Goal: Task Accomplishment & Management: Manage account settings

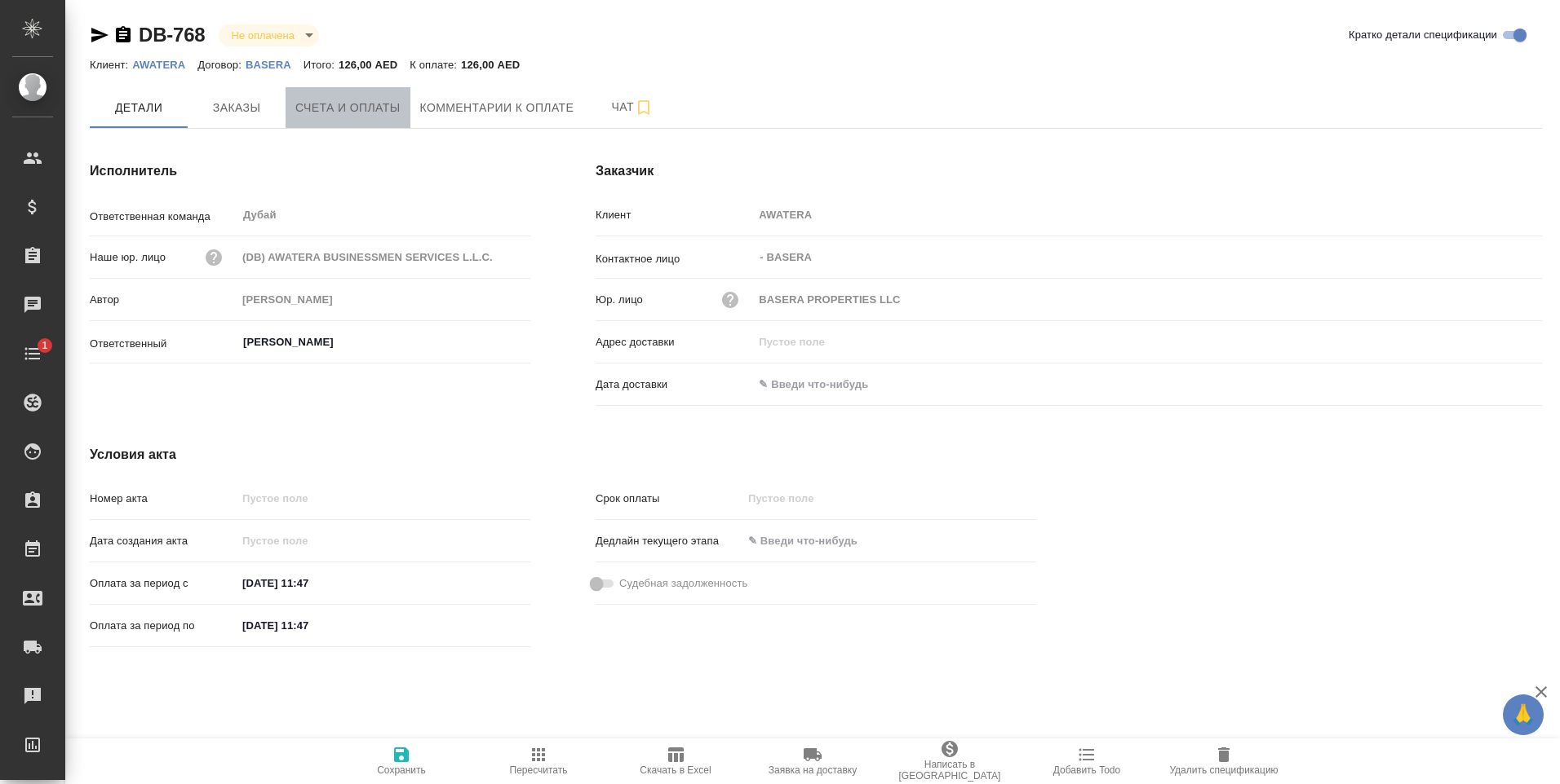
click at [356, 100] on span "Счета и оплаты" at bounding box center [347, 108] width 105 height 21
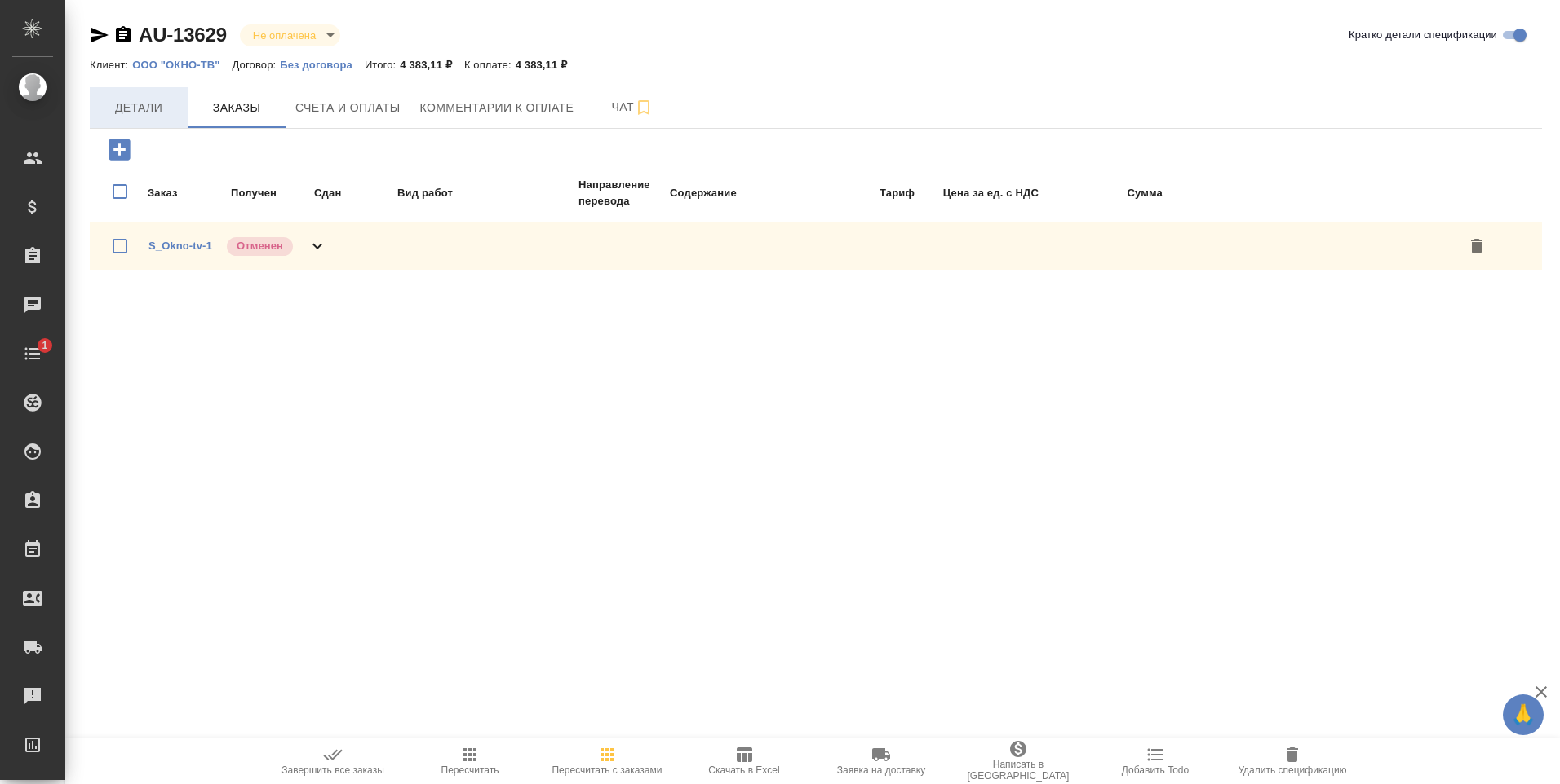
click at [140, 110] on span "Детали" at bounding box center [139, 108] width 79 height 21
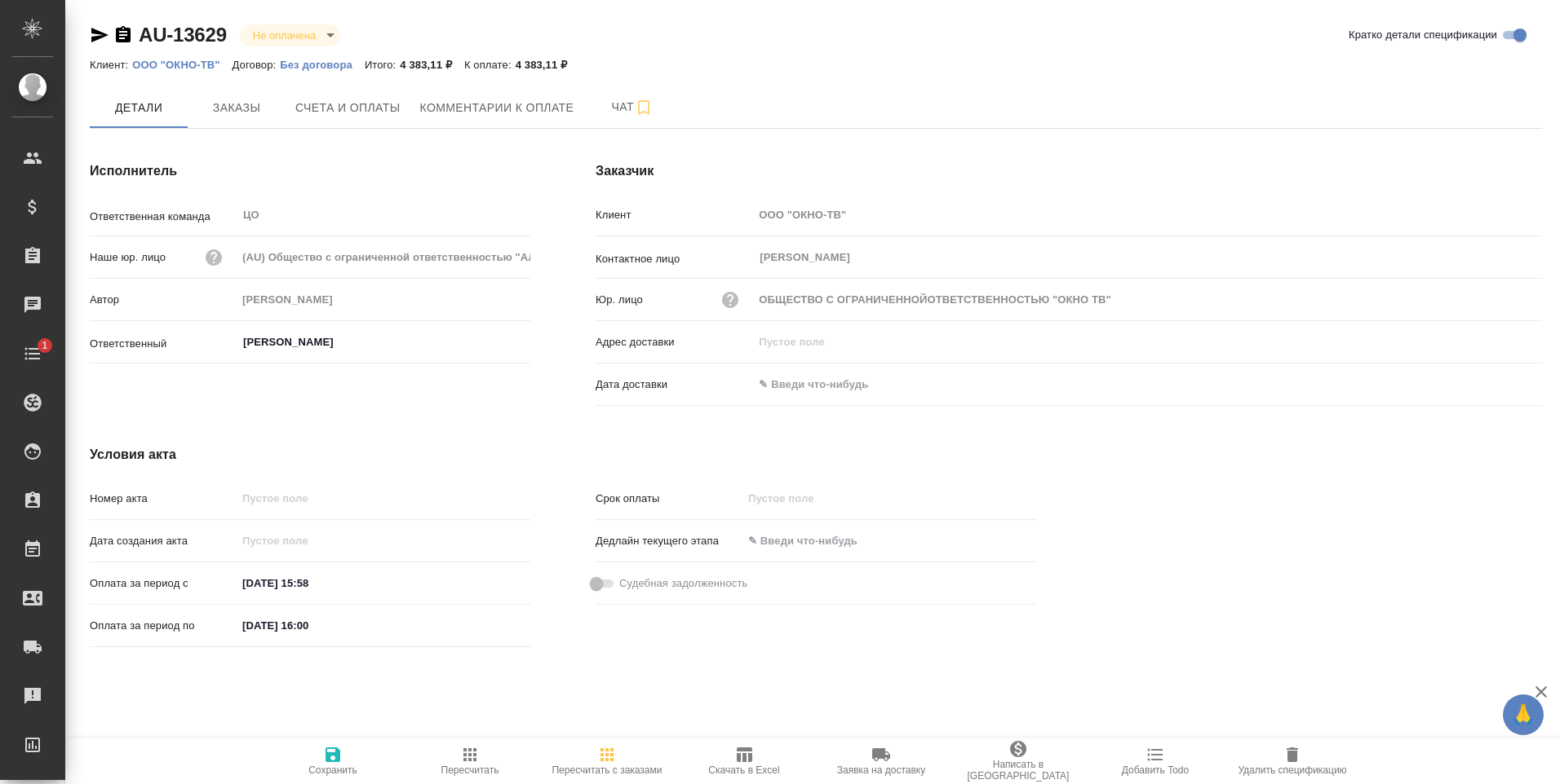
click at [121, 31] on icon "button" at bounding box center [123, 35] width 20 height 20
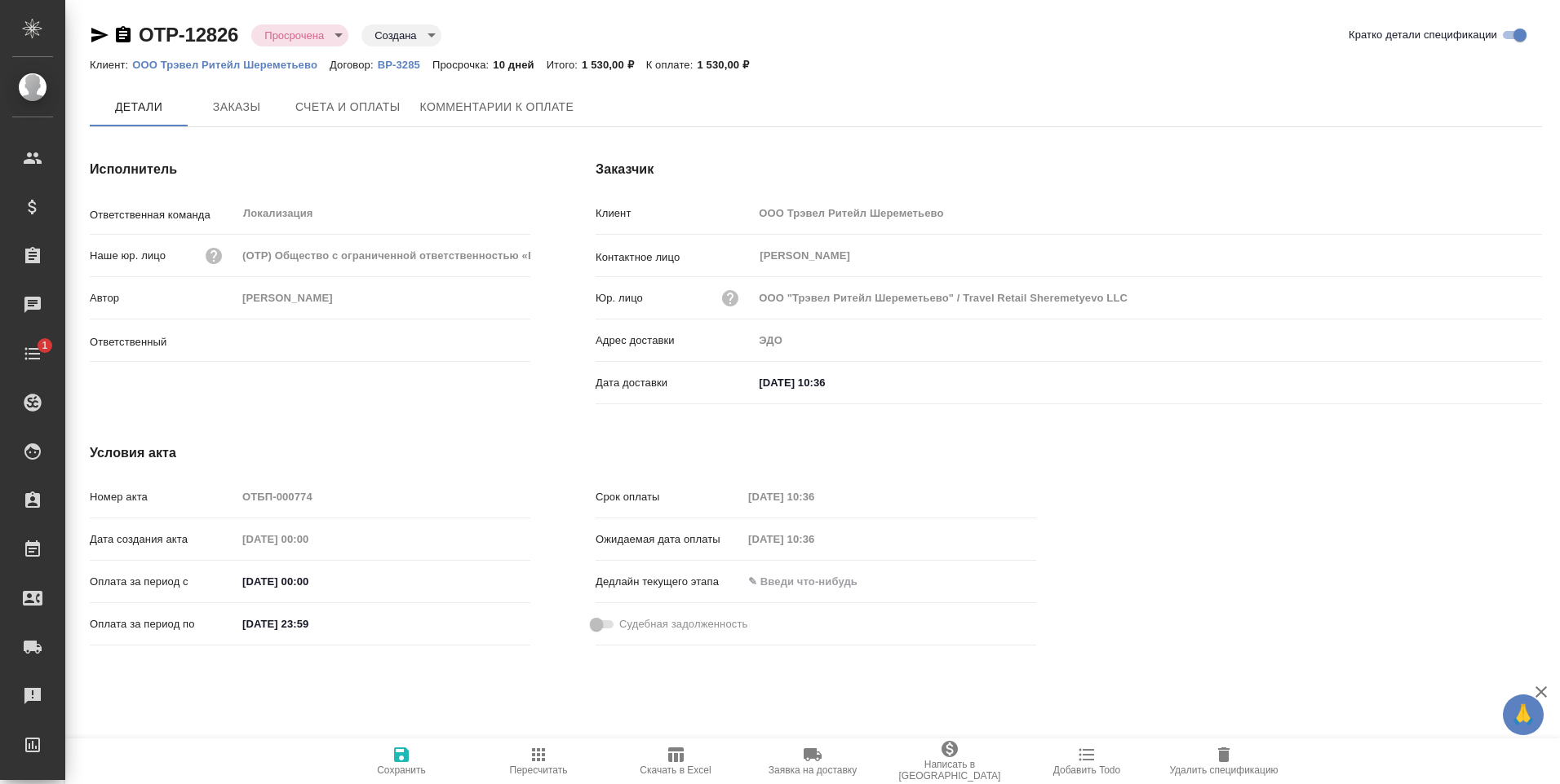
type input "[PERSON_NAME]"
click at [120, 36] on icon "button" at bounding box center [123, 34] width 15 height 17
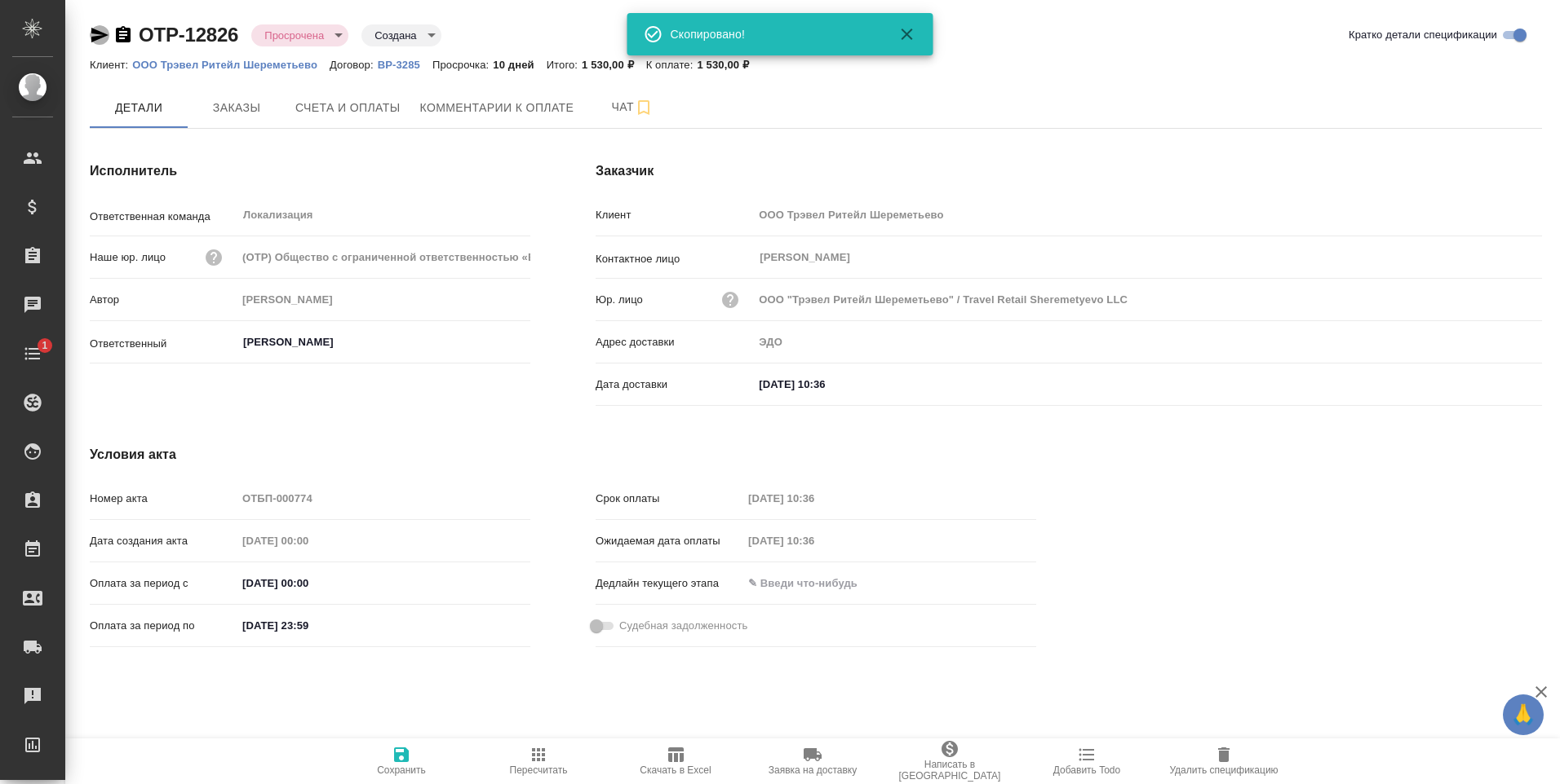
click at [97, 35] on icon "button" at bounding box center [99, 35] width 20 height 20
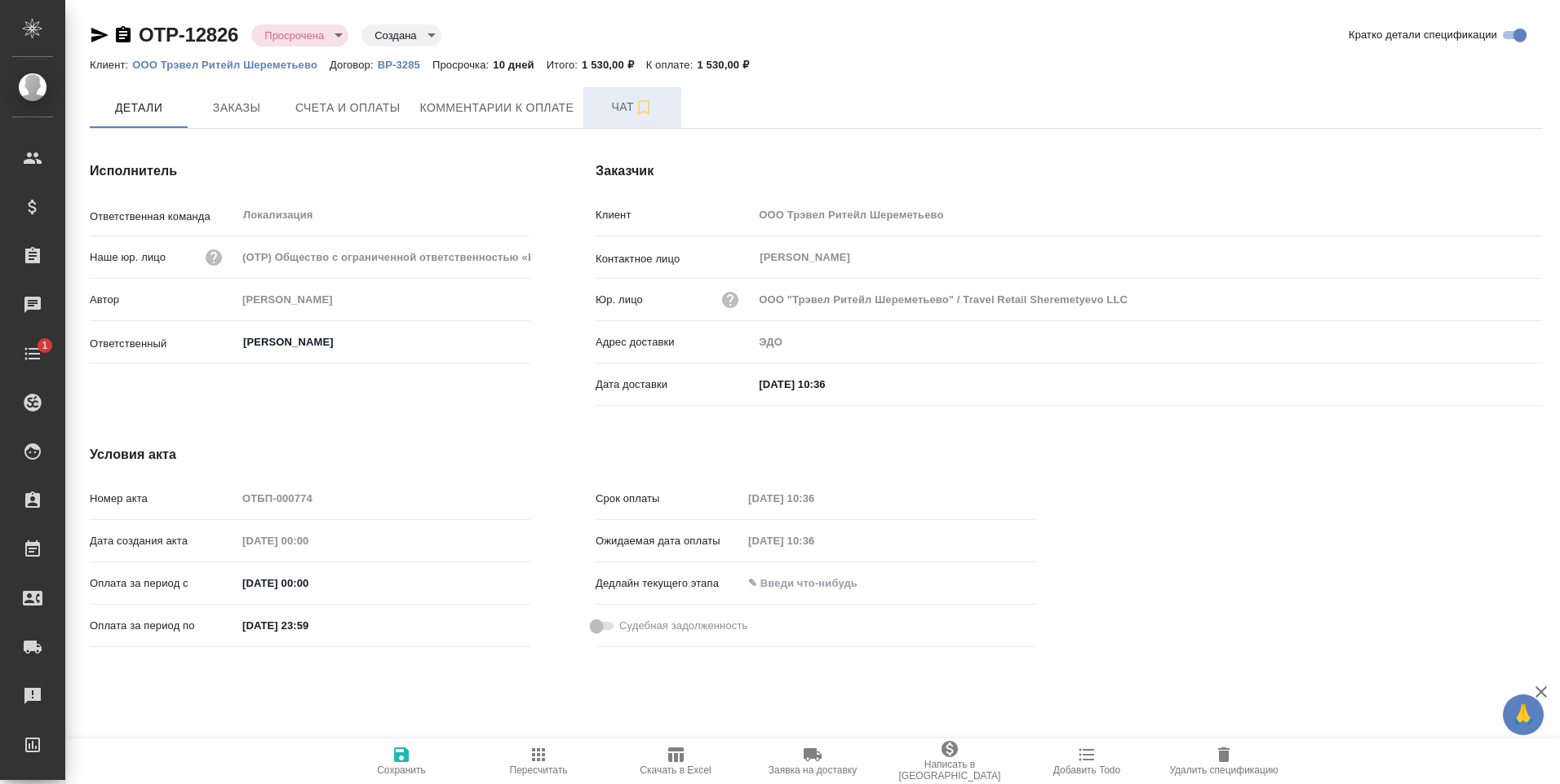
click at [621, 98] on span "Чат" at bounding box center [632, 107] width 79 height 21
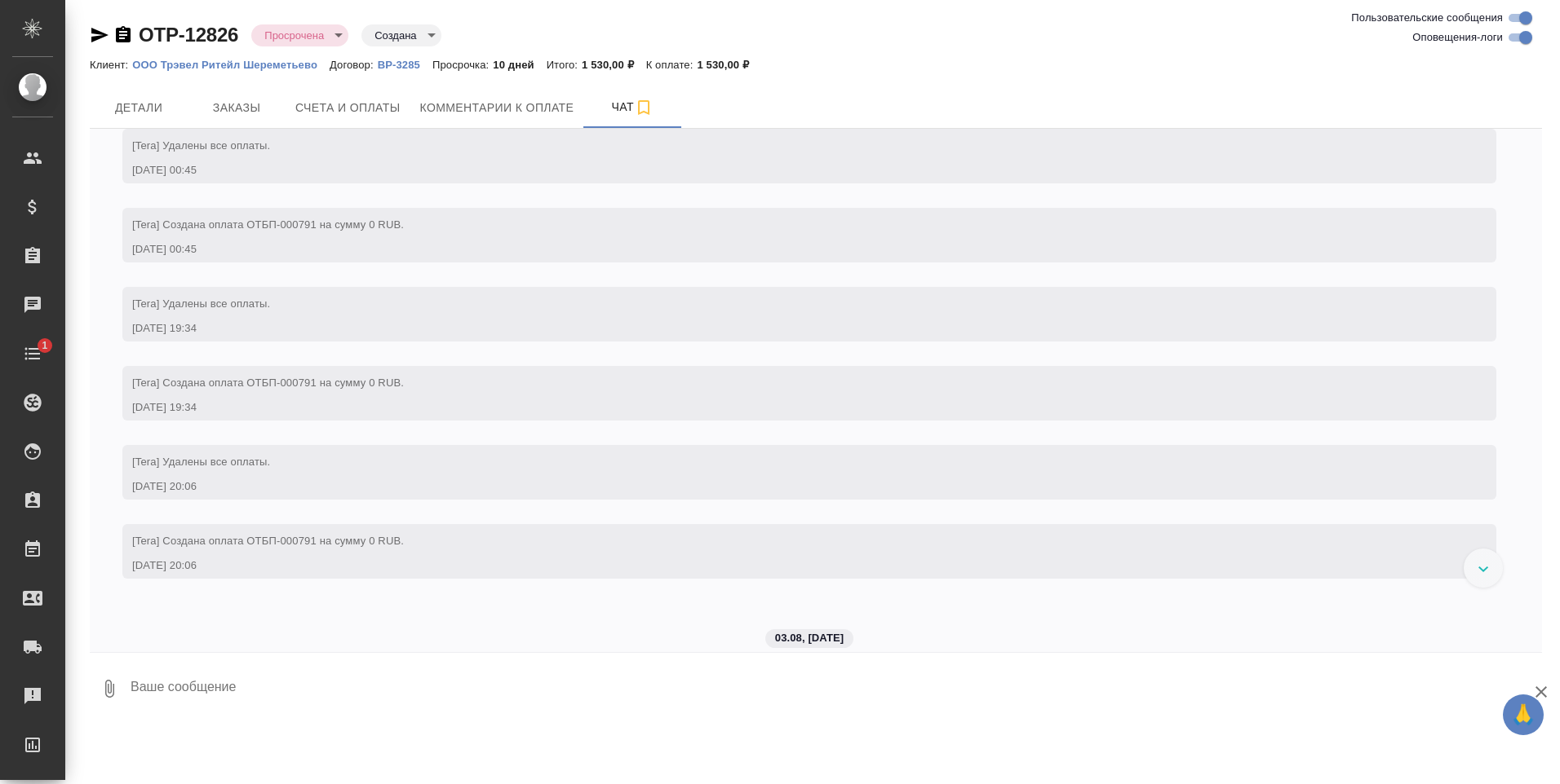
scroll to position [5015, 0]
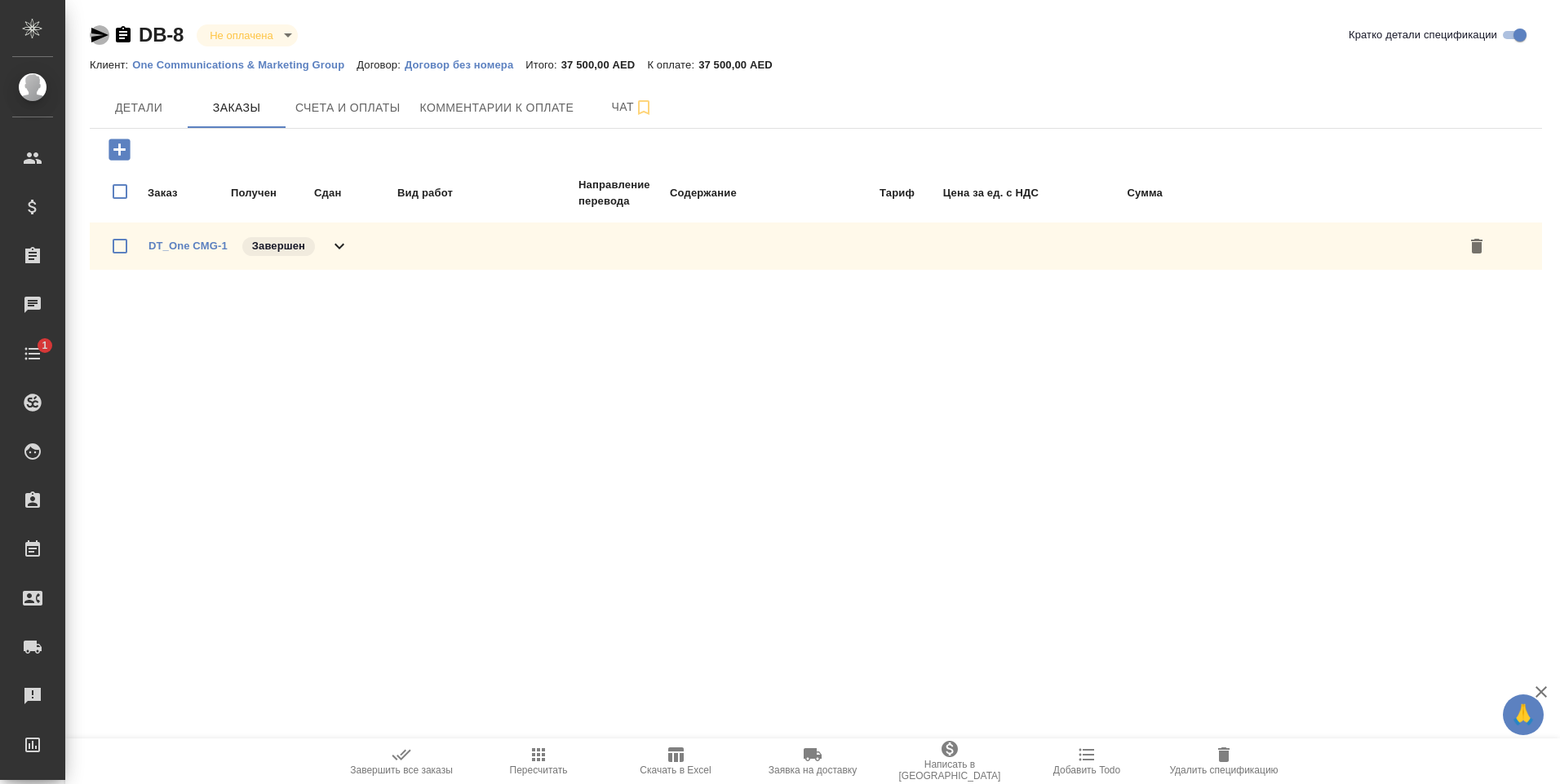
click at [98, 31] on icon "button" at bounding box center [99, 34] width 17 height 15
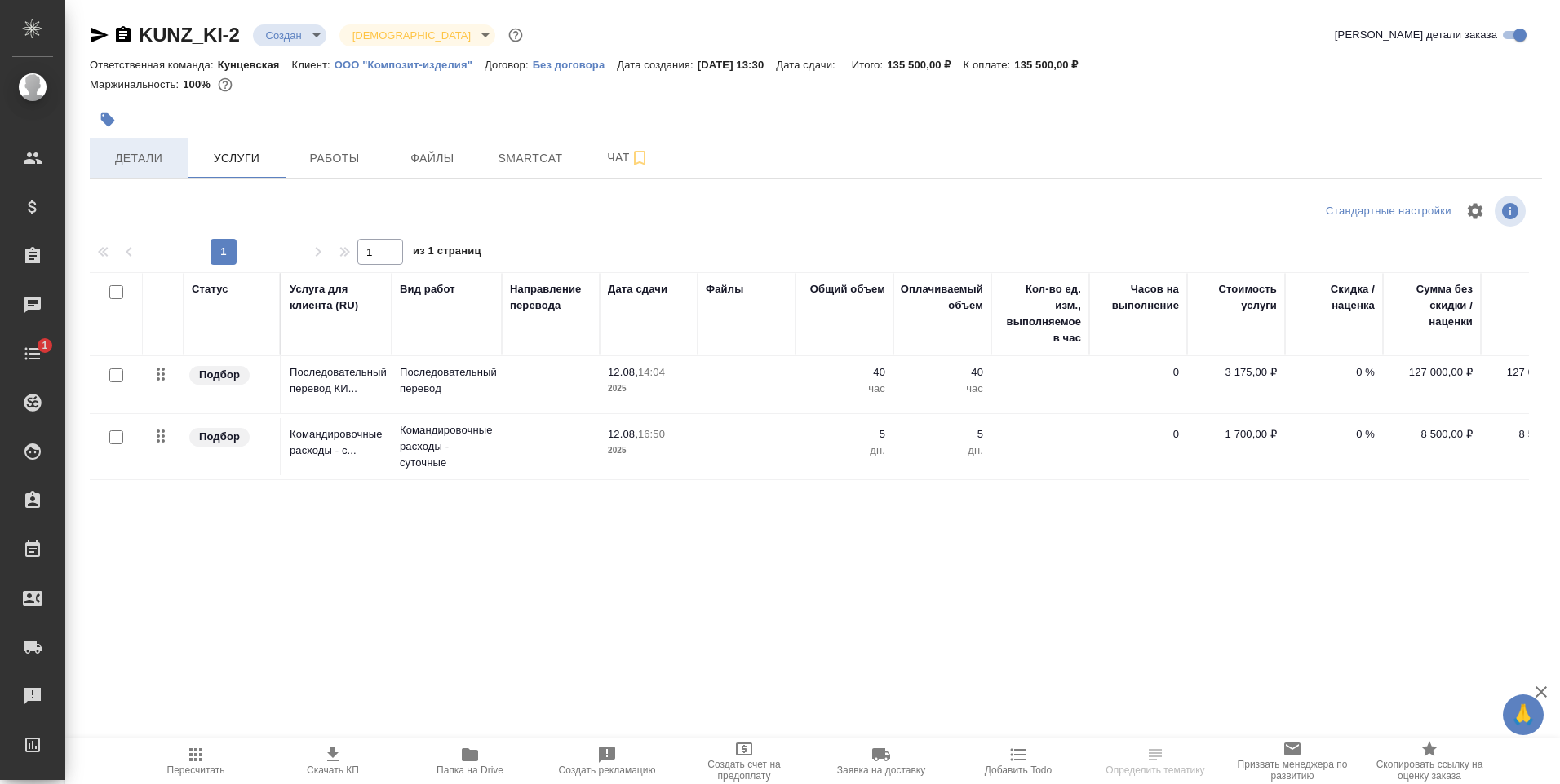
click at [125, 149] on span "Детали" at bounding box center [139, 158] width 79 height 21
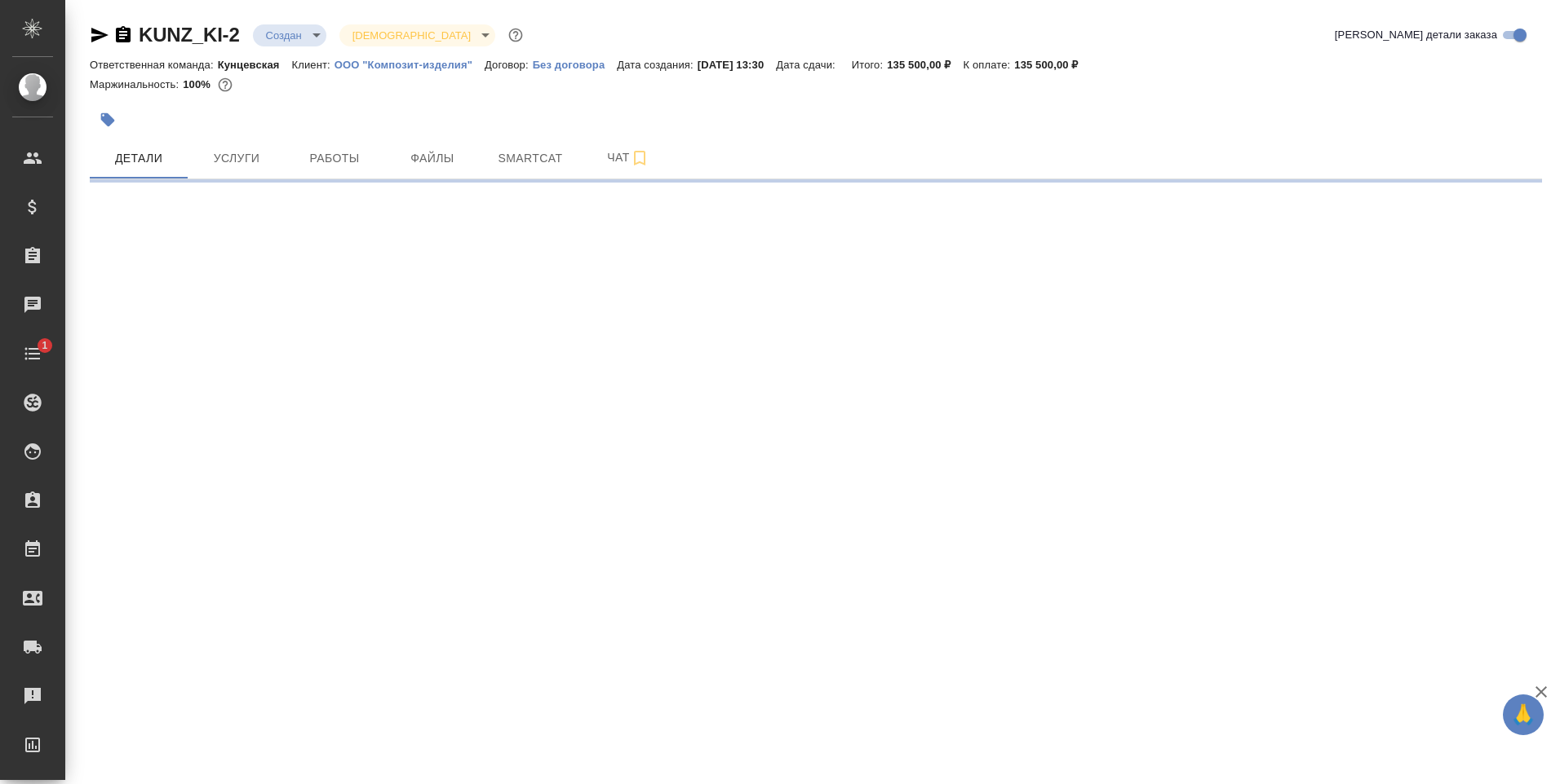
select select "RU"
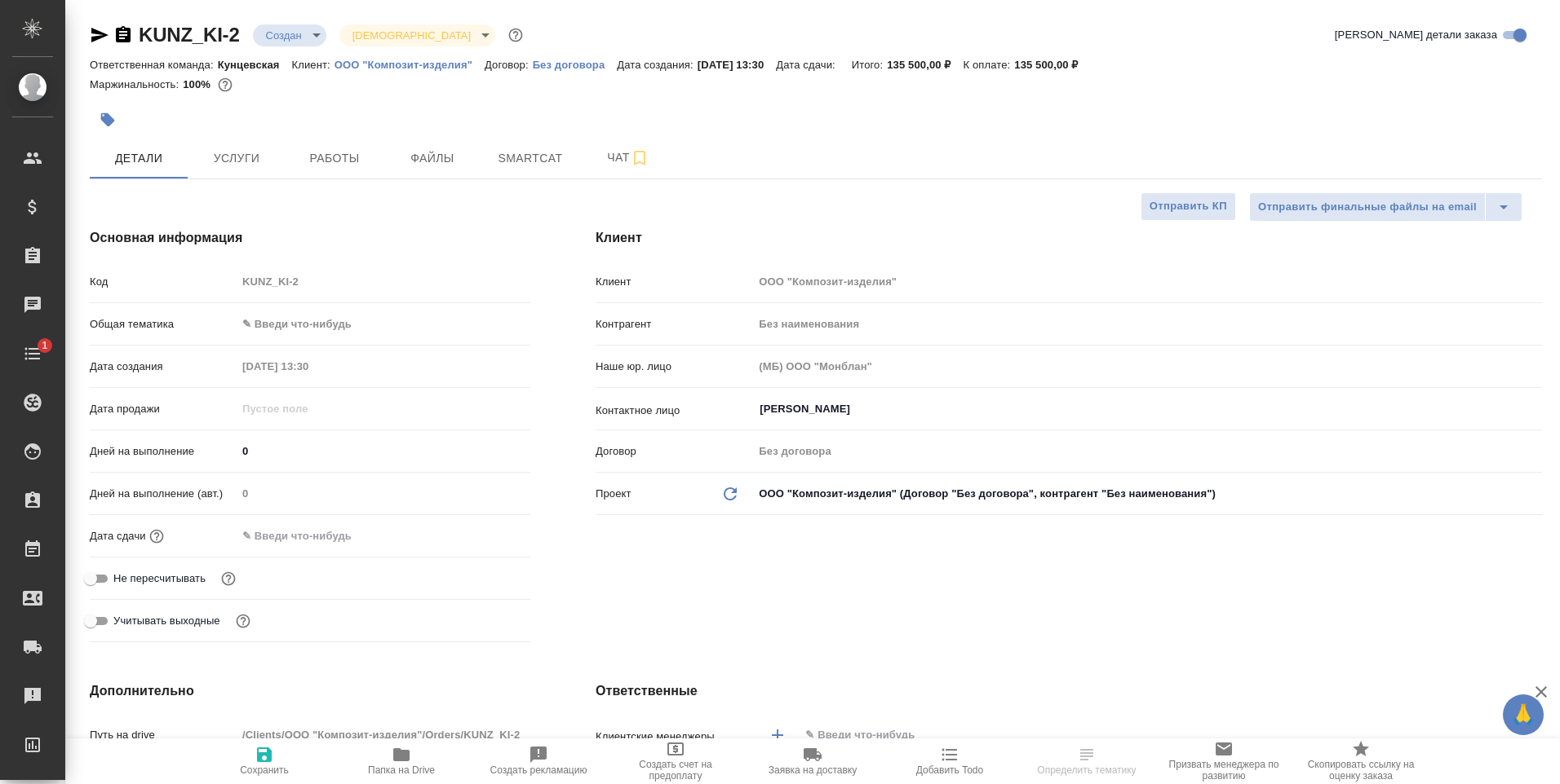
type textarea "x"
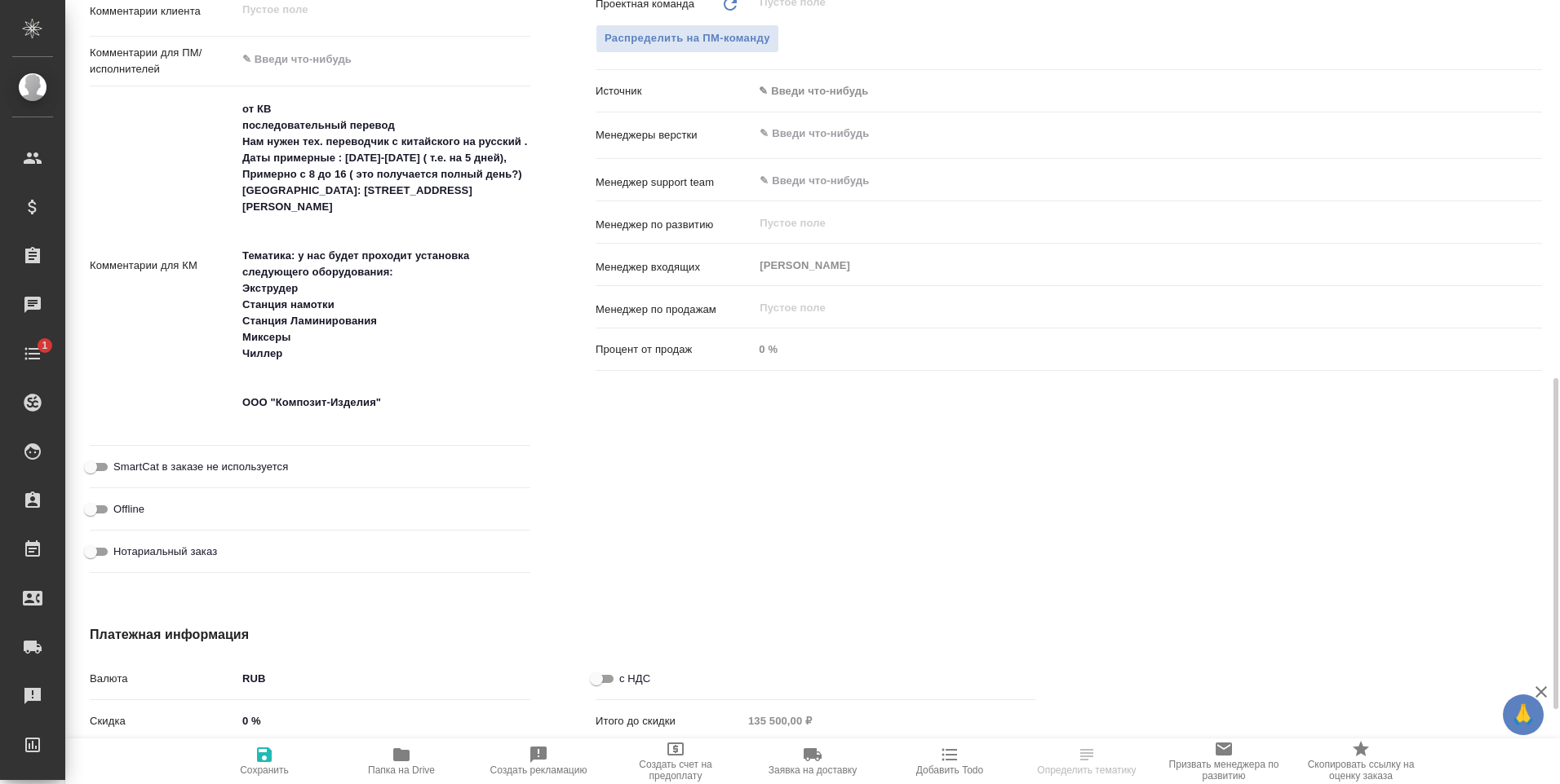
scroll to position [1073, 0]
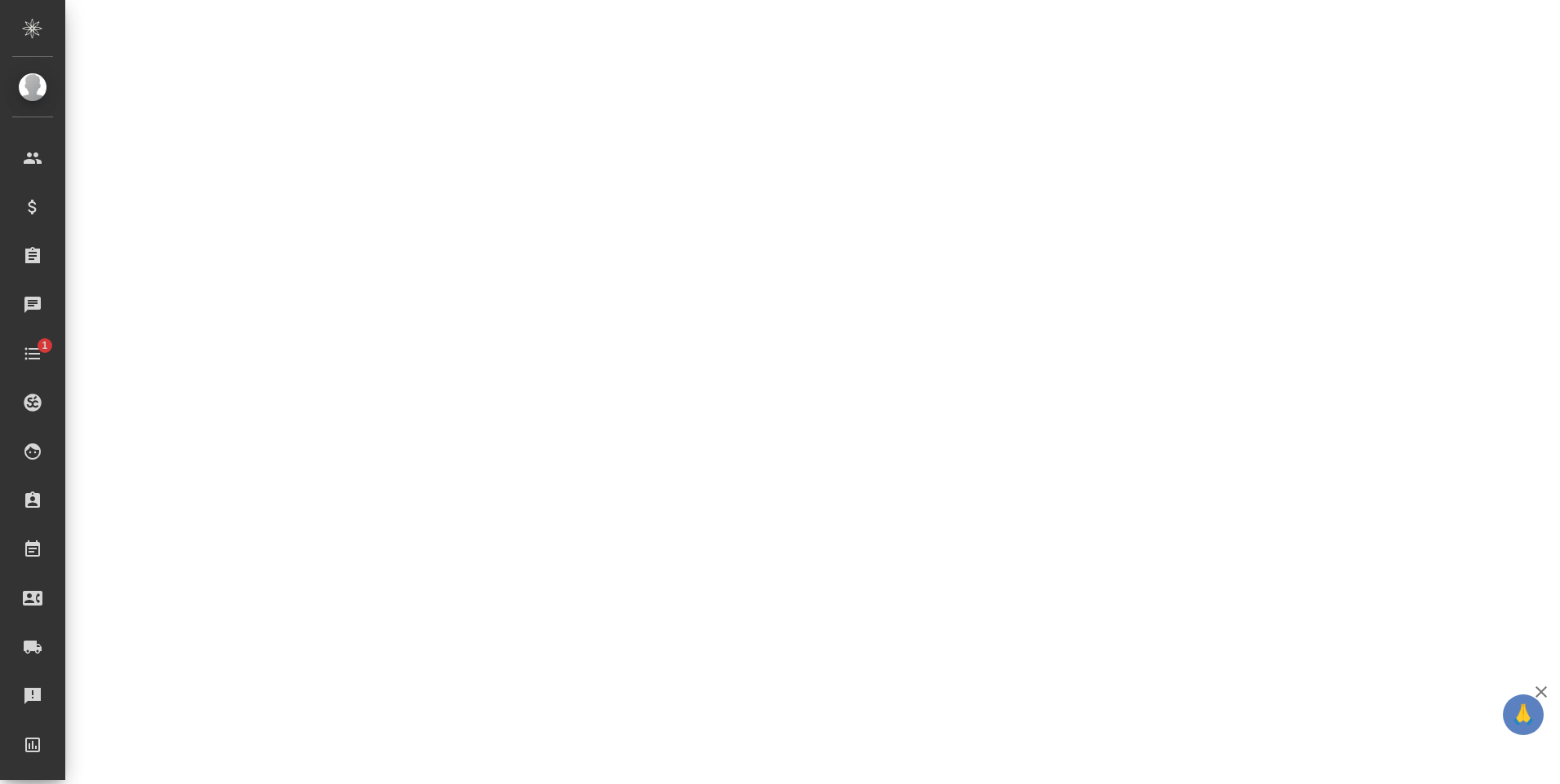
select select "RU"
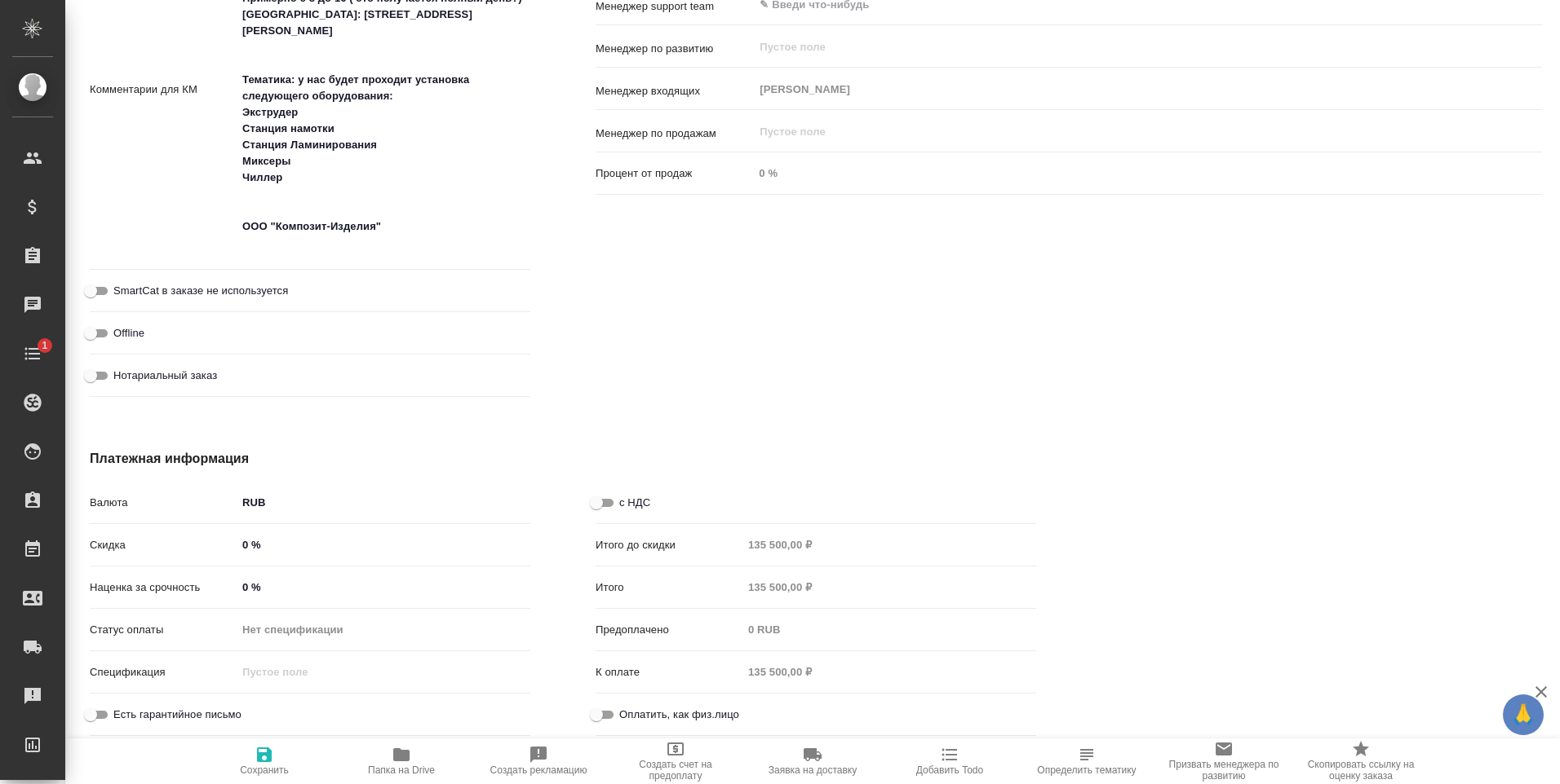
type textarea "x"
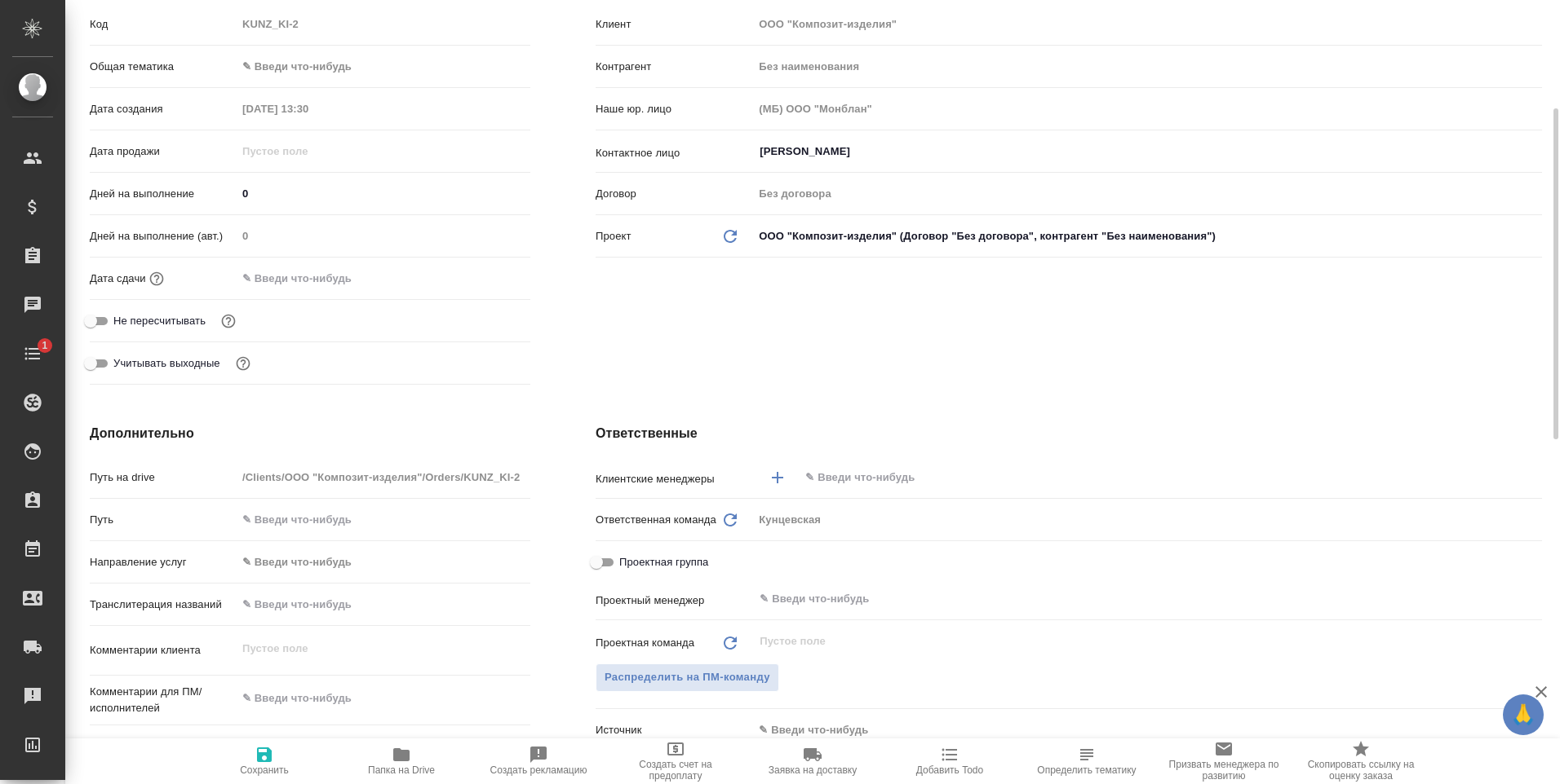
scroll to position [0, 0]
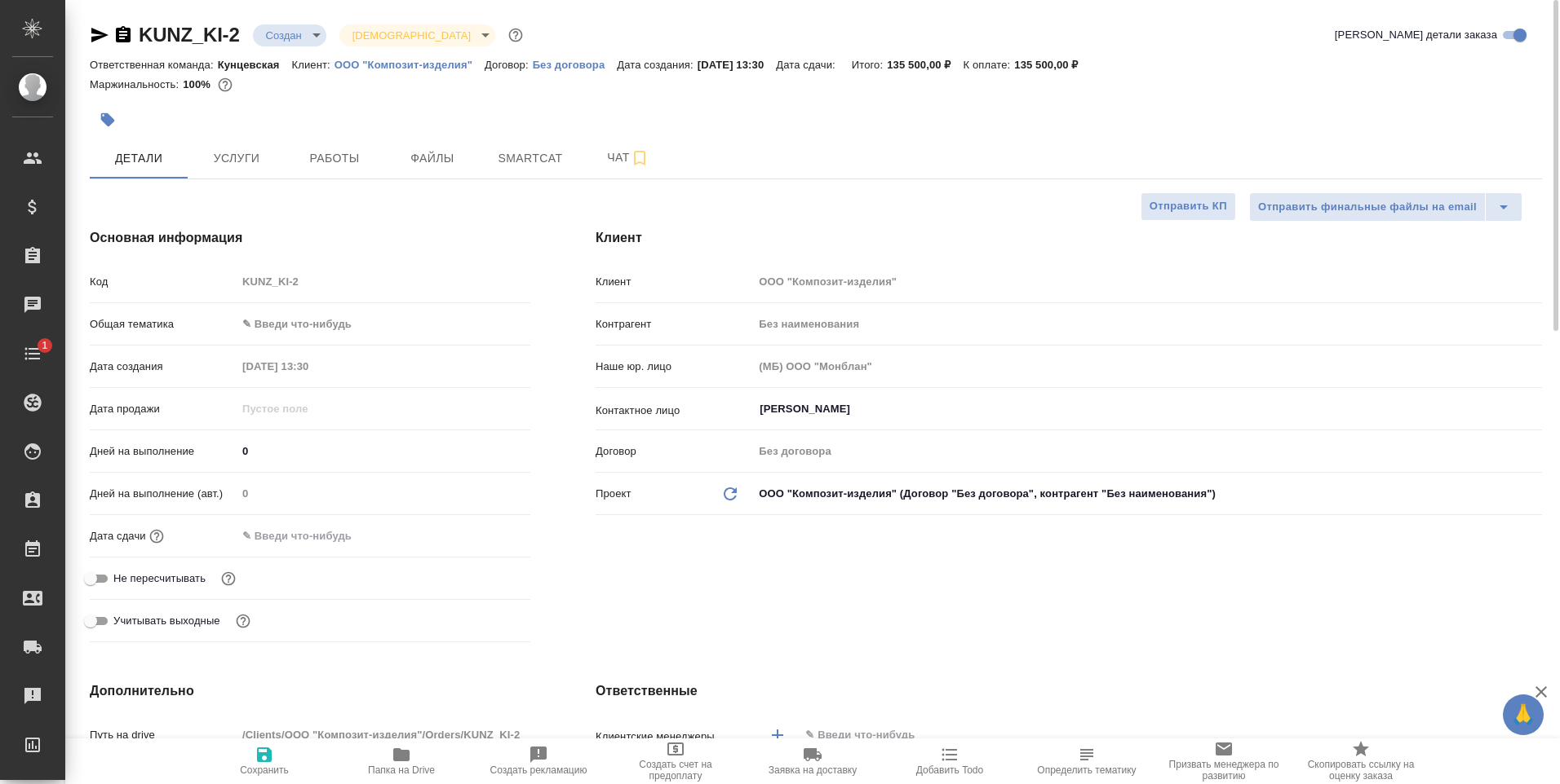
click at [553, 65] on p "Без договора" at bounding box center [575, 65] width 85 height 12
type textarea "x"
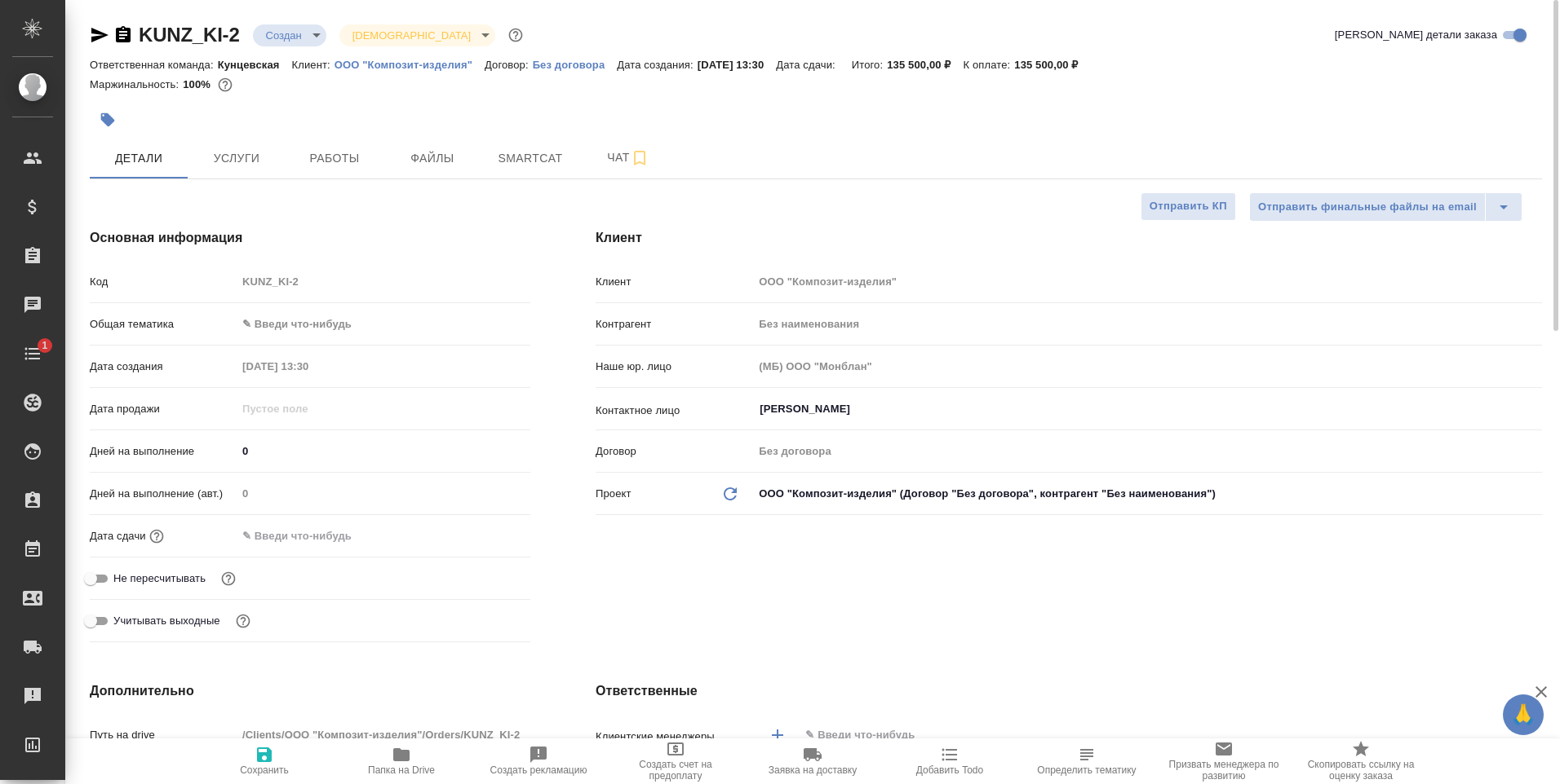
type textarea "x"
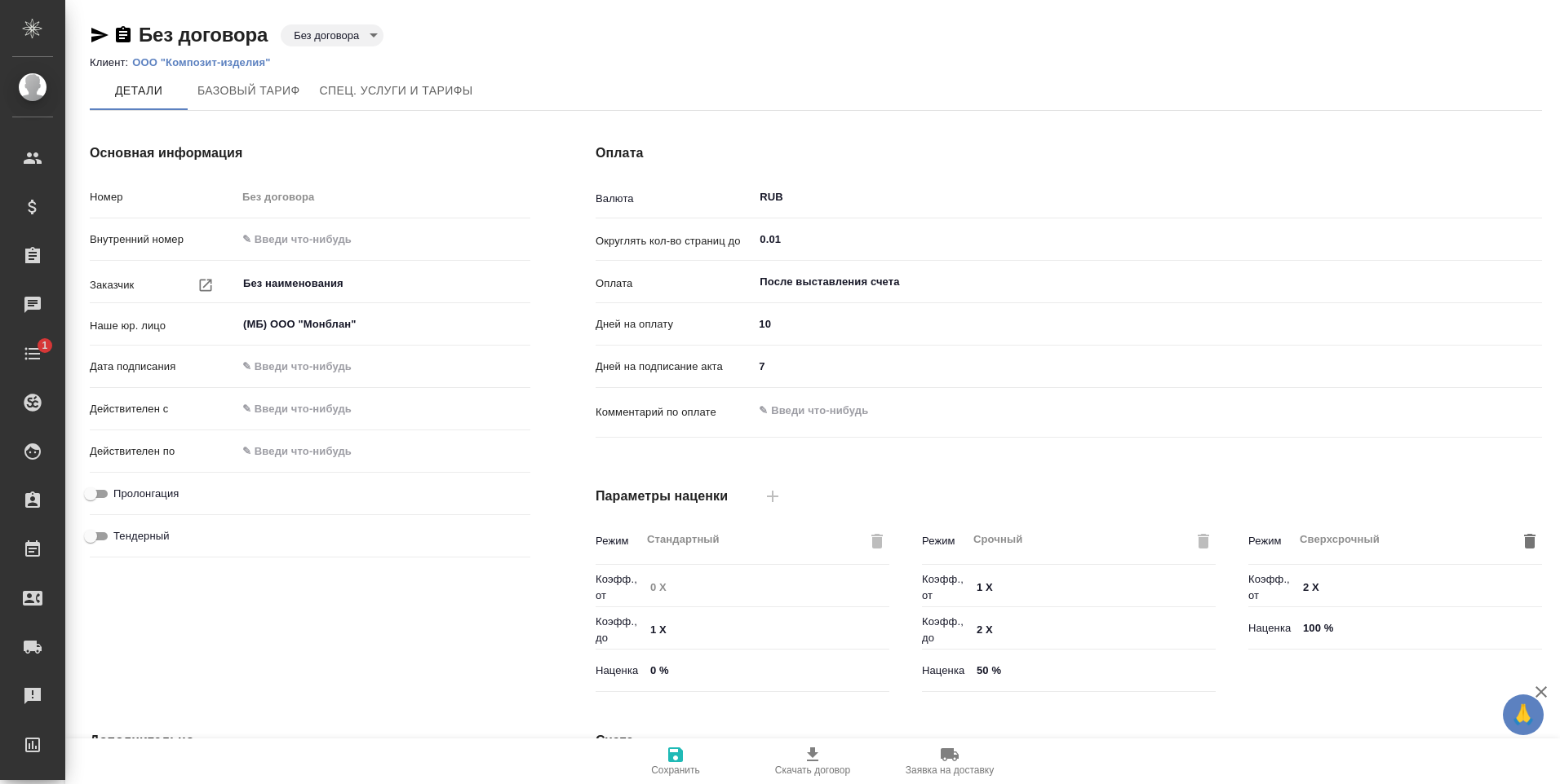
type input "Базовый ТП 2025"
type input "Стандартный шаблон - 30-70-100 - ВЫБЕРИ МЕНЯ!"
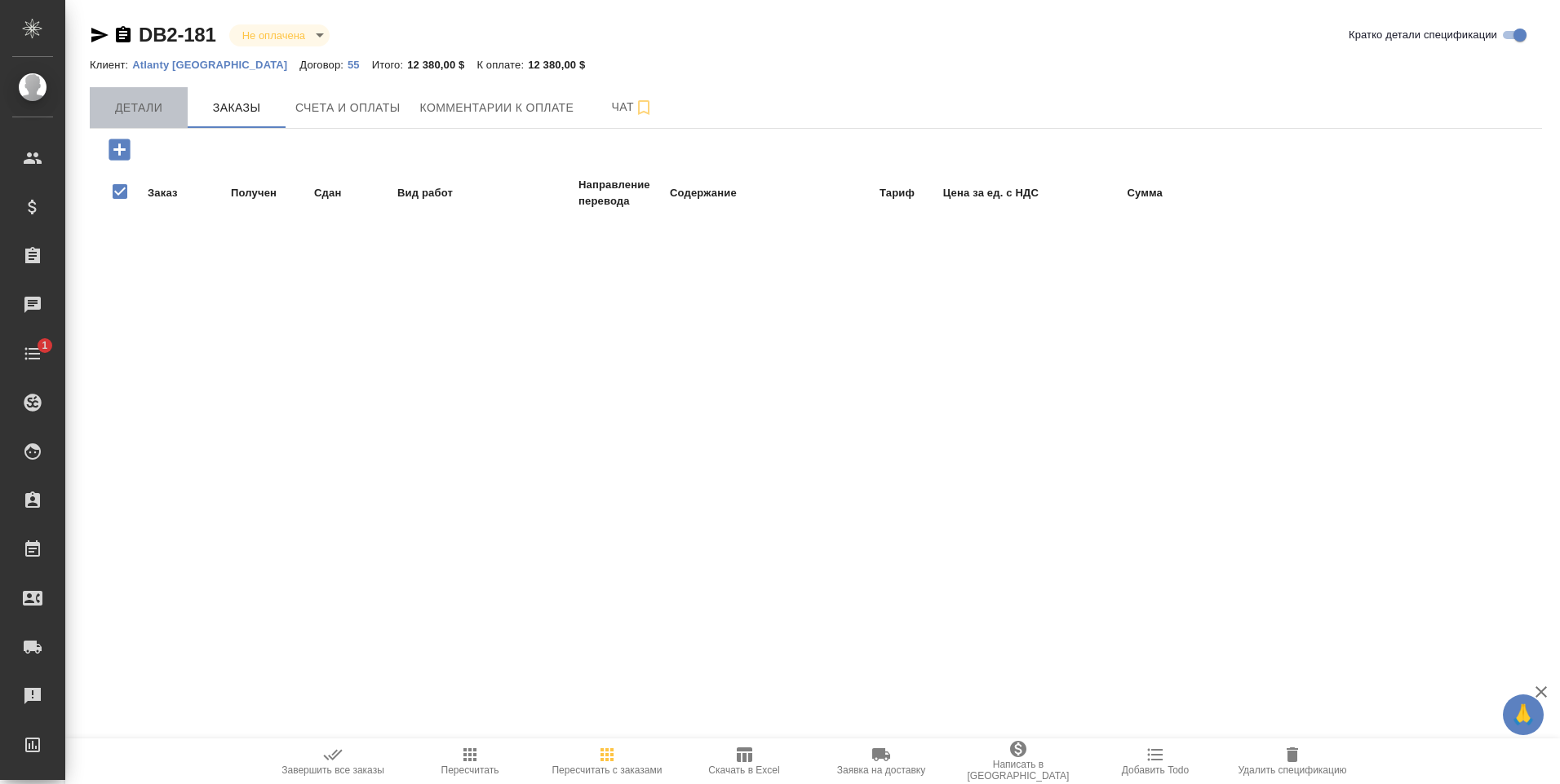
click at [126, 109] on span "Детали" at bounding box center [139, 108] width 79 height 21
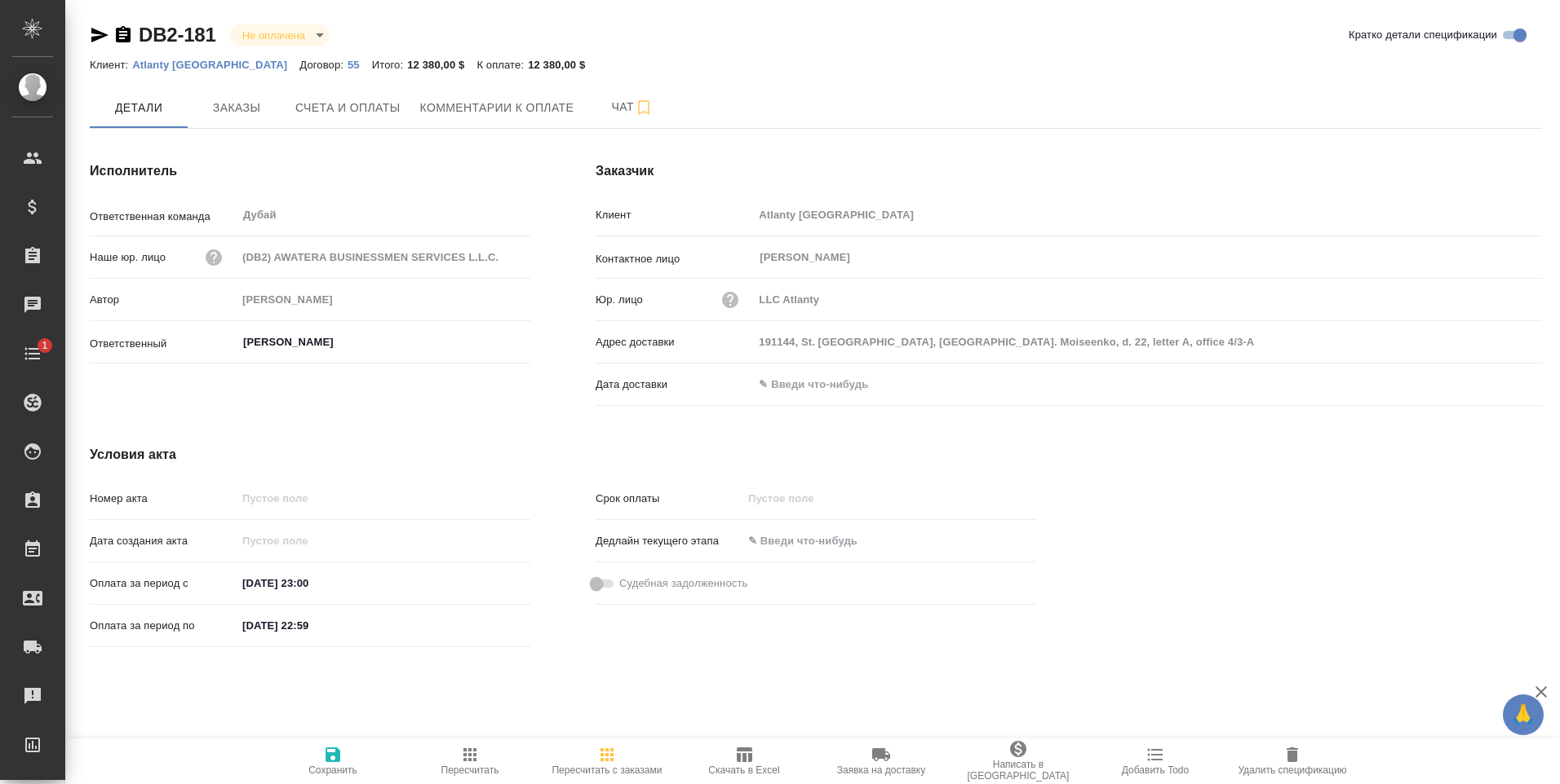
click at [130, 32] on icon "button" at bounding box center [123, 34] width 15 height 17
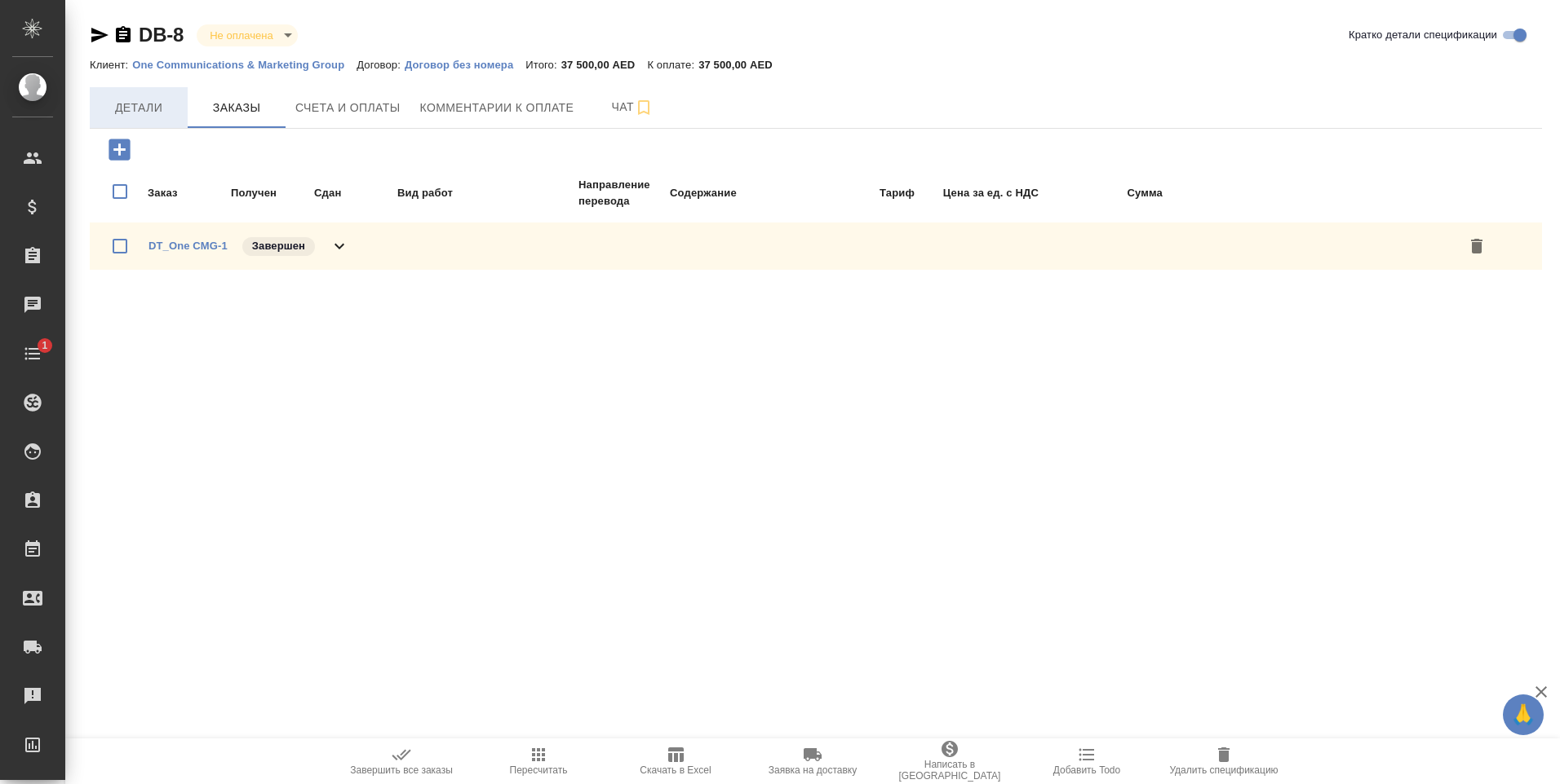
click at [130, 114] on span "Детали" at bounding box center [139, 108] width 79 height 21
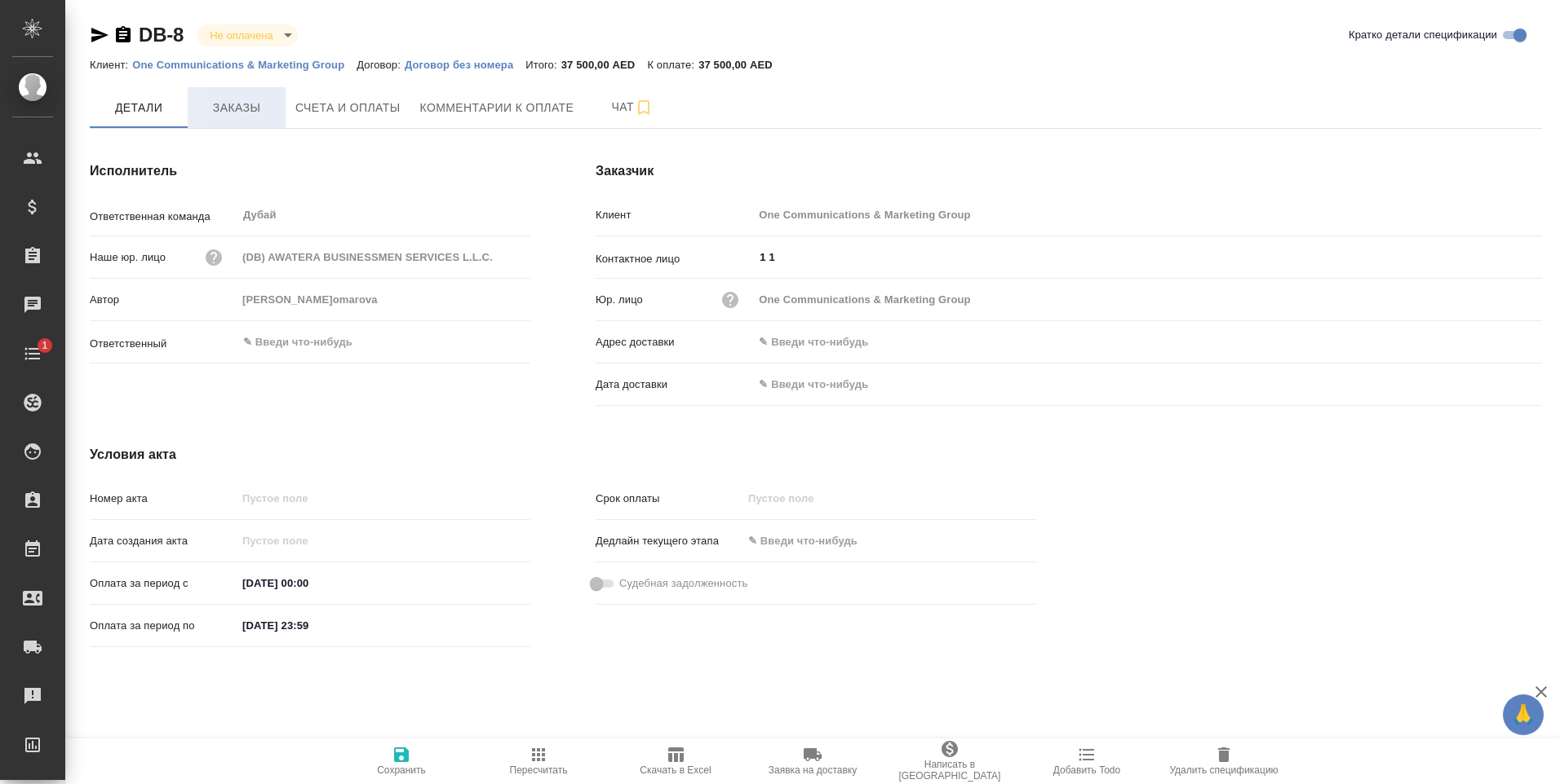
click at [240, 106] on span "Заказы" at bounding box center [237, 108] width 79 height 21
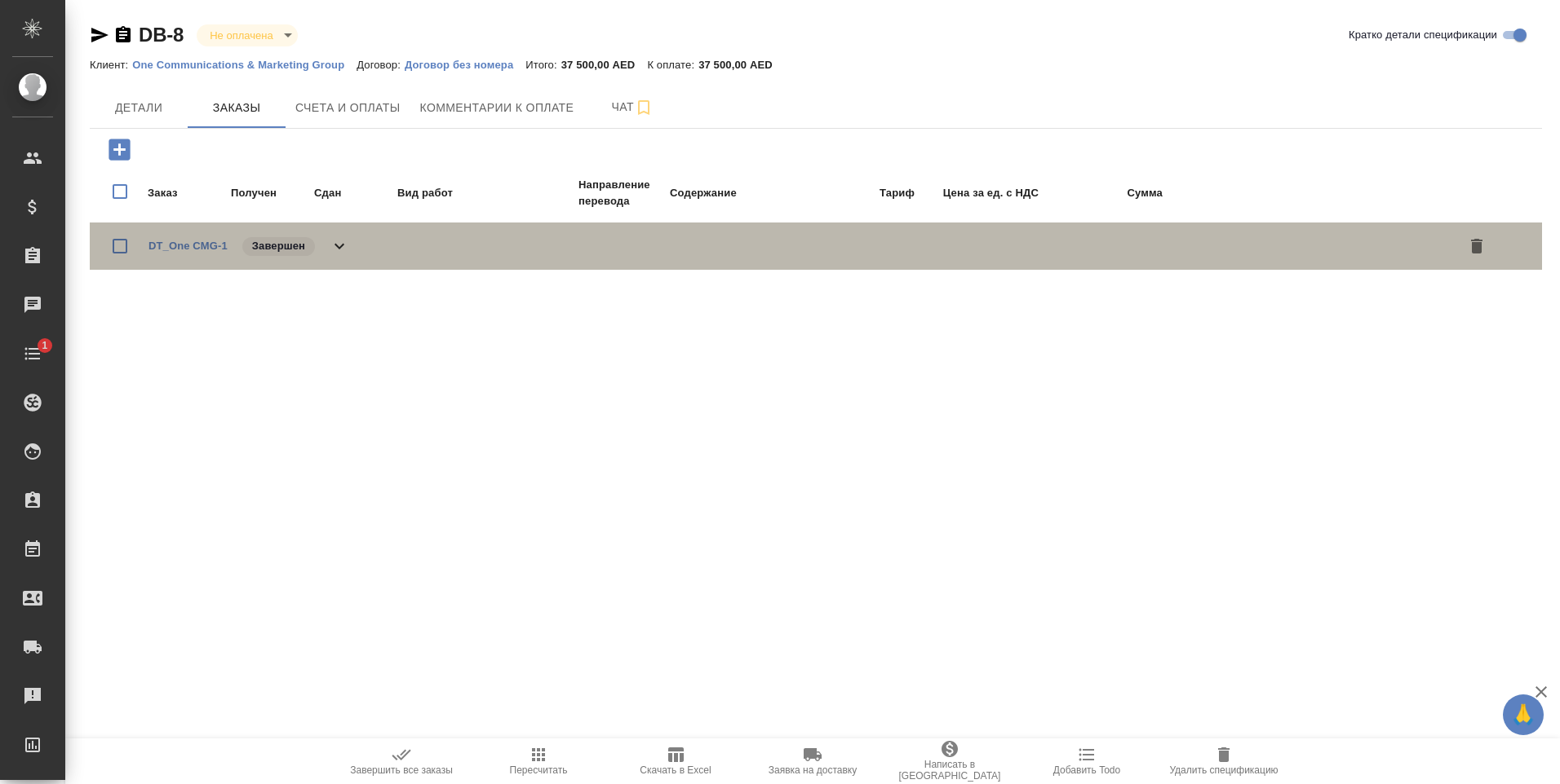
click at [343, 245] on icon at bounding box center [339, 247] width 10 height 6
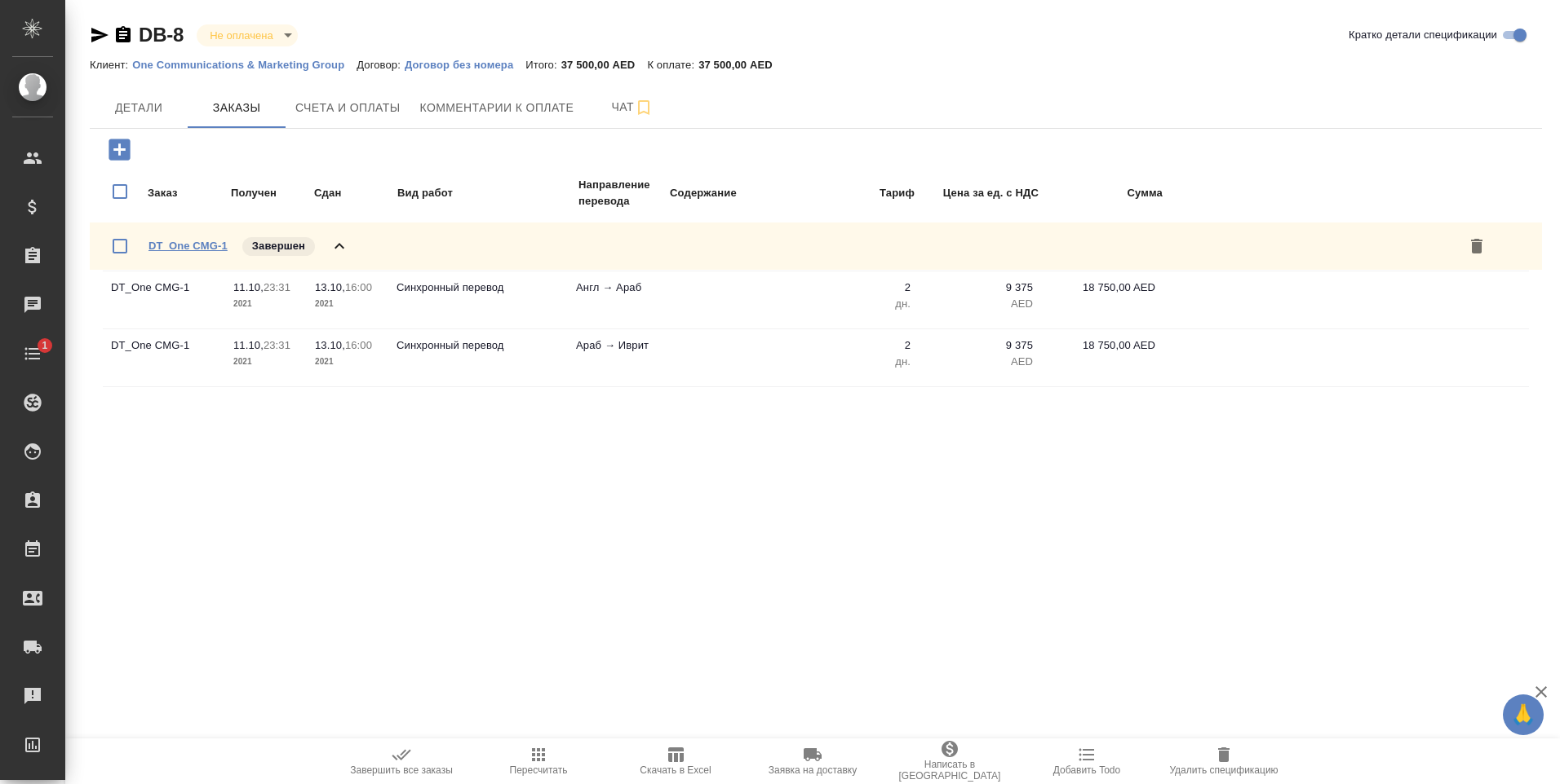
click at [182, 248] on link "DT_One CMG-1" at bounding box center [188, 246] width 79 height 12
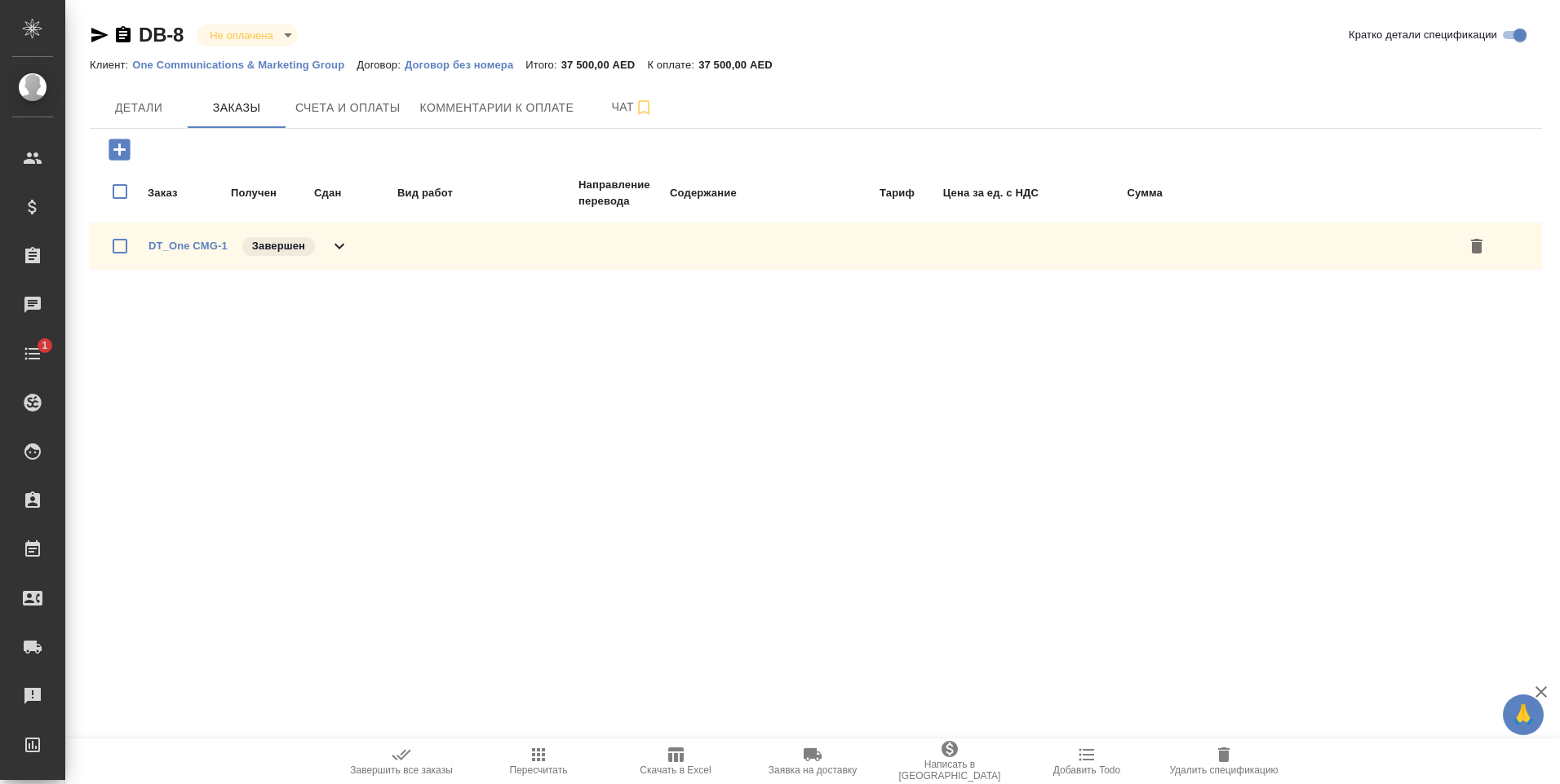
click at [119, 32] on icon "button" at bounding box center [123, 34] width 15 height 17
click at [140, 113] on span "Детали" at bounding box center [139, 108] width 79 height 21
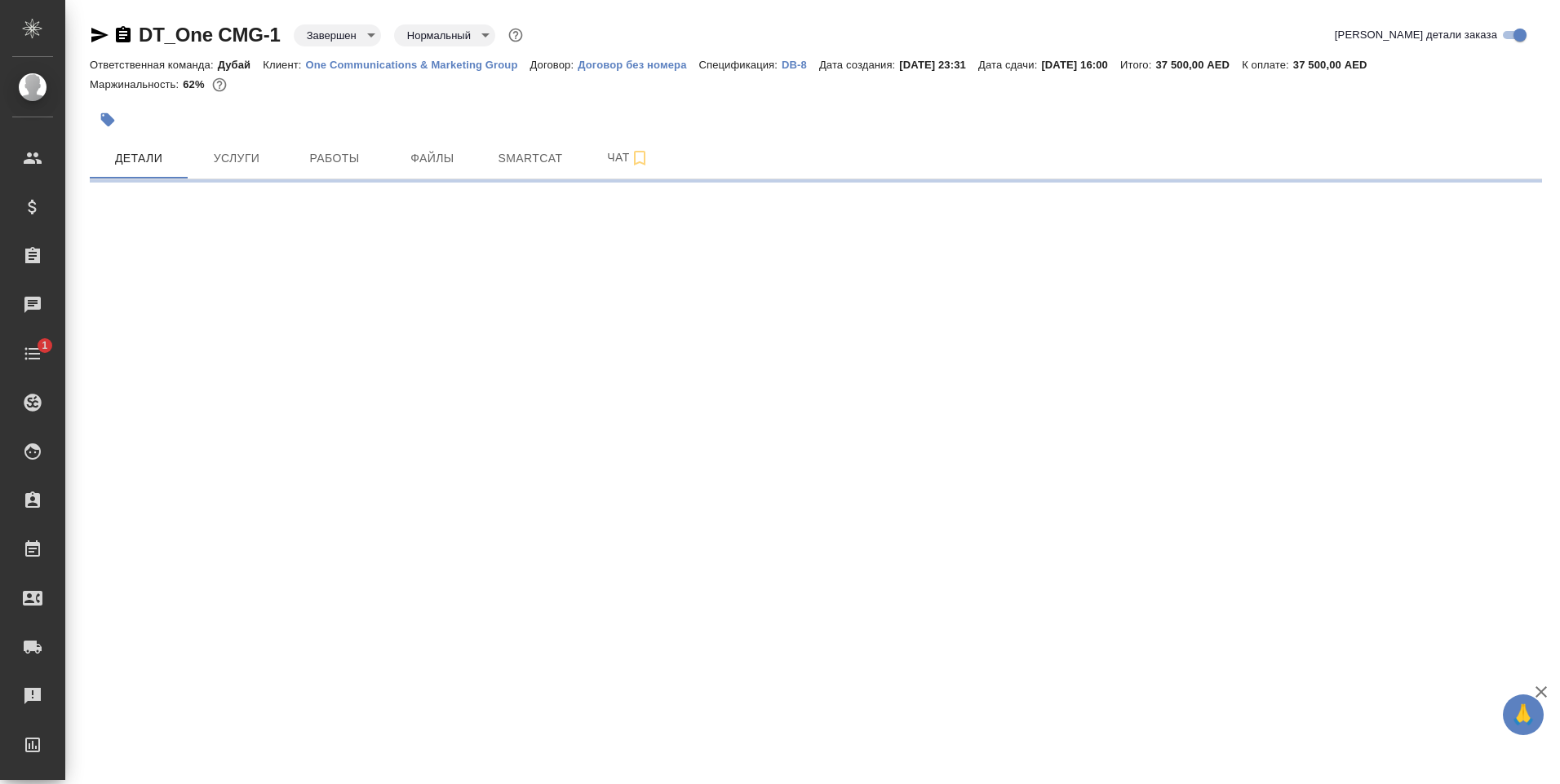
select select "RU"
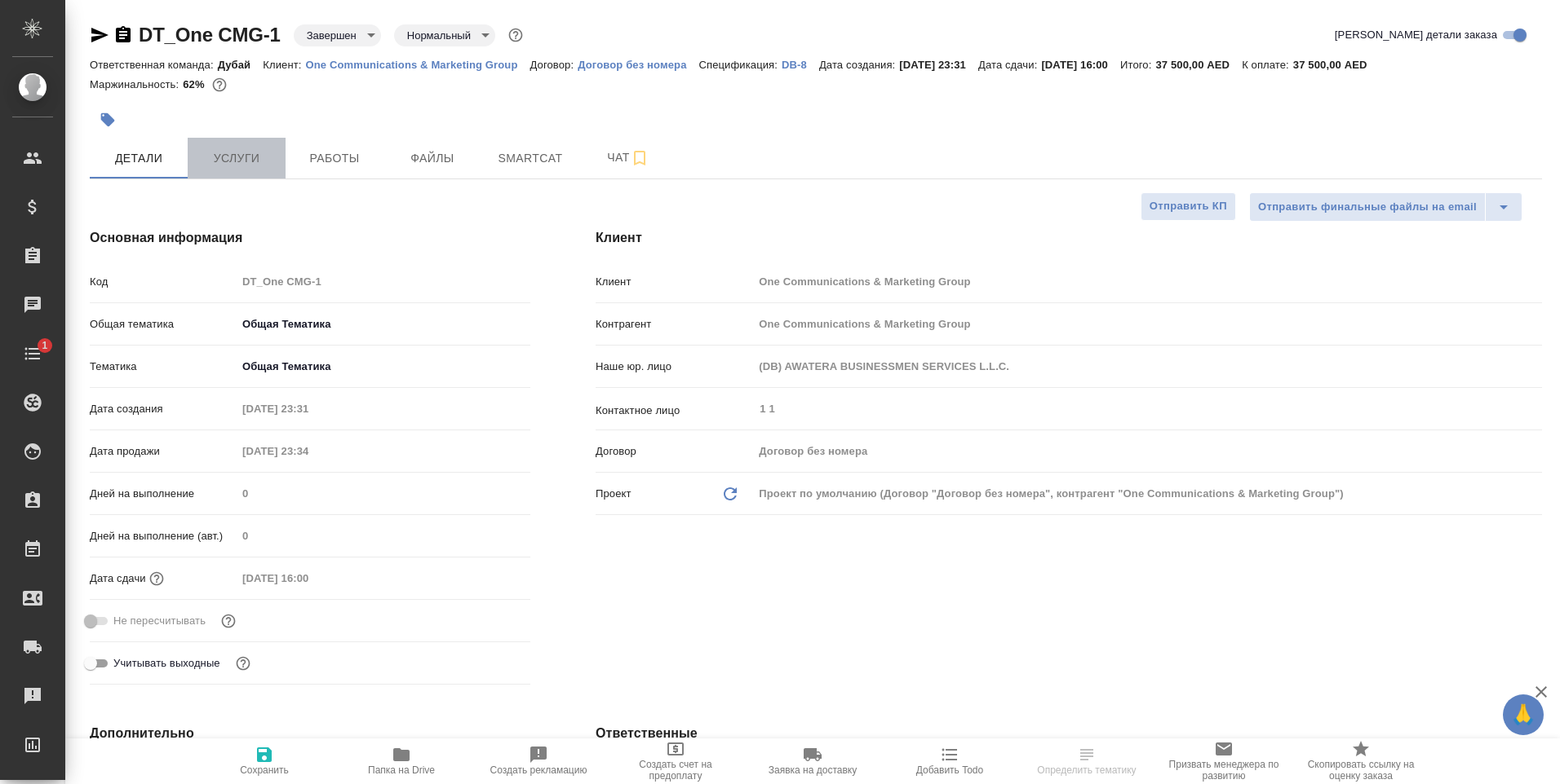
click at [243, 156] on span "Услуги" at bounding box center [237, 158] width 79 height 21
type textarea "x"
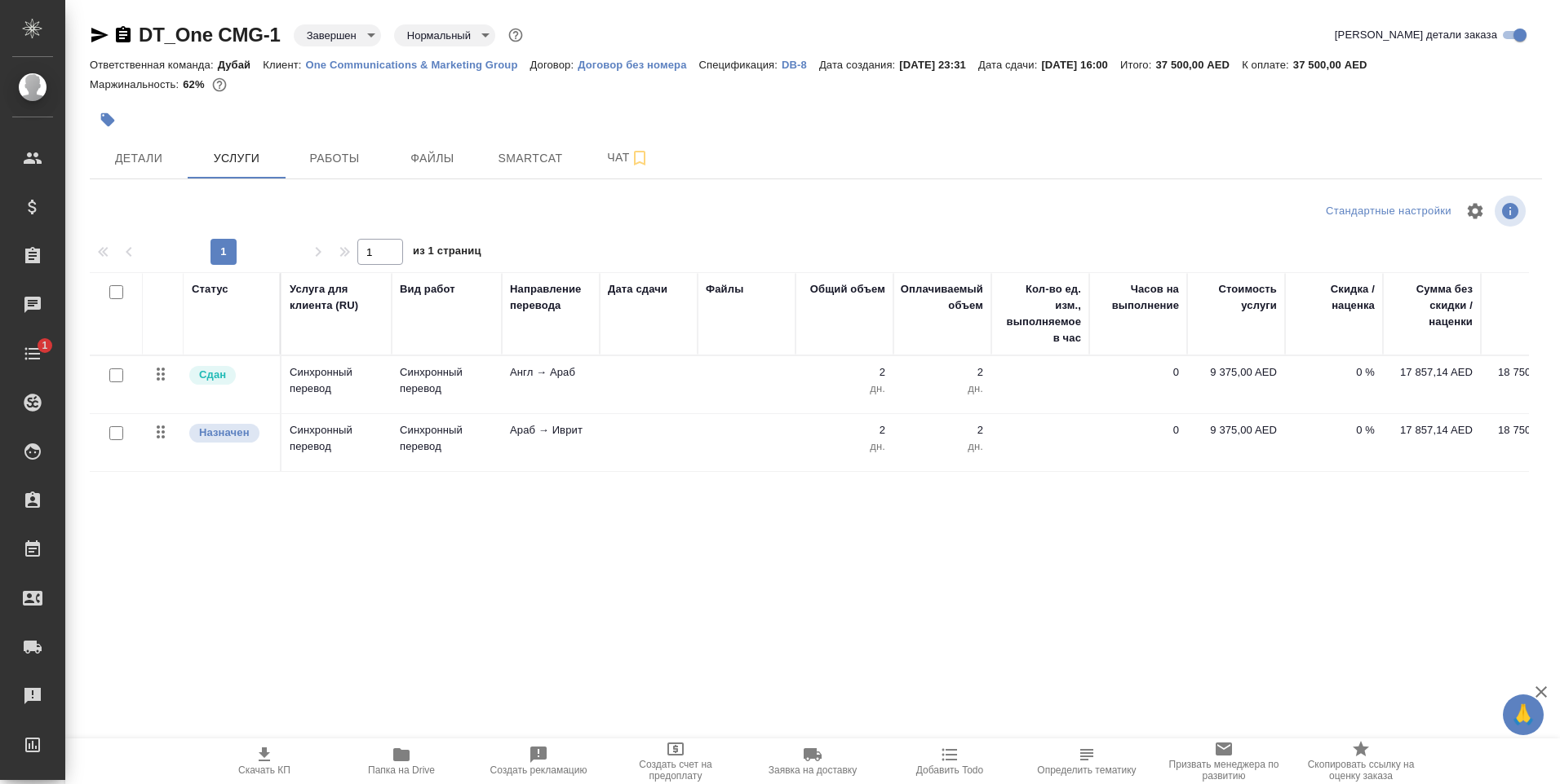
click at [859, 364] on td "2 дн." at bounding box center [844, 385] width 98 height 57
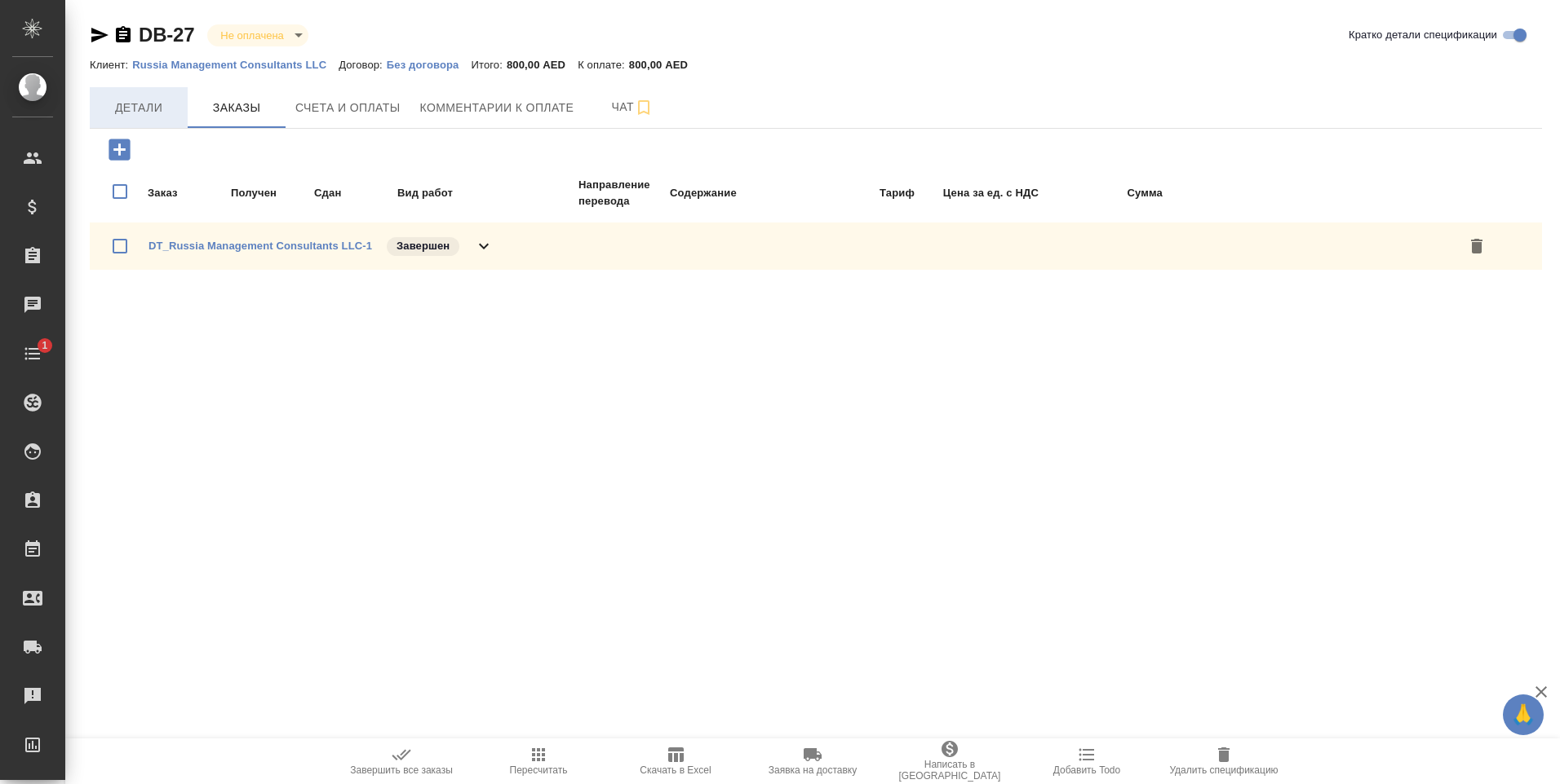
click at [142, 106] on span "Детали" at bounding box center [139, 108] width 79 height 21
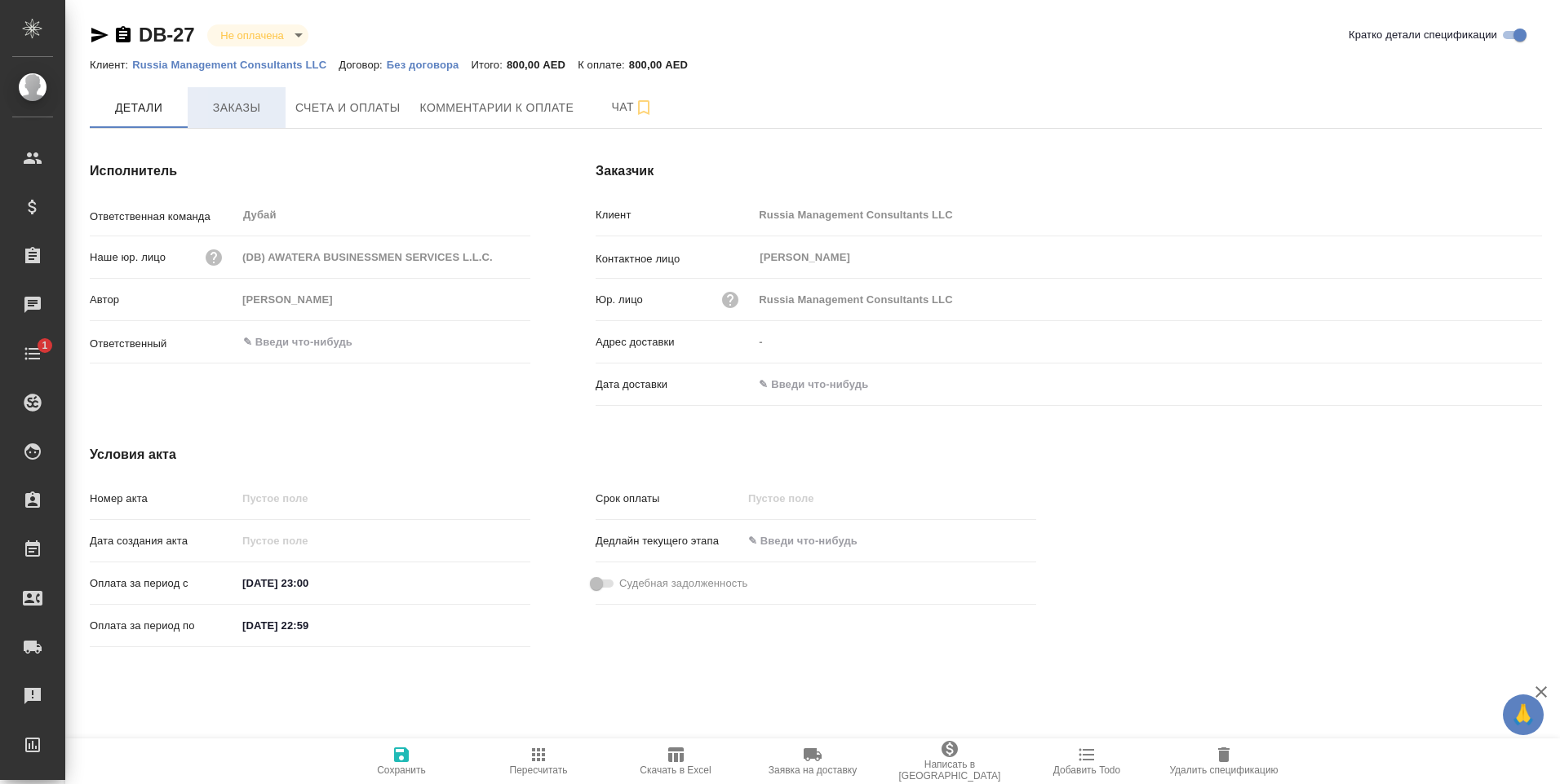
click at [247, 108] on span "Заказы" at bounding box center [237, 108] width 79 height 21
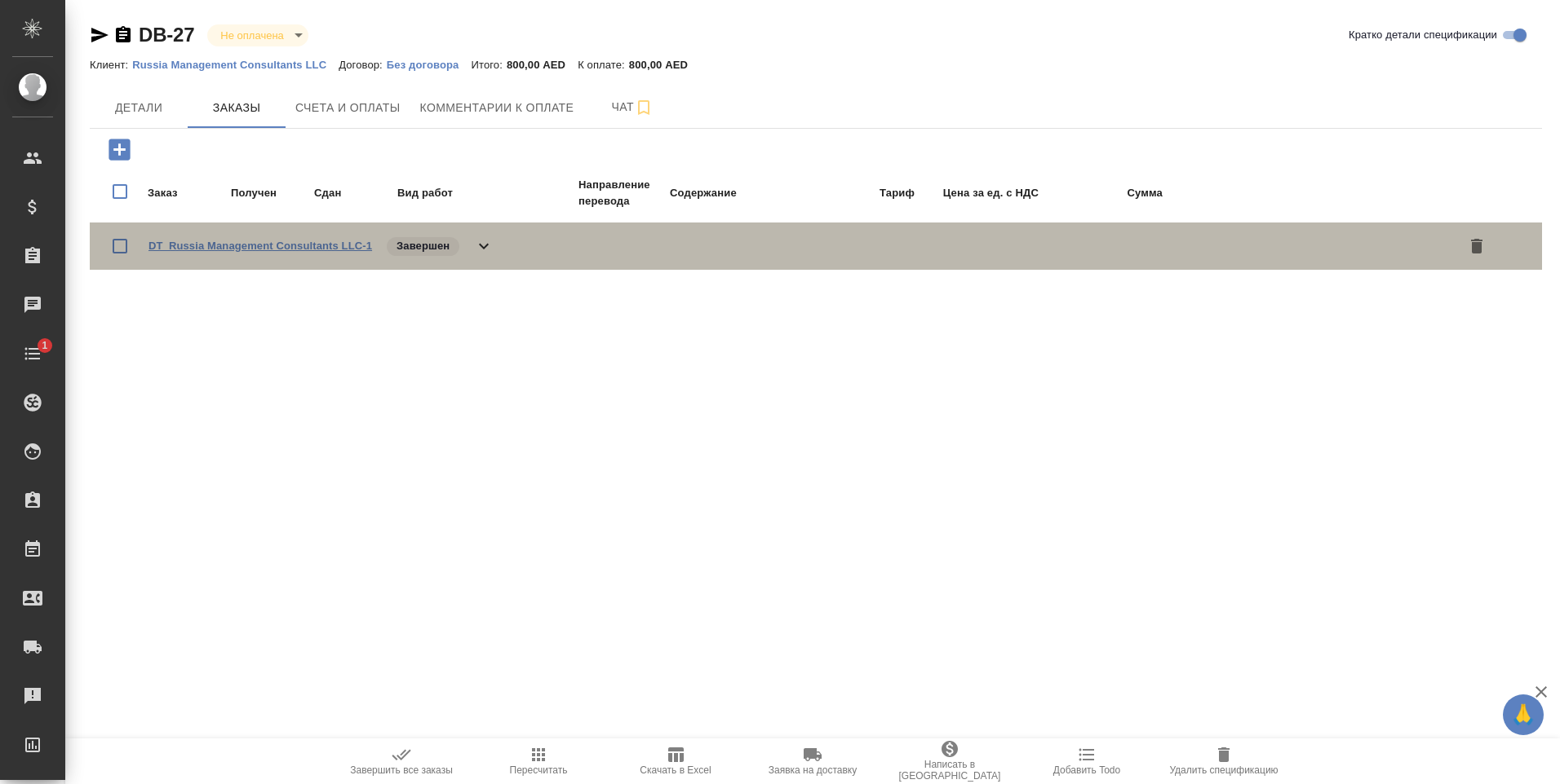
click at [313, 245] on link "DT_Russia Management Consultants LLC-1" at bounding box center [260, 246] width 223 height 12
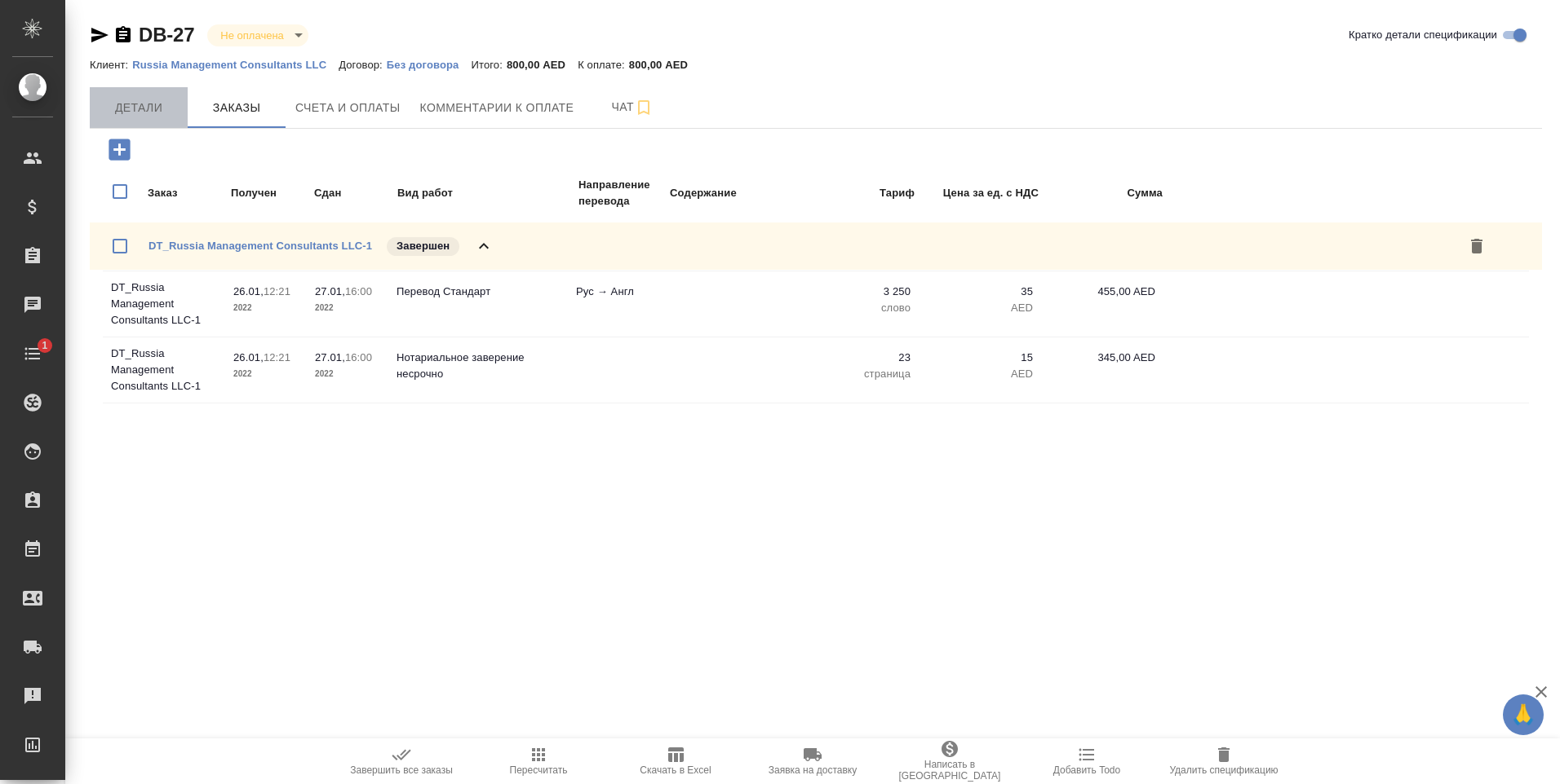
drag, startPoint x: 142, startPoint y: 113, endPoint x: 150, endPoint y: 116, distance: 8.5
click at [142, 113] on span "Детали" at bounding box center [139, 108] width 79 height 21
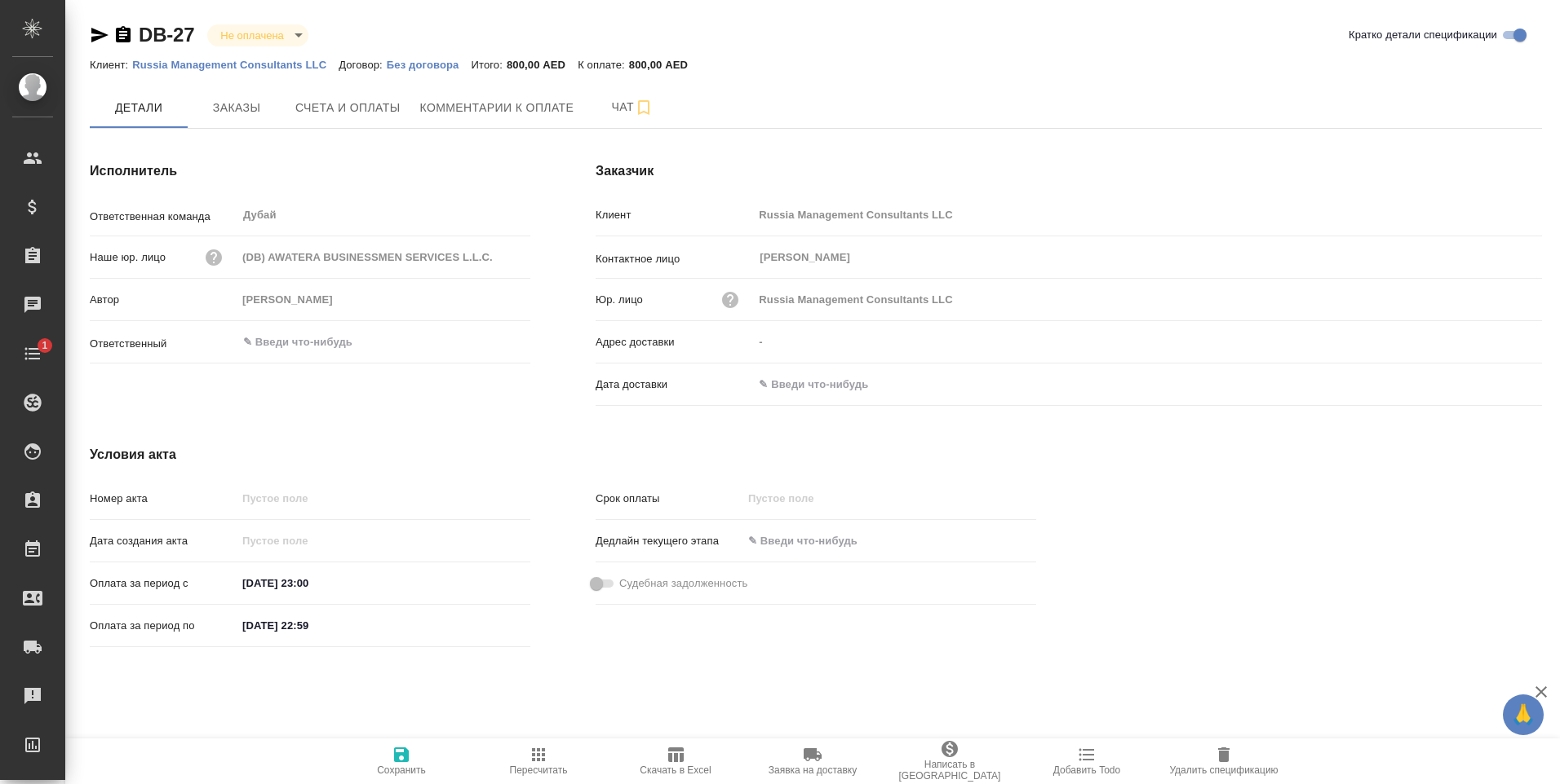
drag, startPoint x: 128, startPoint y: 29, endPoint x: 138, endPoint y: 25, distance: 10.8
click at [128, 29] on icon "button" at bounding box center [123, 34] width 15 height 17
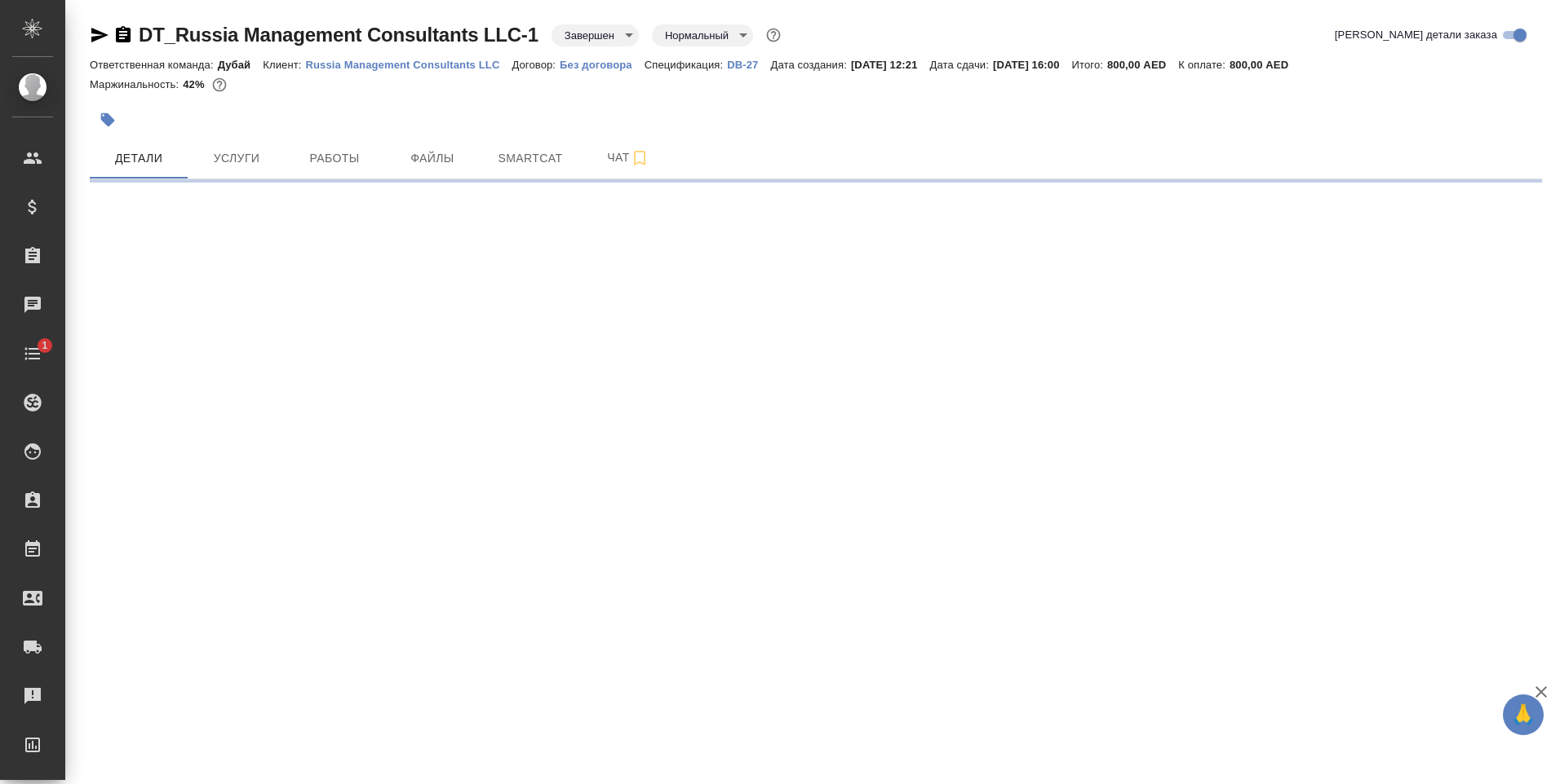
select select "RU"
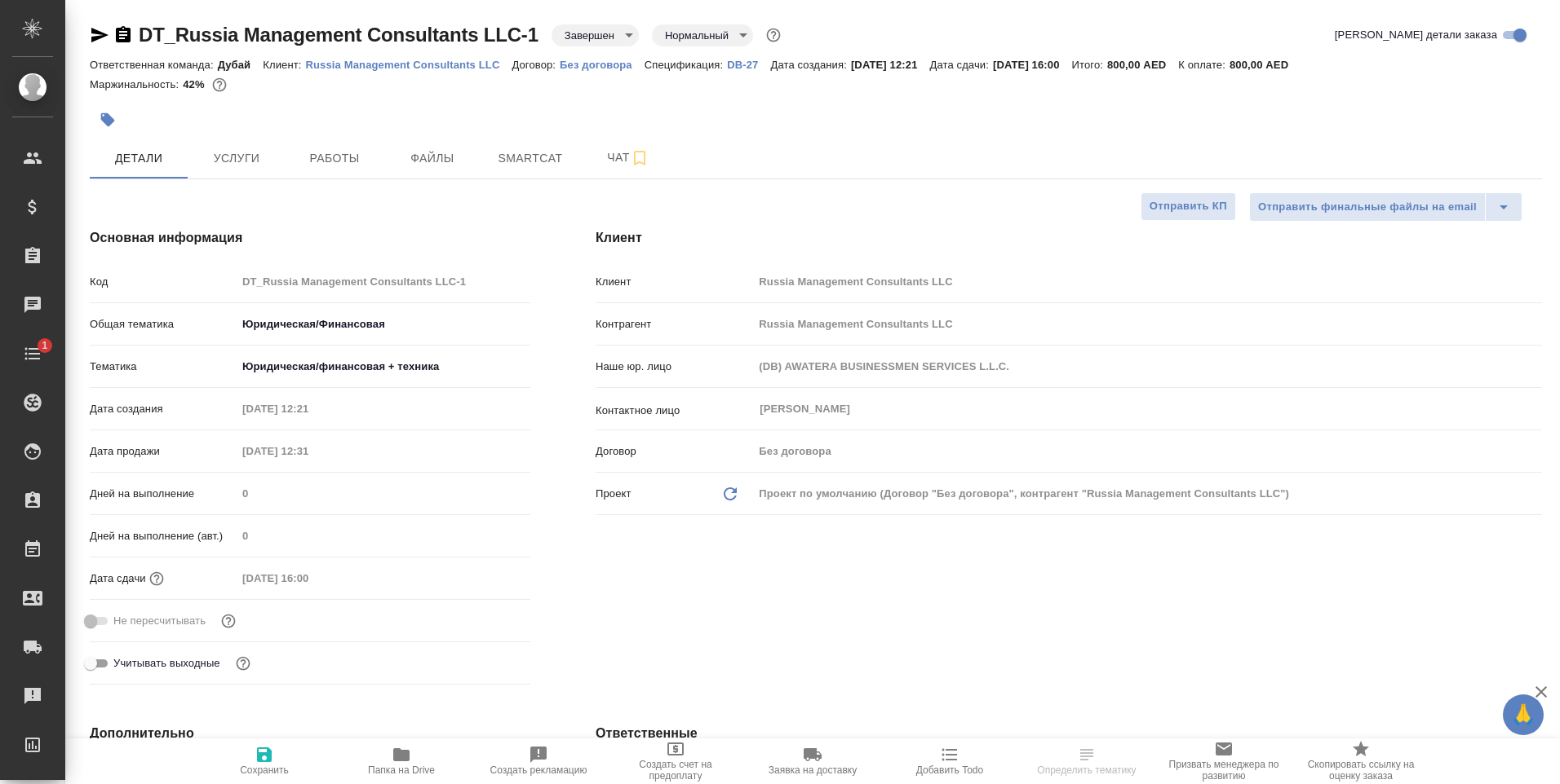
type textarea "x"
click at [244, 160] on span "Услуги" at bounding box center [237, 158] width 79 height 21
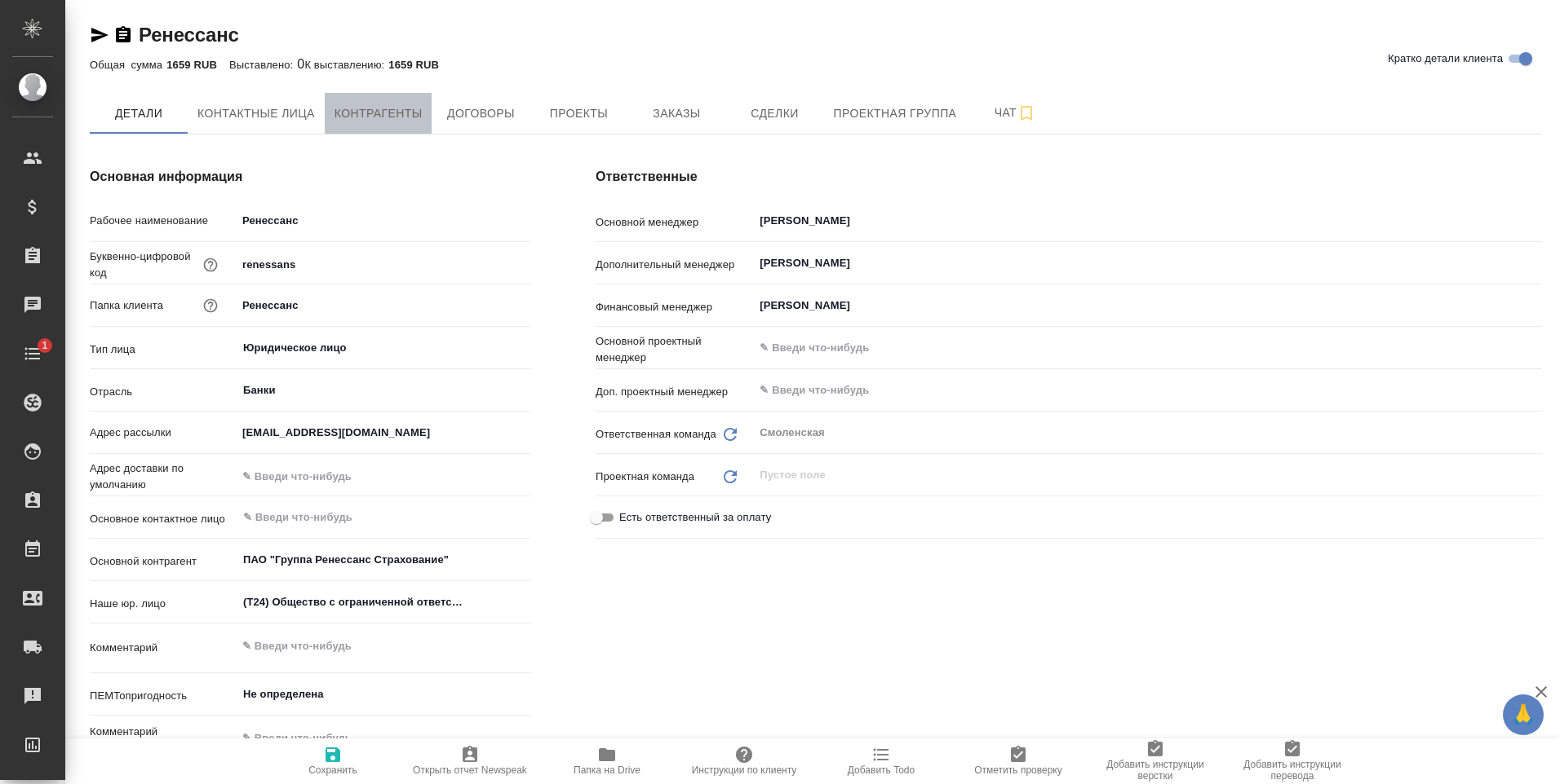
click at [369, 109] on span "Контрагенты" at bounding box center [378, 113] width 88 height 21
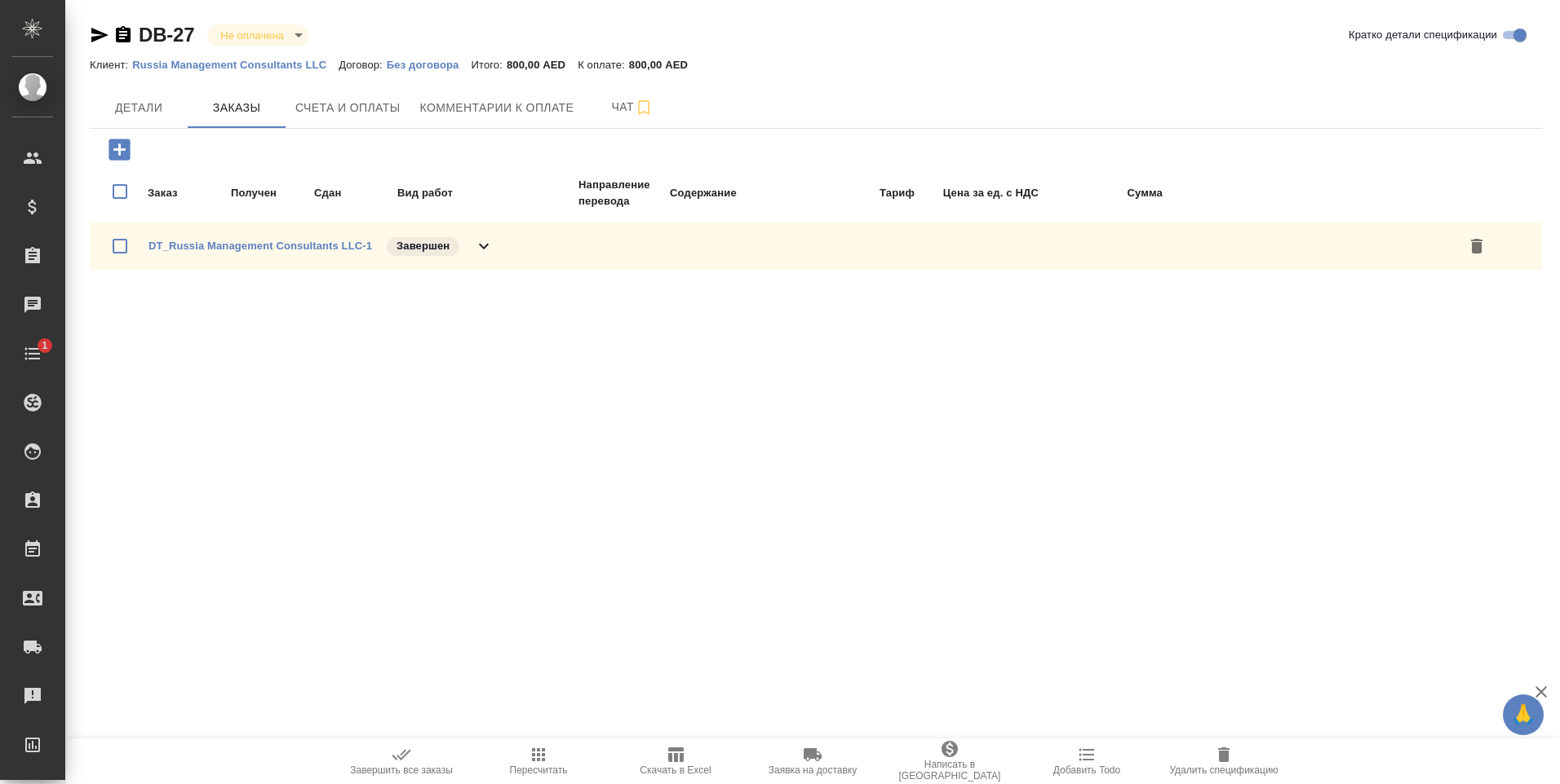
drag, startPoint x: 124, startPoint y: 36, endPoint x: 155, endPoint y: 36, distance: 31.0
click at [124, 36] on icon "button" at bounding box center [123, 34] width 15 height 17
click at [125, 38] on icon "button" at bounding box center [123, 34] width 15 height 17
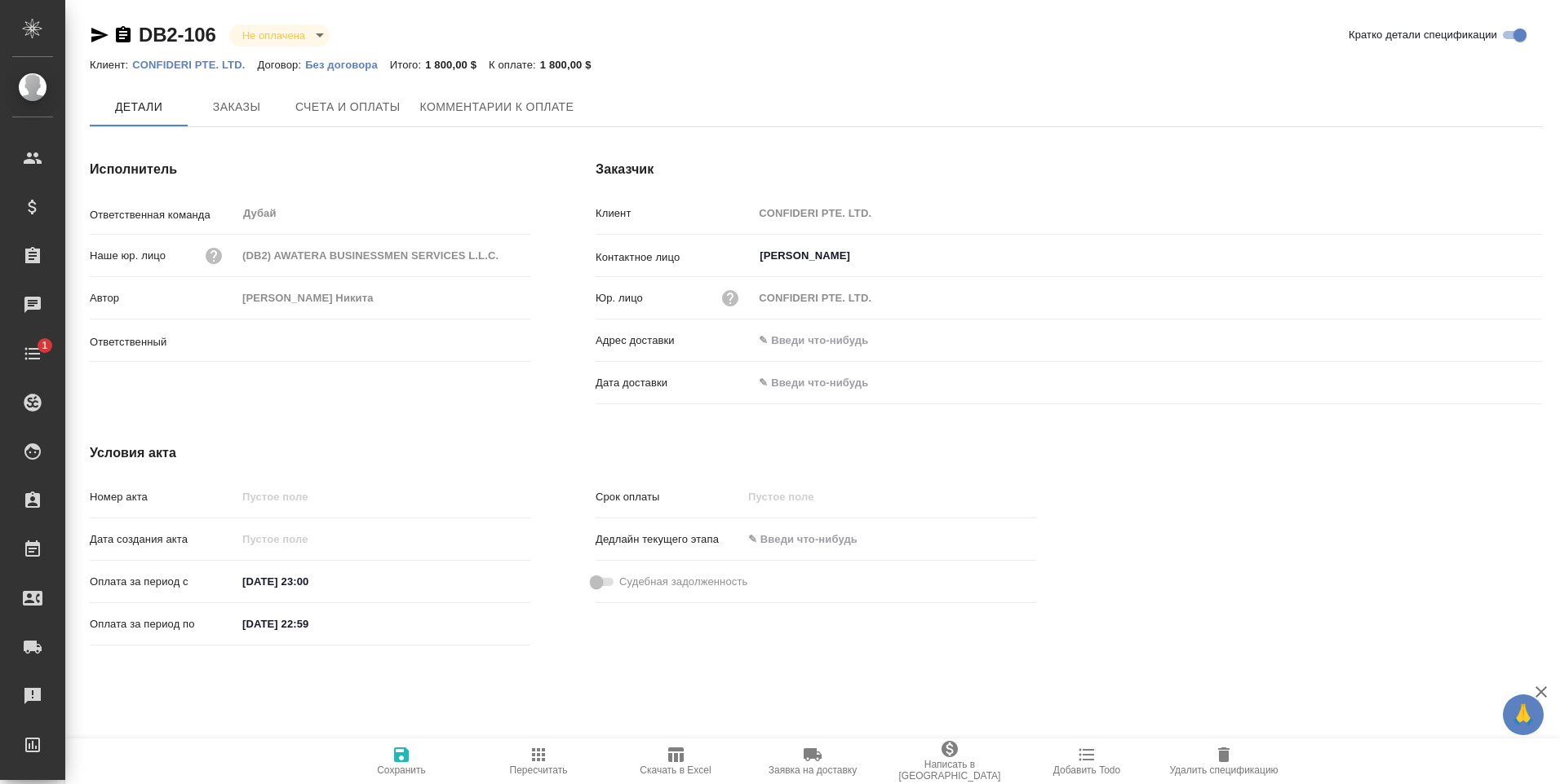
type input "[PERSON_NAME] Никита"
click at [262, 111] on span "Заказы" at bounding box center [237, 108] width 79 height 21
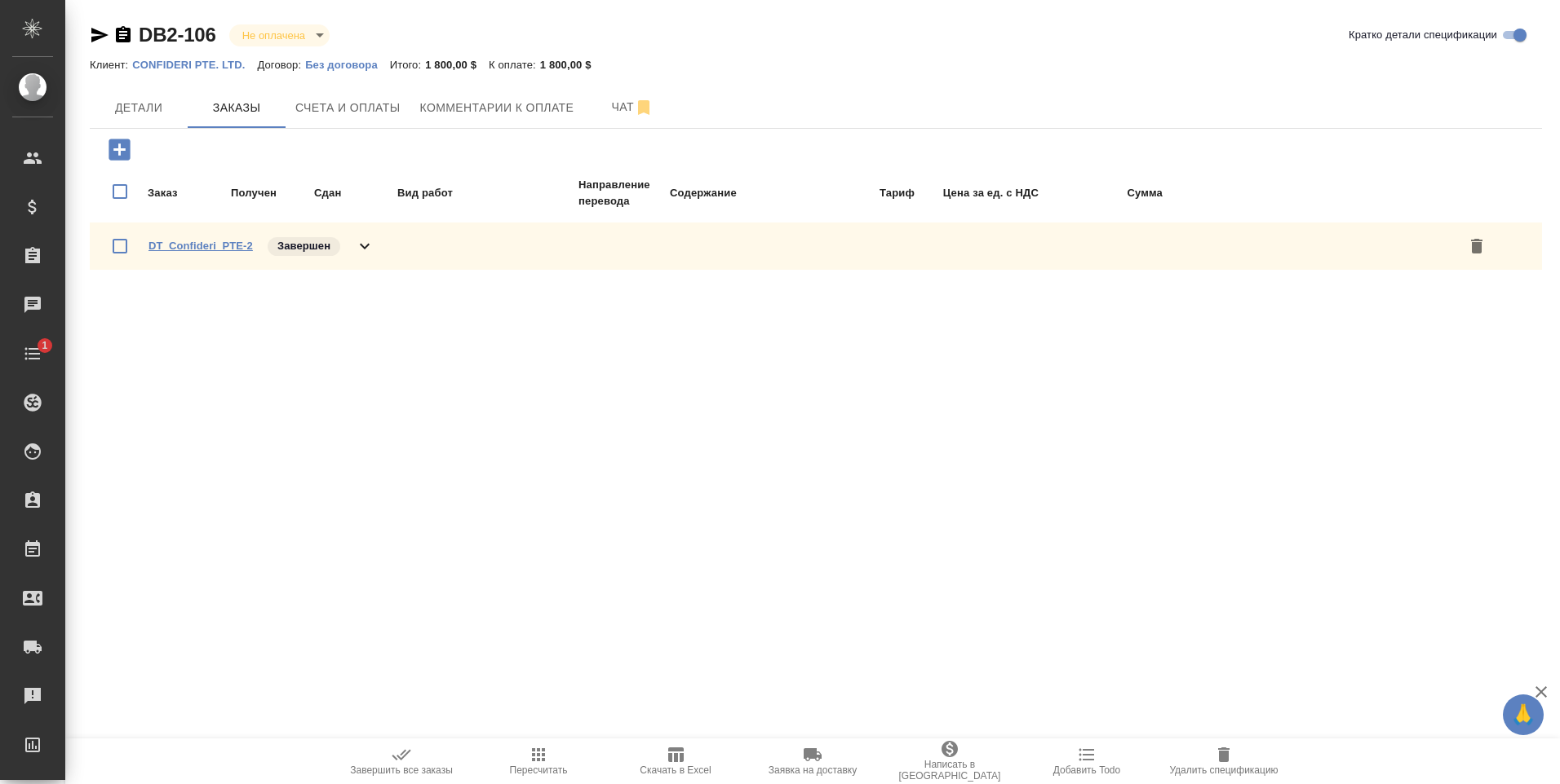
click at [187, 245] on link "DT_Confideri_PTE-2" at bounding box center [201, 246] width 104 height 12
drag, startPoint x: 123, startPoint y: 36, endPoint x: 155, endPoint y: 28, distance: 33.0
click at [126, 33] on icon "button" at bounding box center [123, 34] width 15 height 17
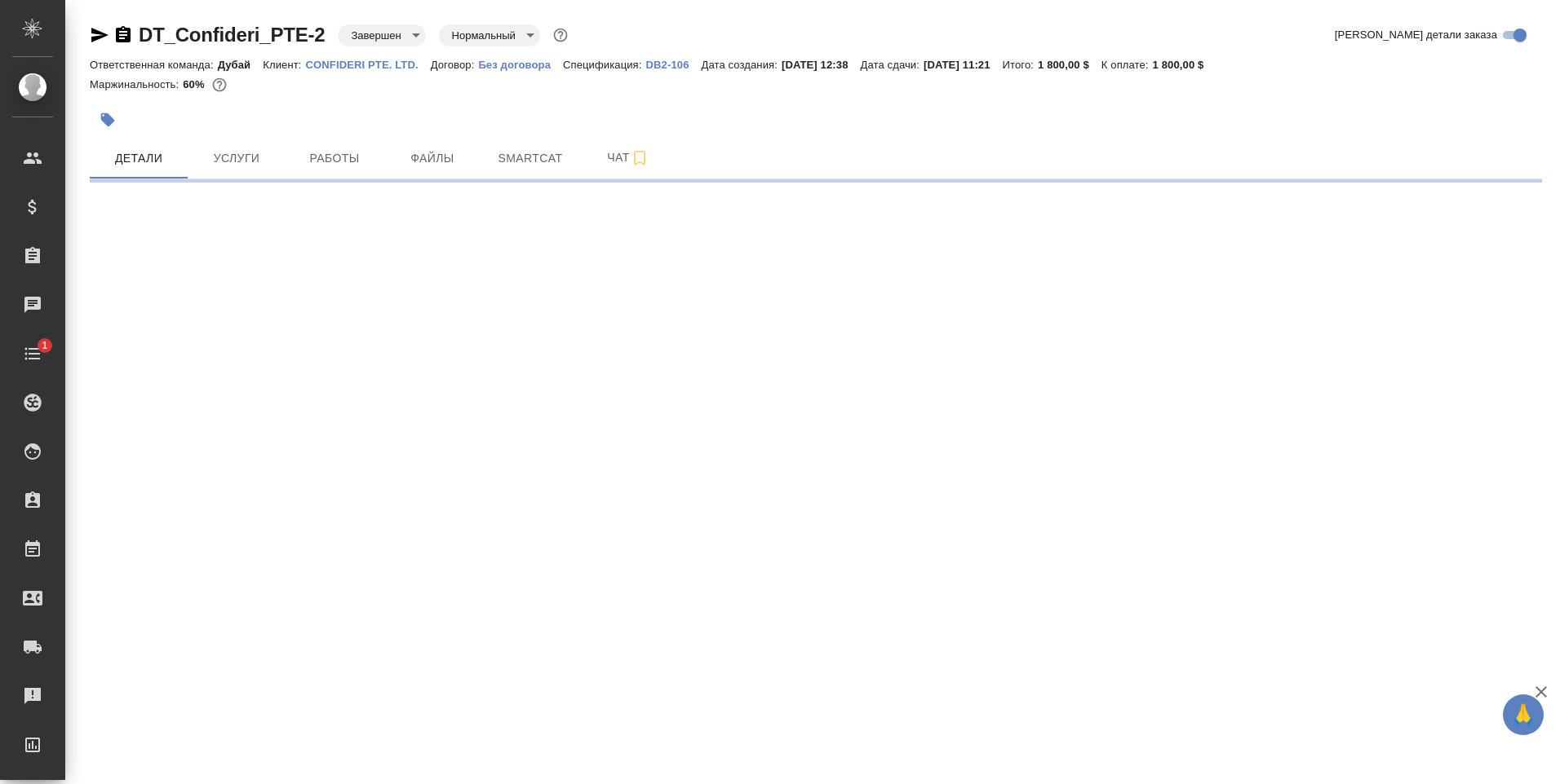
select select "RU"
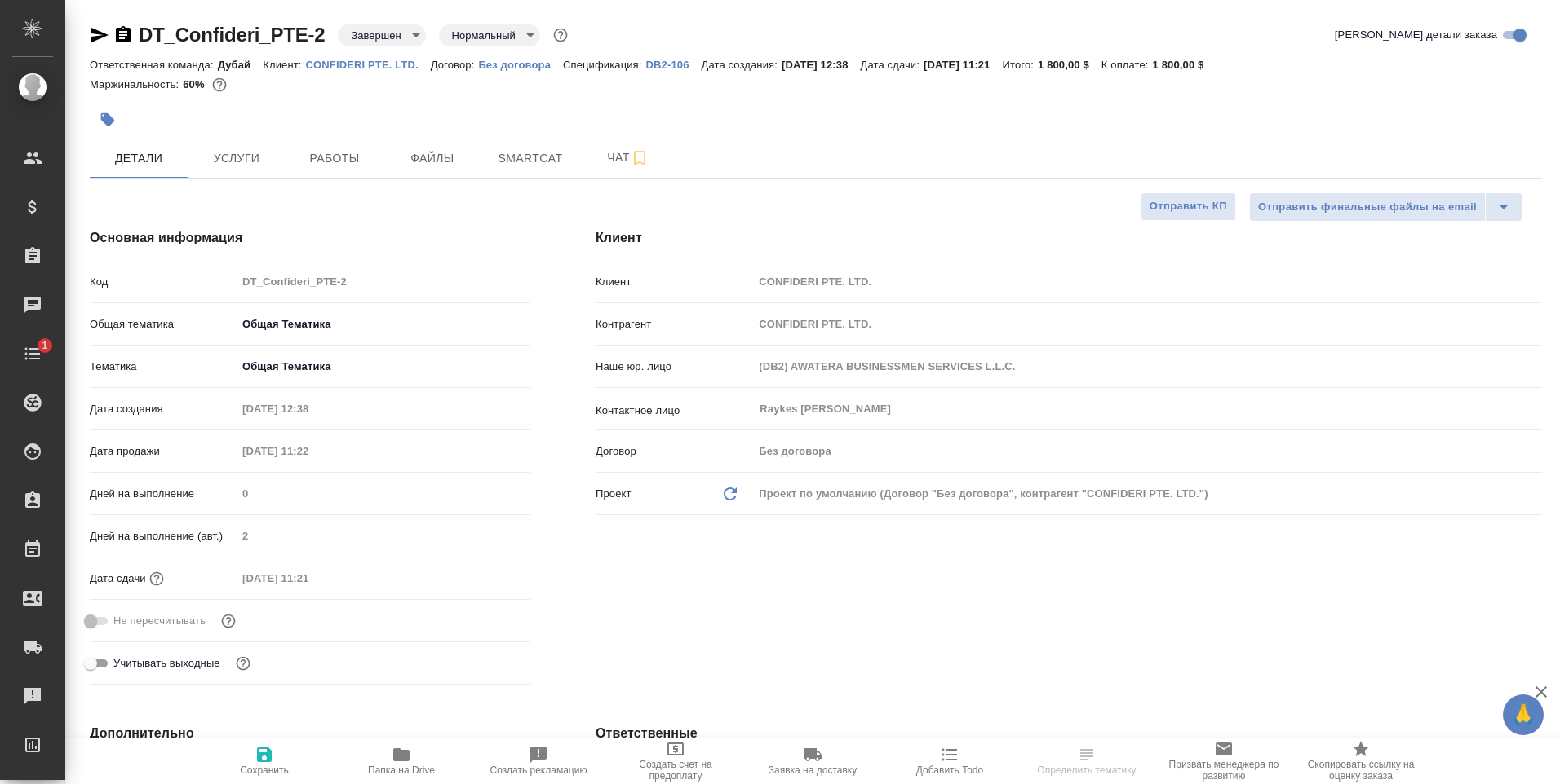
type textarea "x"
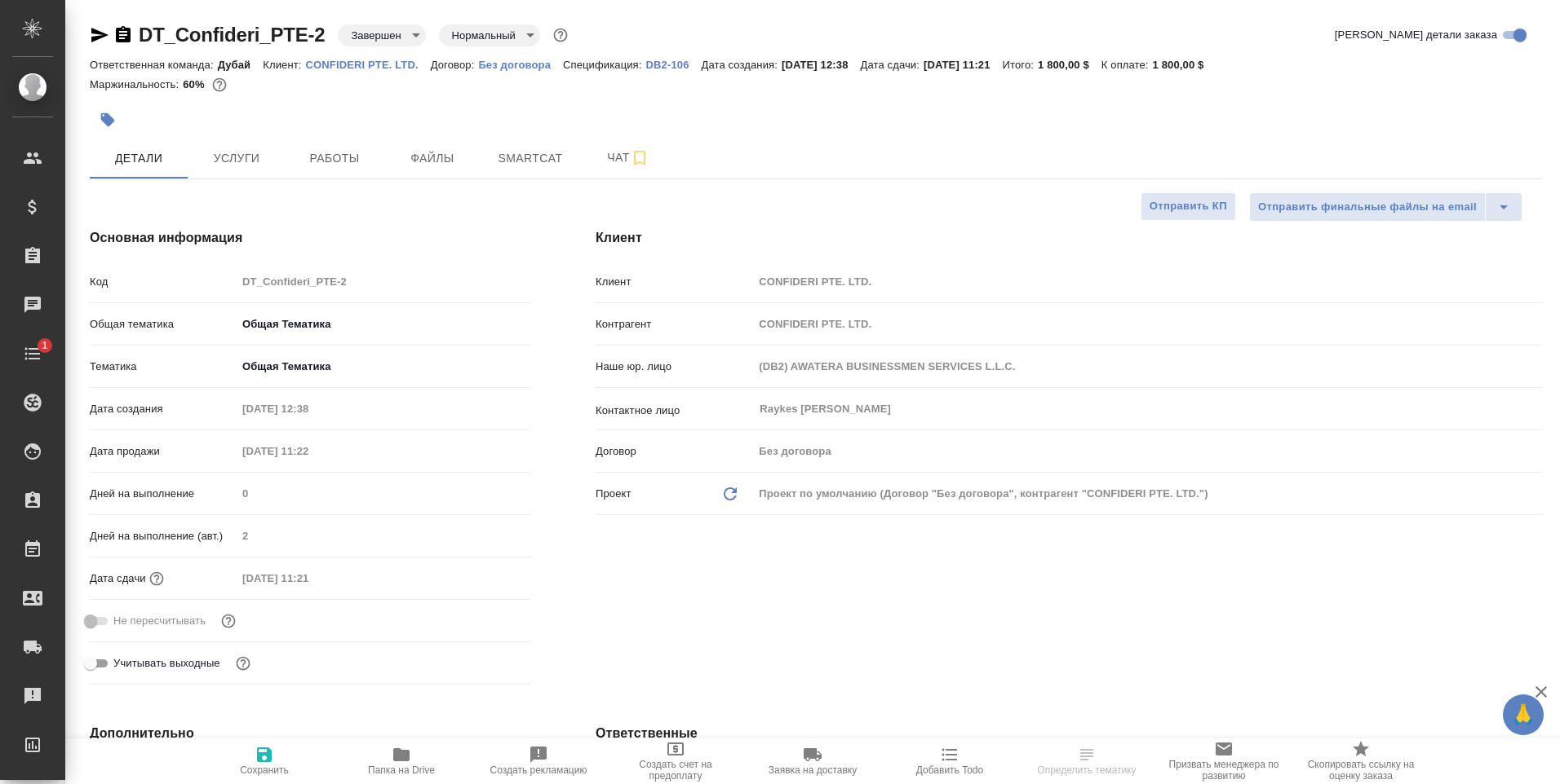
type textarea "x"
click at [251, 156] on span "Услуги" at bounding box center [237, 158] width 79 height 21
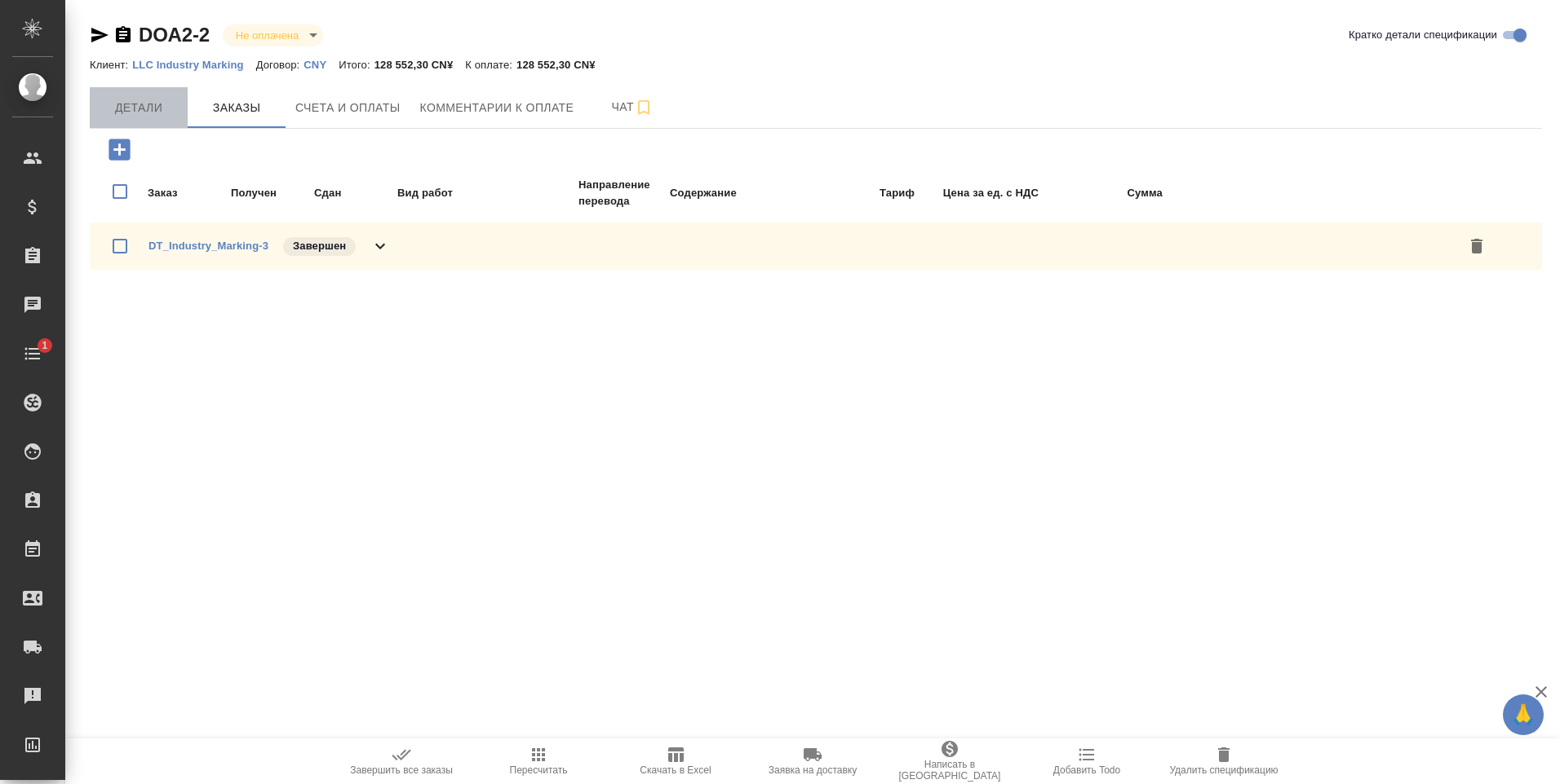
click at [137, 109] on span "Детали" at bounding box center [139, 108] width 79 height 21
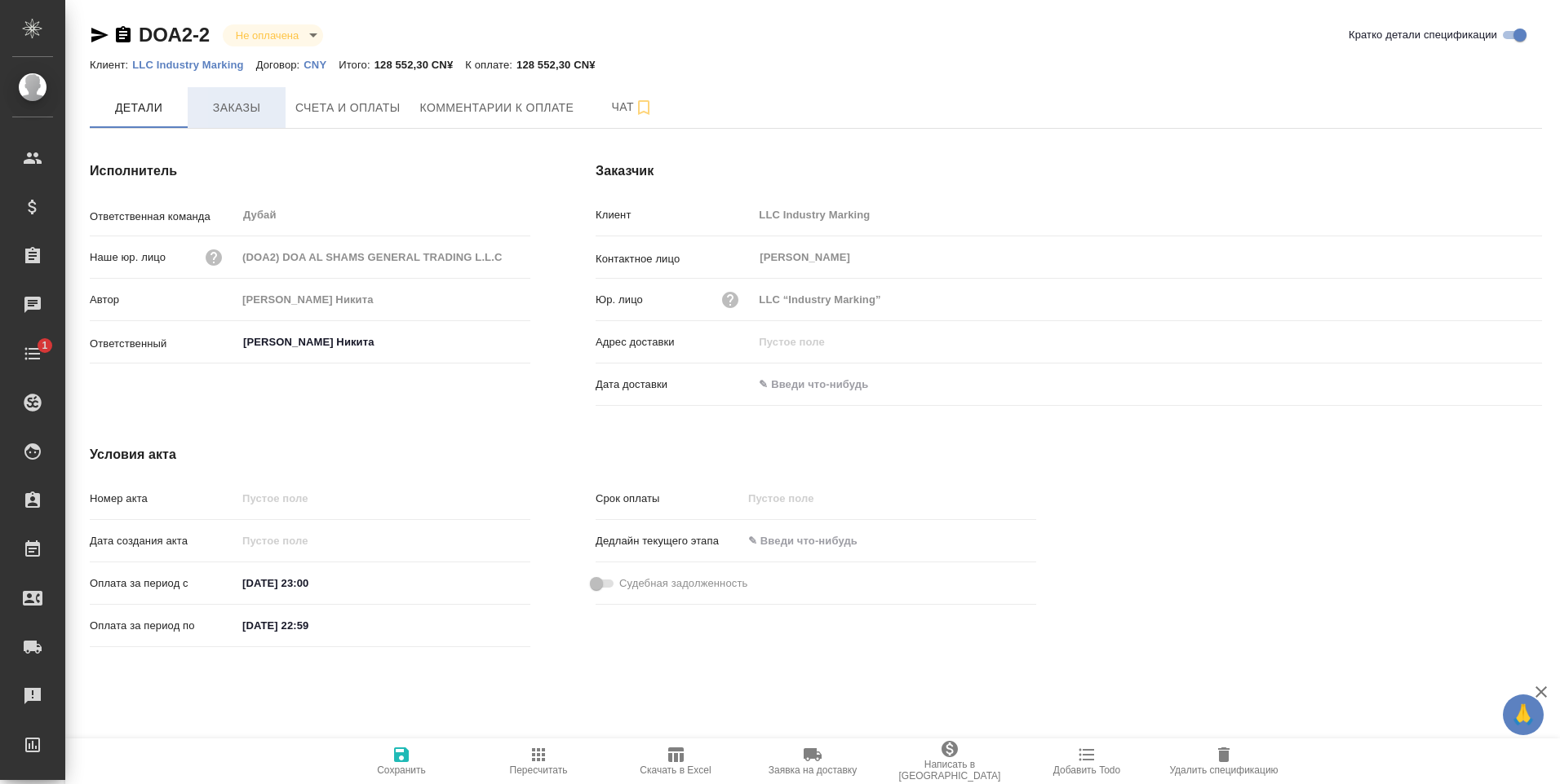
click at [261, 113] on span "Заказы" at bounding box center [237, 108] width 79 height 21
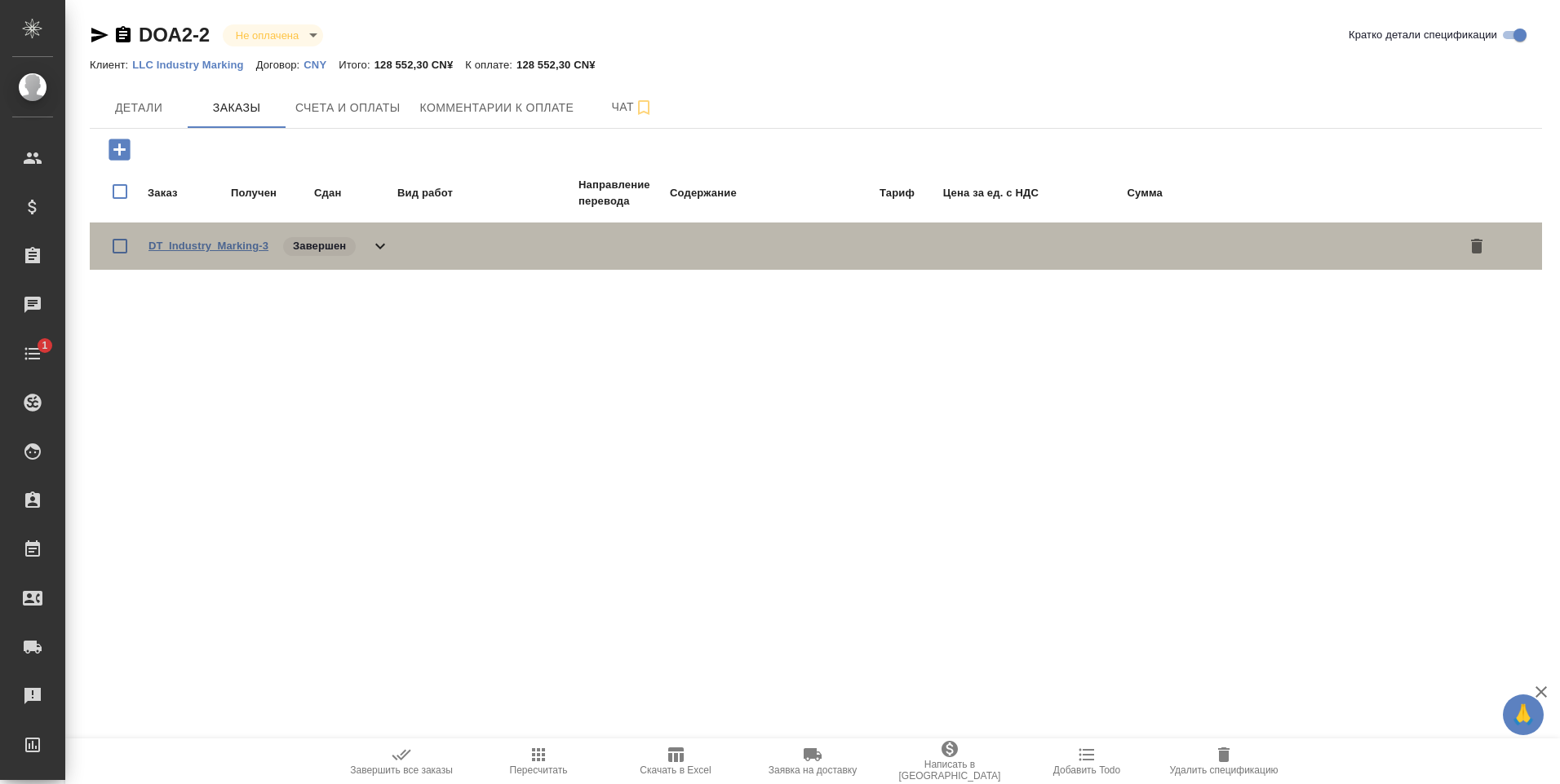
click at [228, 247] on link "DT_Industry_Marking-3" at bounding box center [208, 246] width 120 height 12
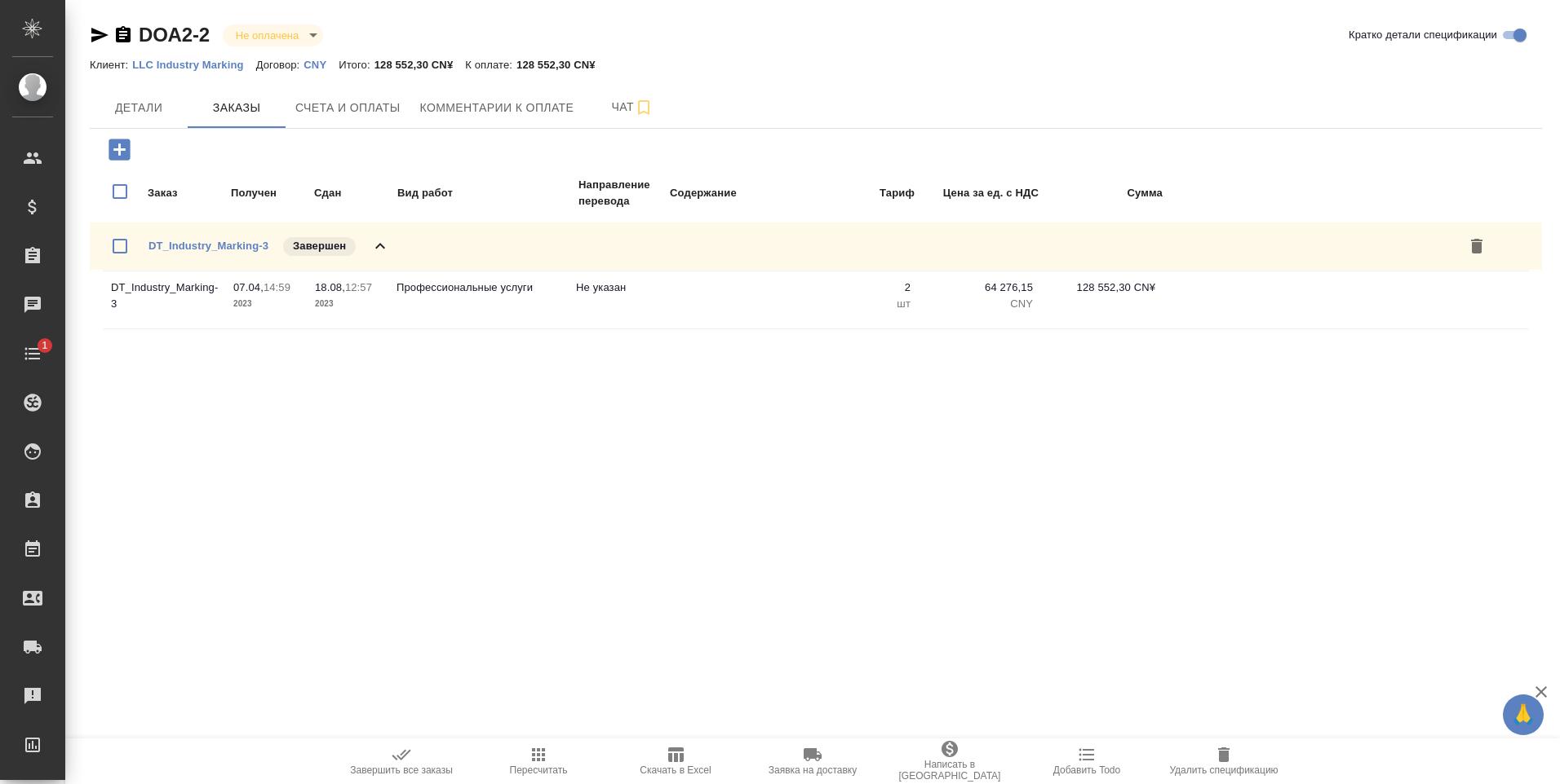
click at [127, 33] on icon "button" at bounding box center [123, 34] width 15 height 17
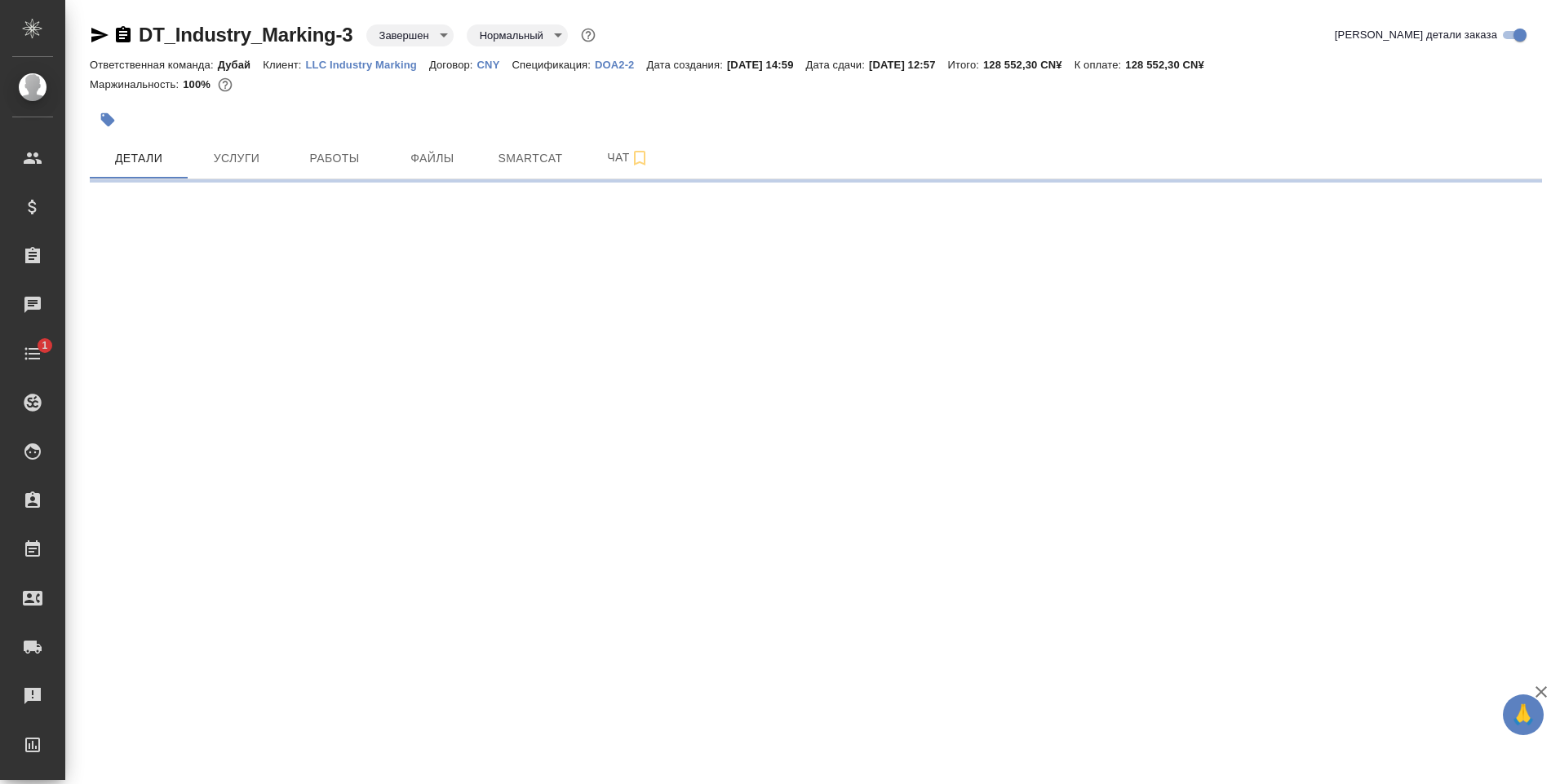
select select "RU"
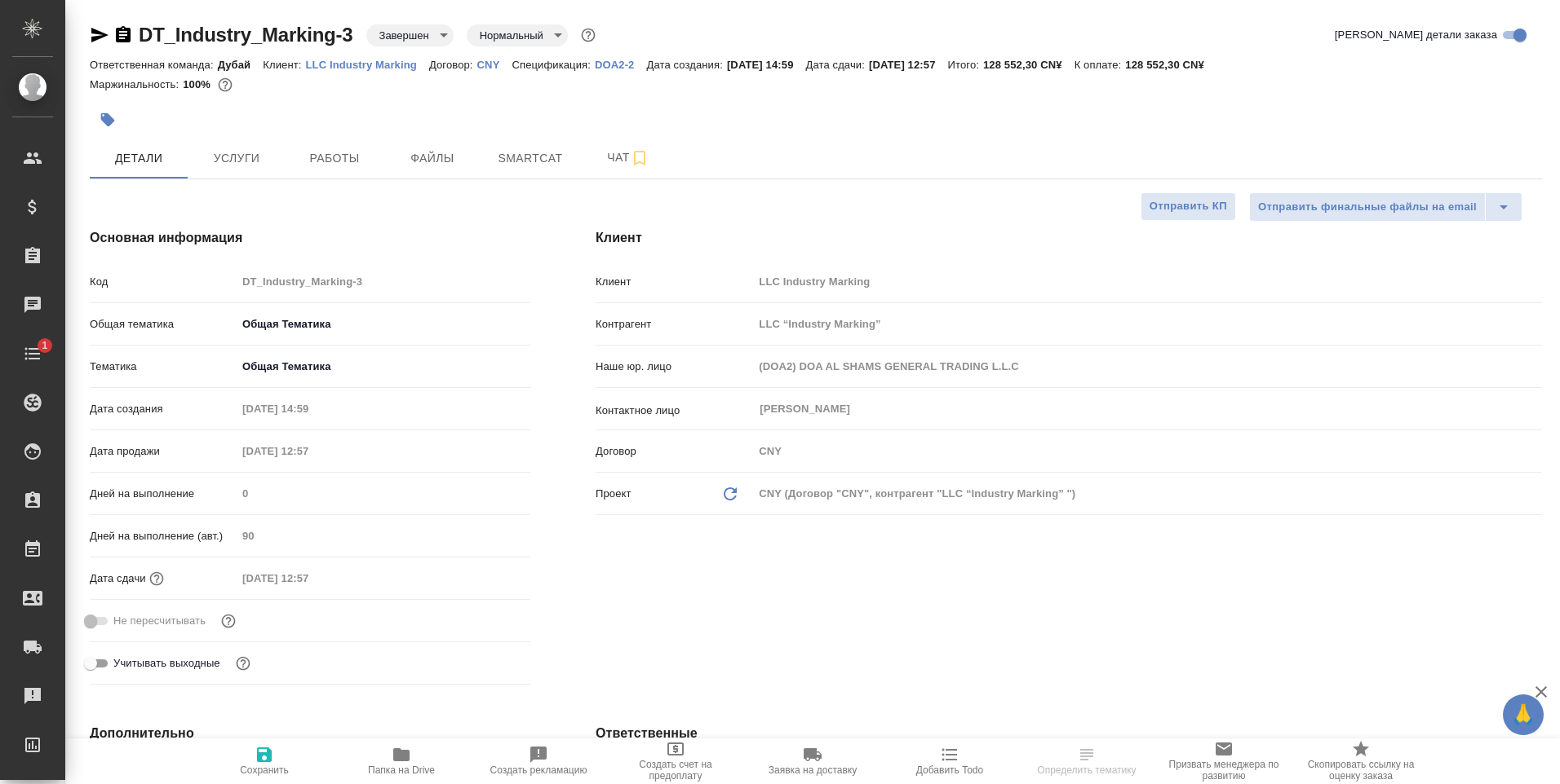
type textarea "x"
click at [240, 161] on span "Услуги" at bounding box center [237, 158] width 79 height 21
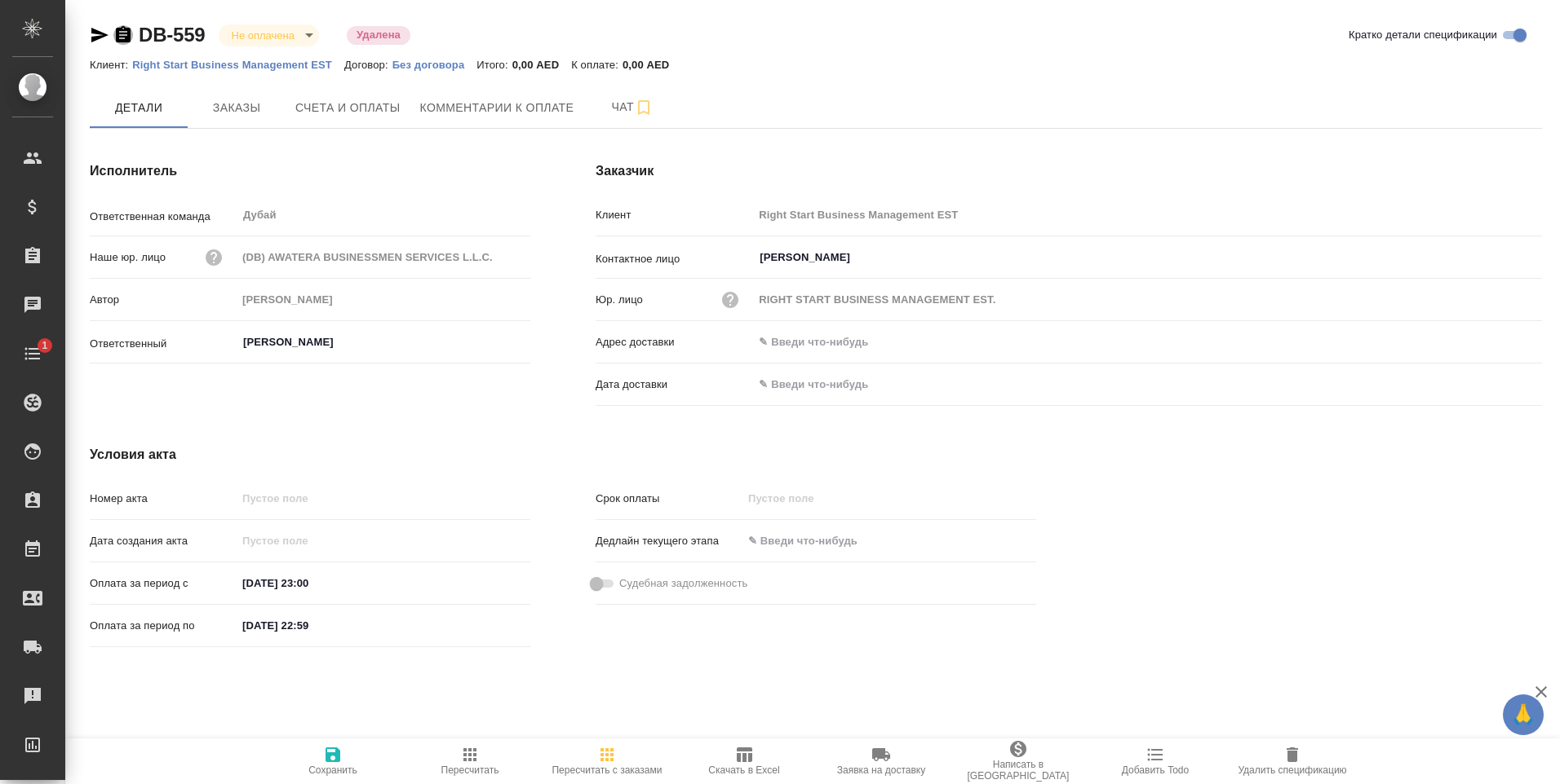
click at [121, 31] on icon "button" at bounding box center [123, 35] width 20 height 20
click at [126, 32] on icon "button" at bounding box center [123, 34] width 15 height 17
click at [621, 109] on span "Чат" at bounding box center [632, 107] width 79 height 21
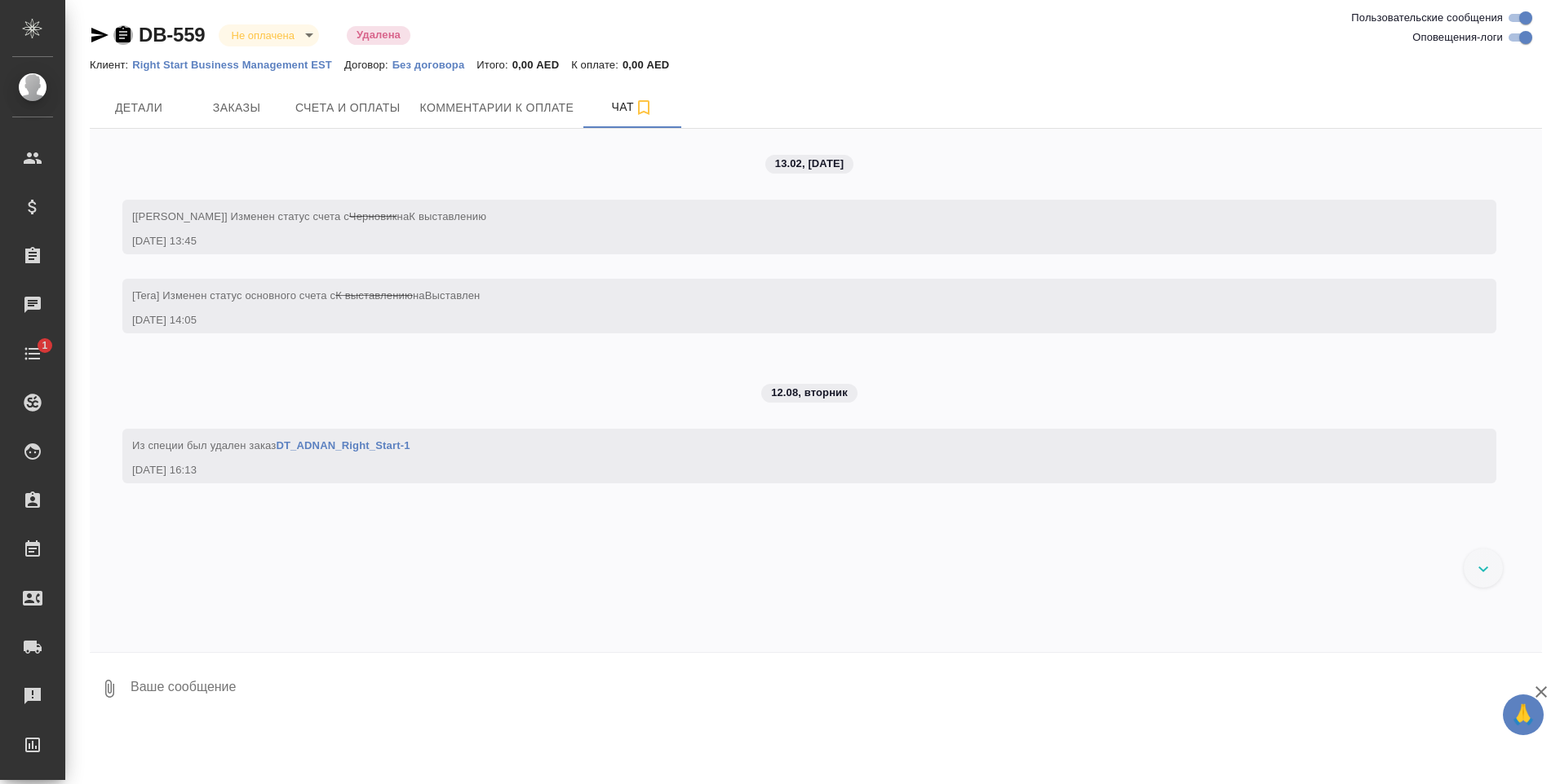
click at [125, 34] on icon "button" at bounding box center [123, 34] width 15 height 17
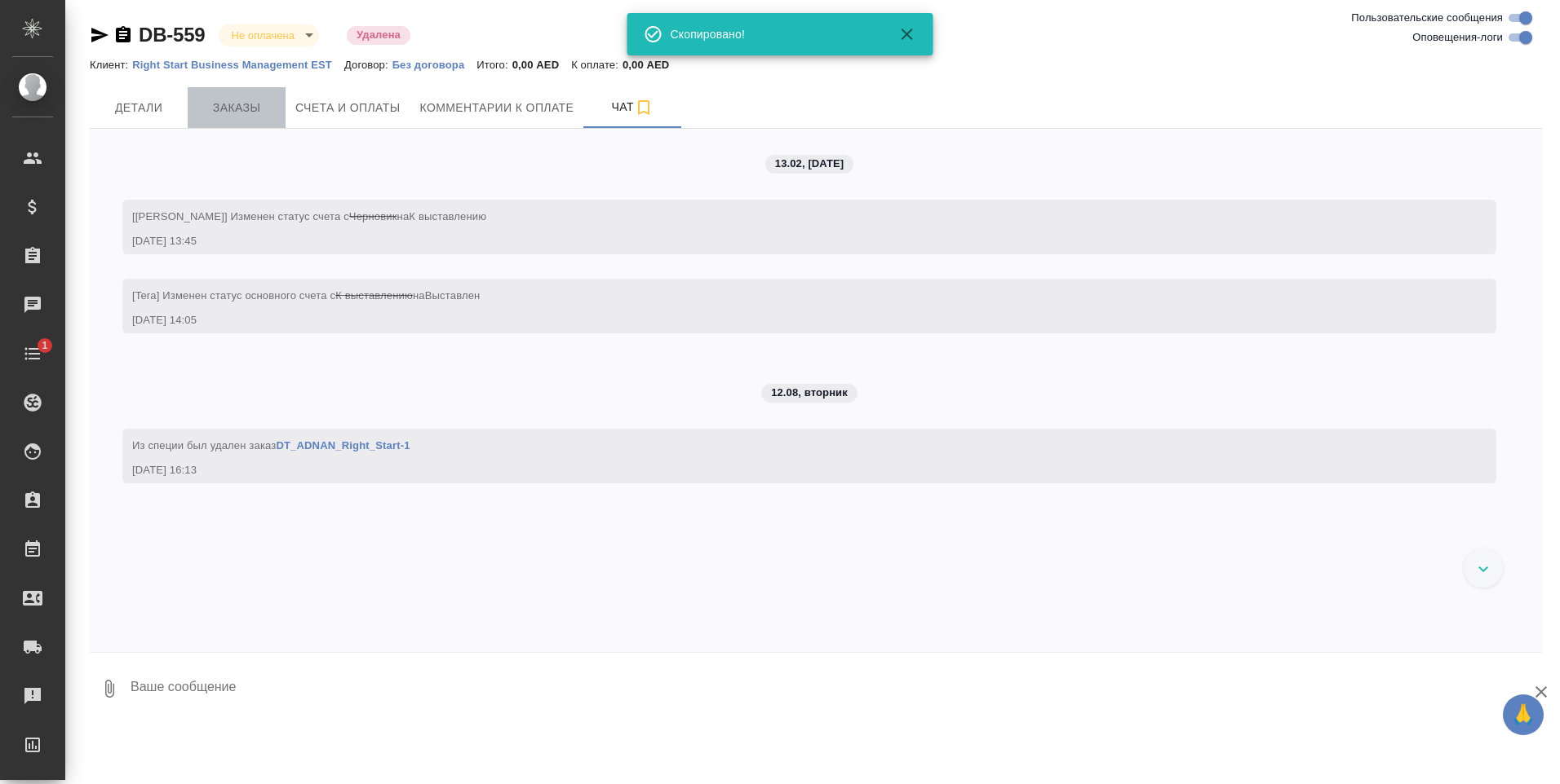
click at [246, 98] on span "Заказы" at bounding box center [237, 108] width 79 height 21
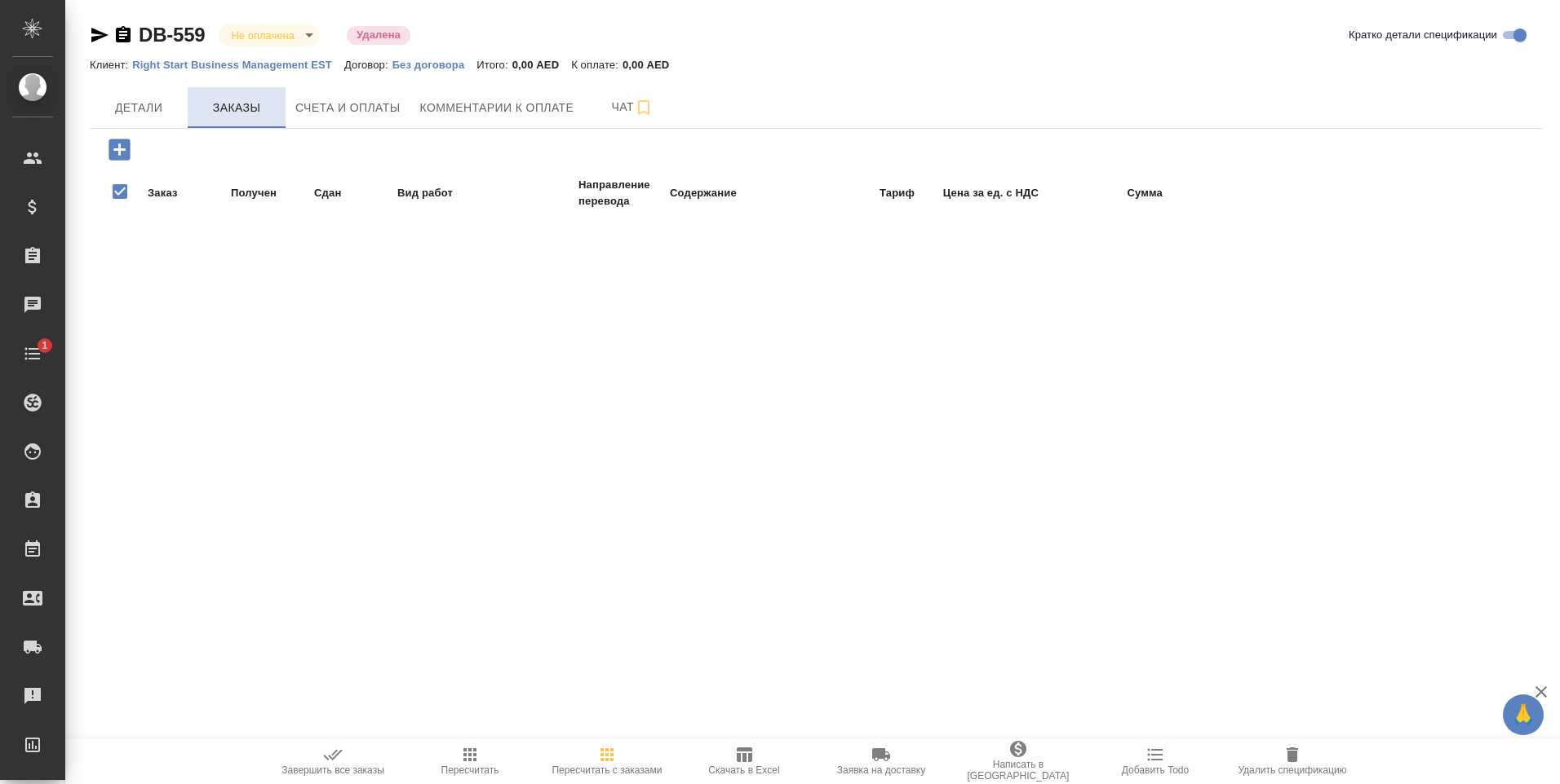
click at [244, 110] on span "Заказы" at bounding box center [237, 108] width 79 height 21
click at [627, 109] on span "Чат" at bounding box center [632, 107] width 79 height 21
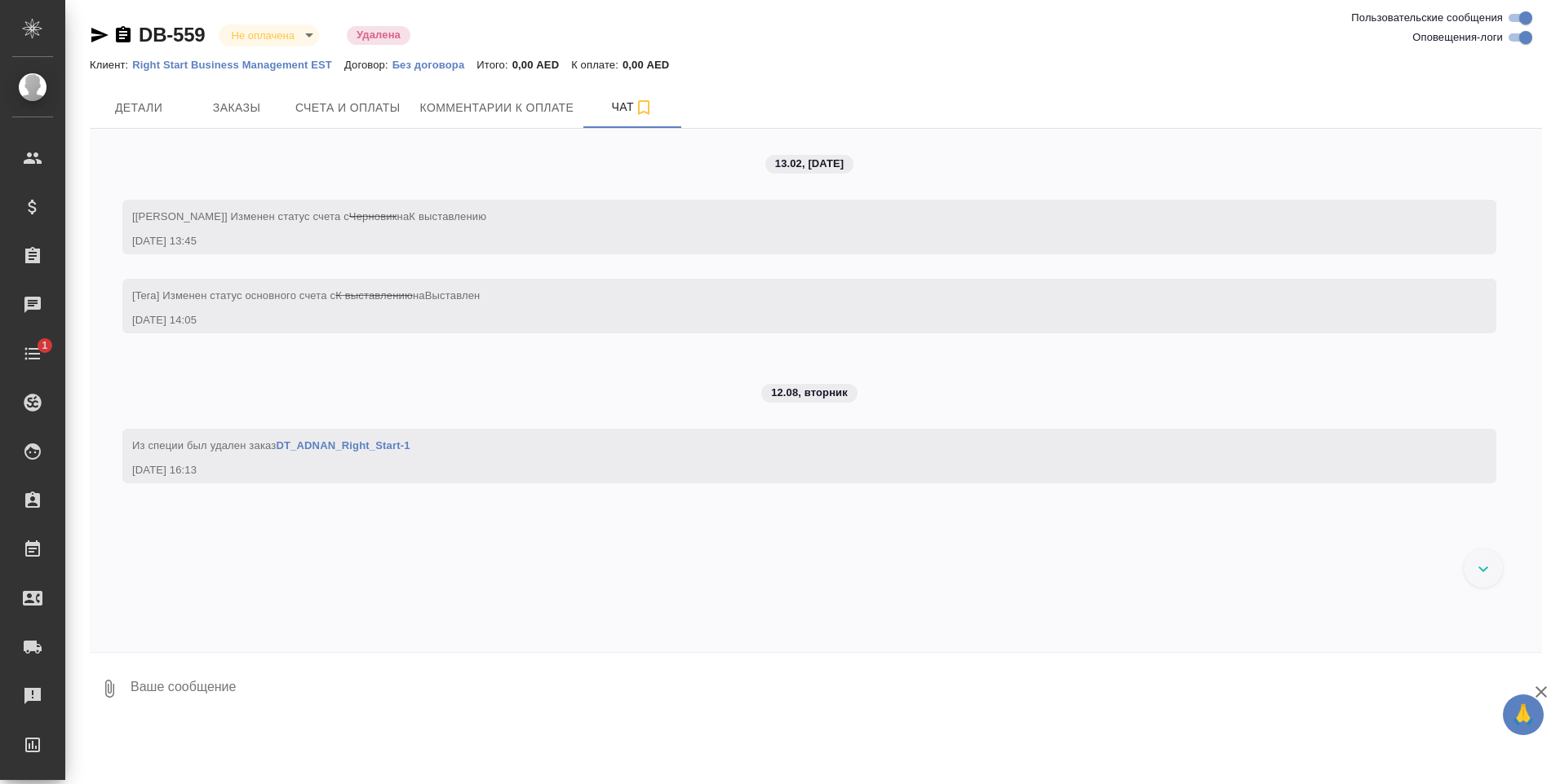
click at [385, 443] on link "DT_ADNAN_Right_Start-1" at bounding box center [342, 445] width 134 height 12
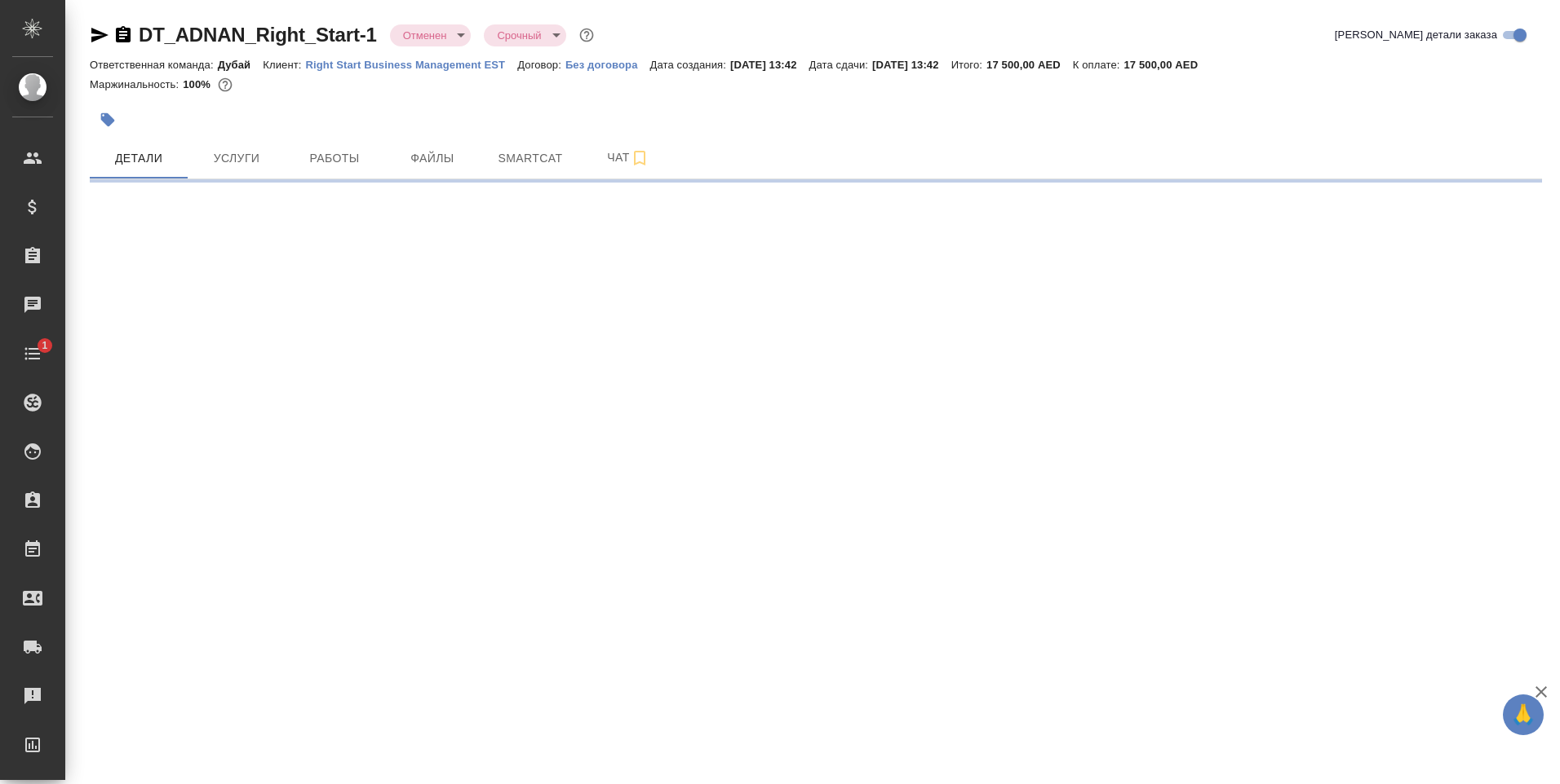
select select "RU"
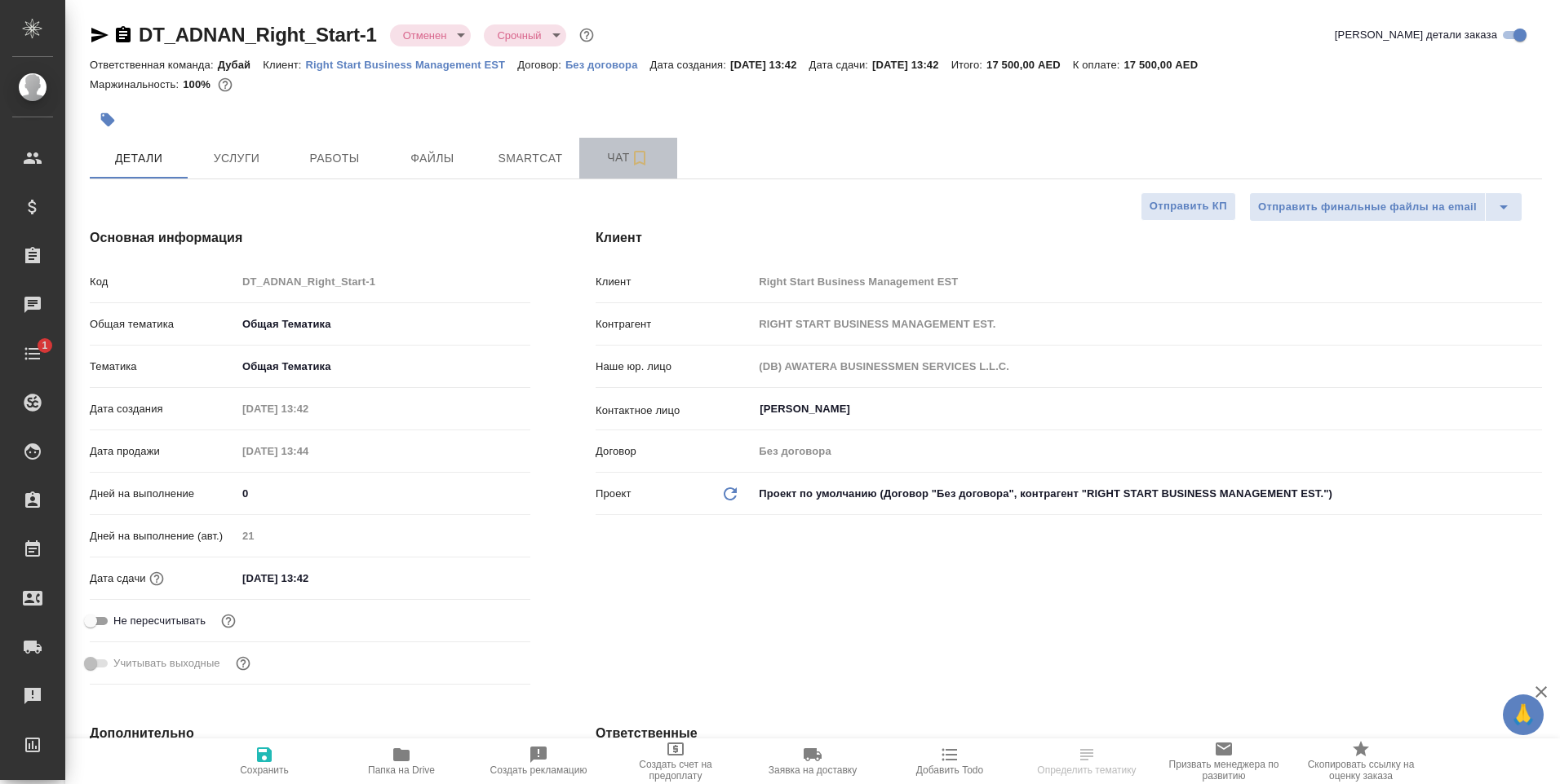
click at [618, 152] on span "Чат" at bounding box center [628, 157] width 79 height 21
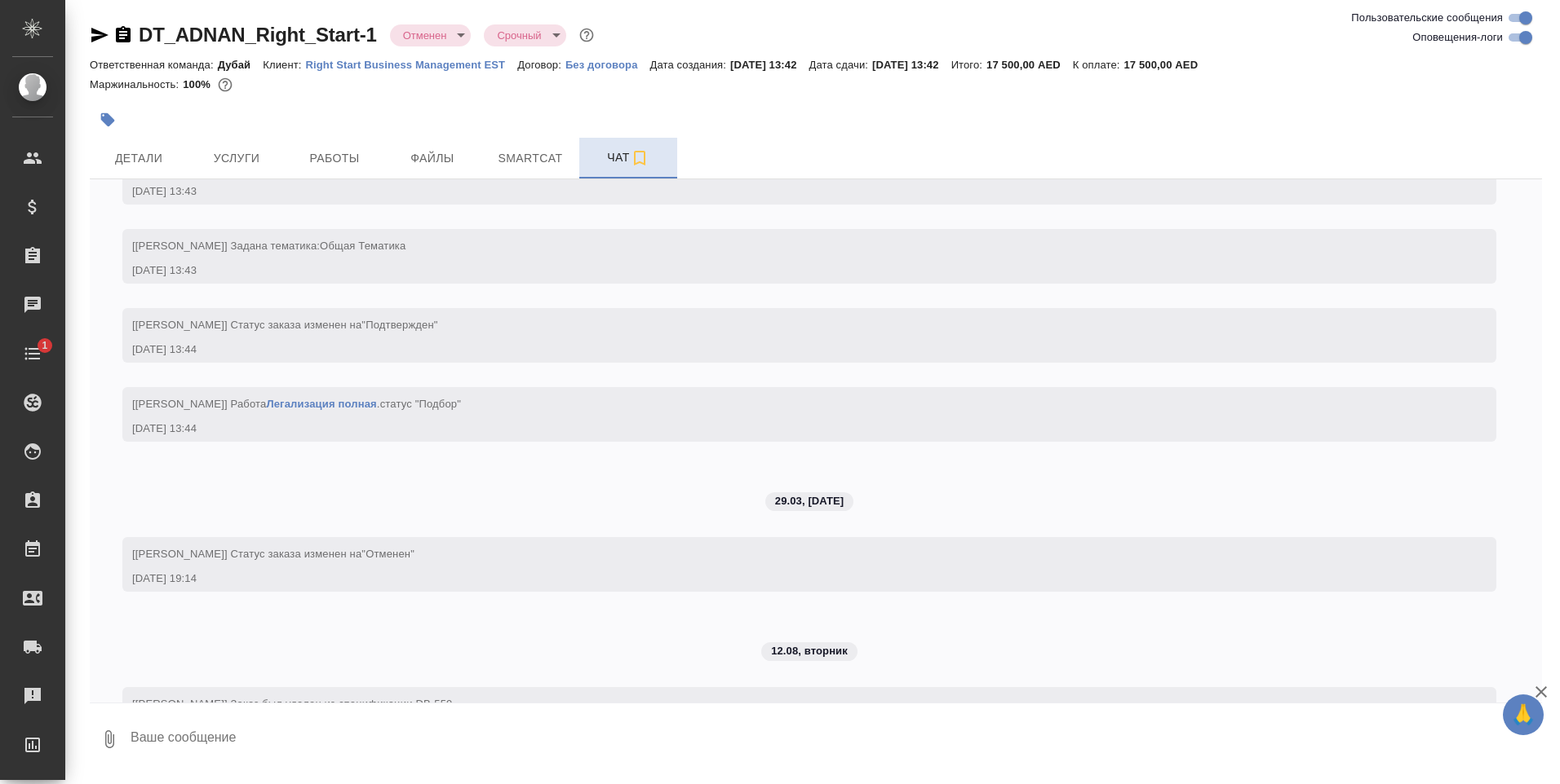
scroll to position [164, 0]
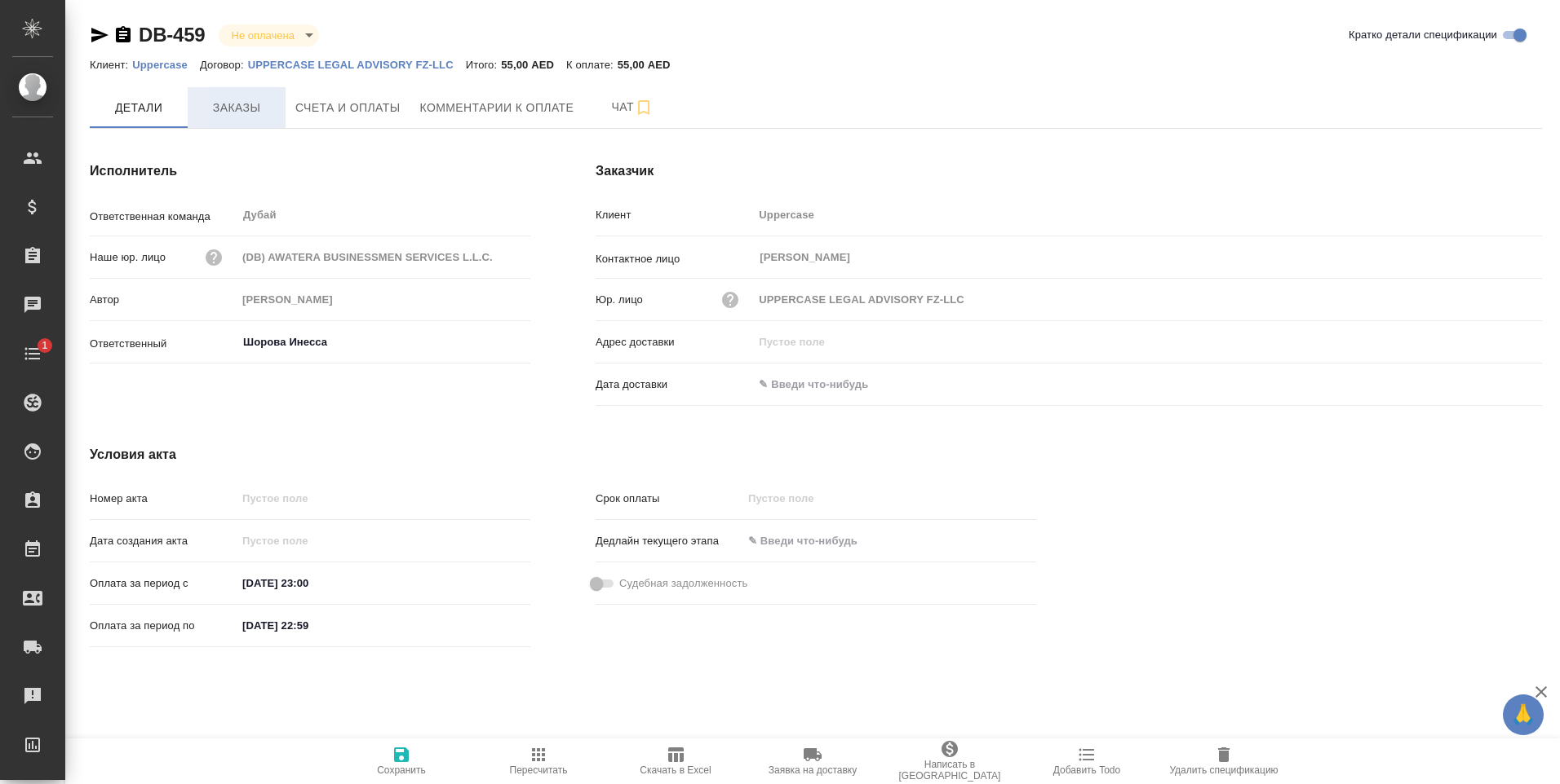
click at [221, 107] on span "Заказы" at bounding box center [237, 108] width 79 height 21
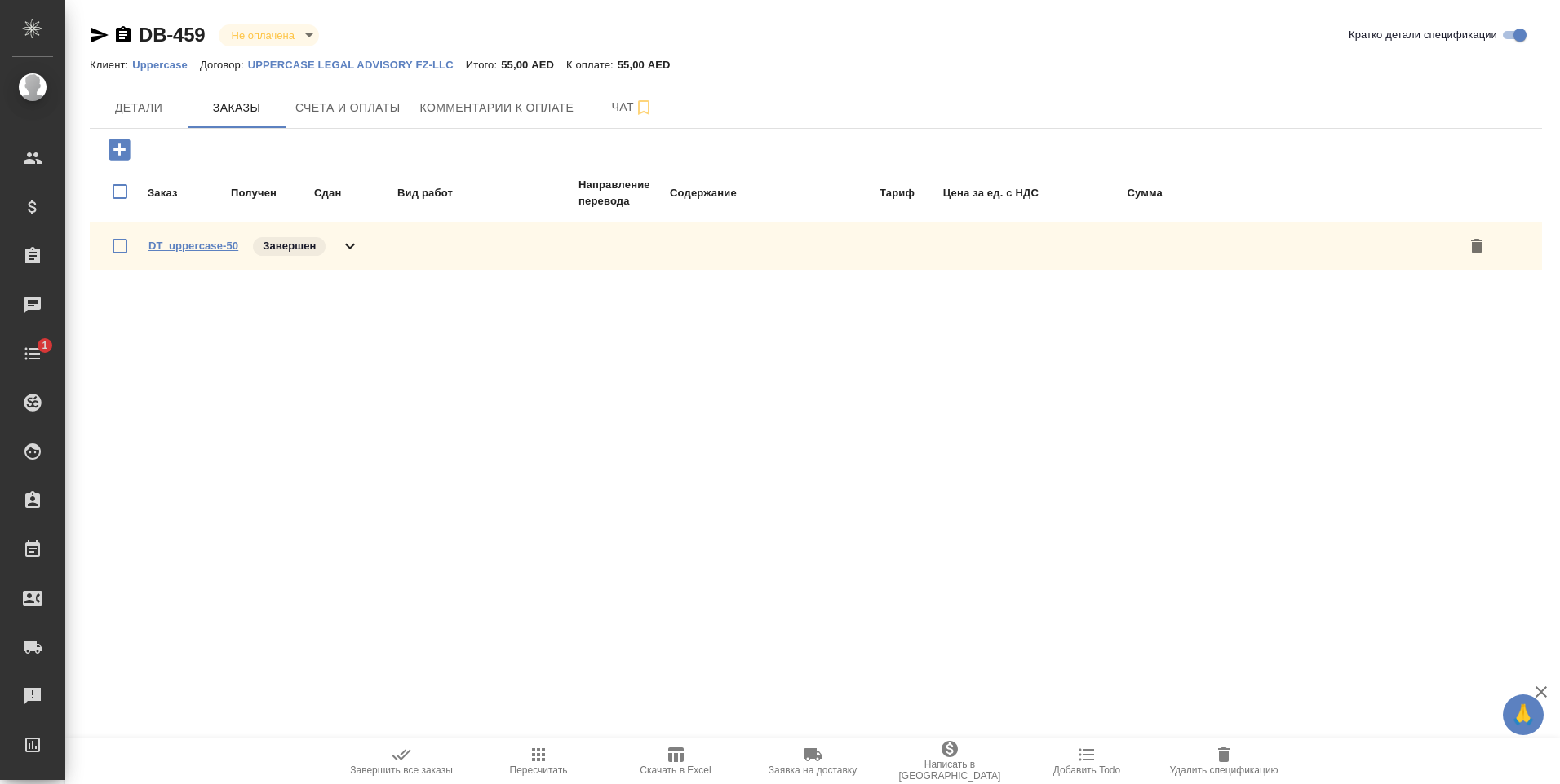
click at [211, 247] on link "DT_uppercase-50" at bounding box center [193, 246] width 89 height 12
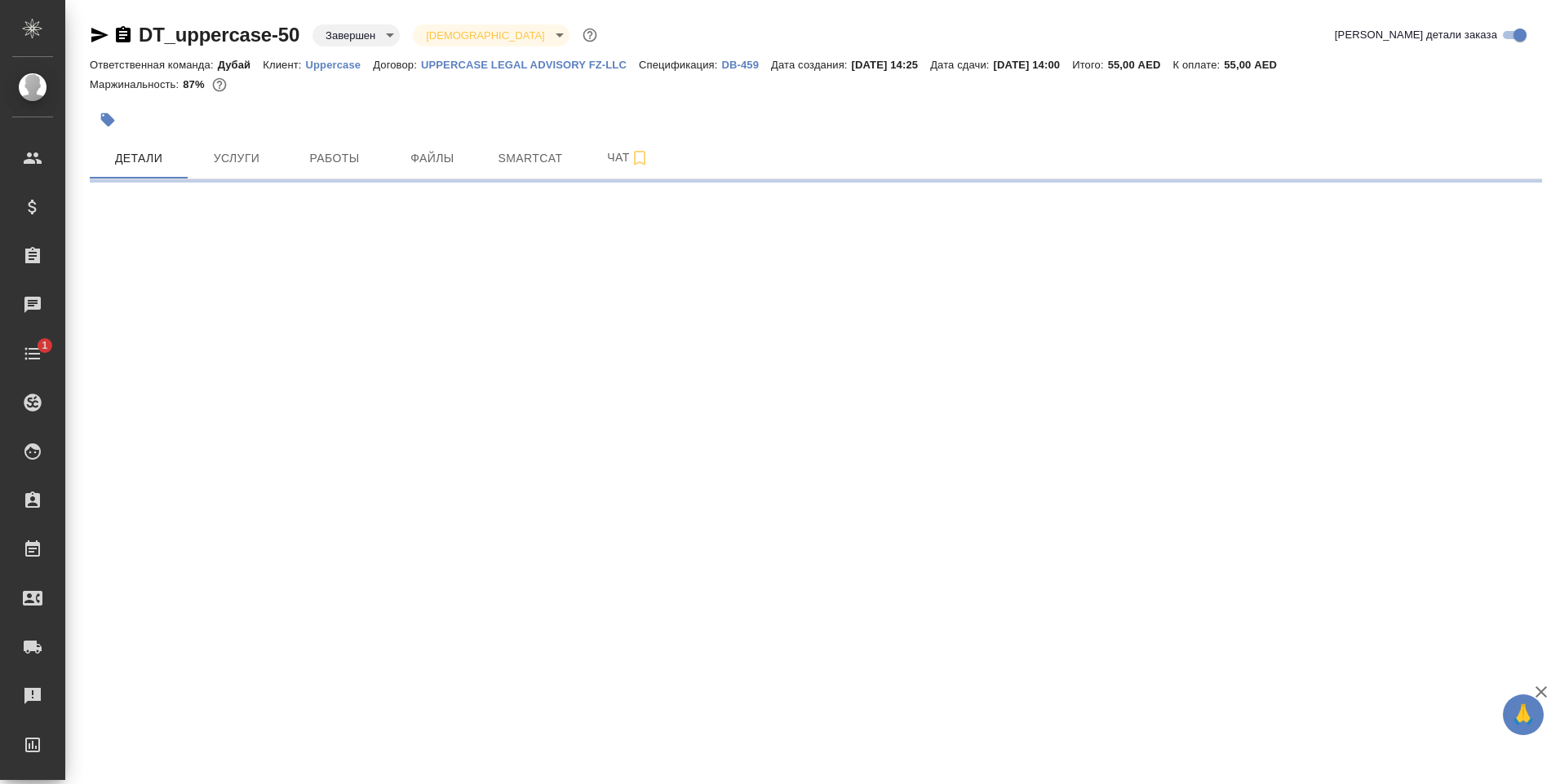
select select "RU"
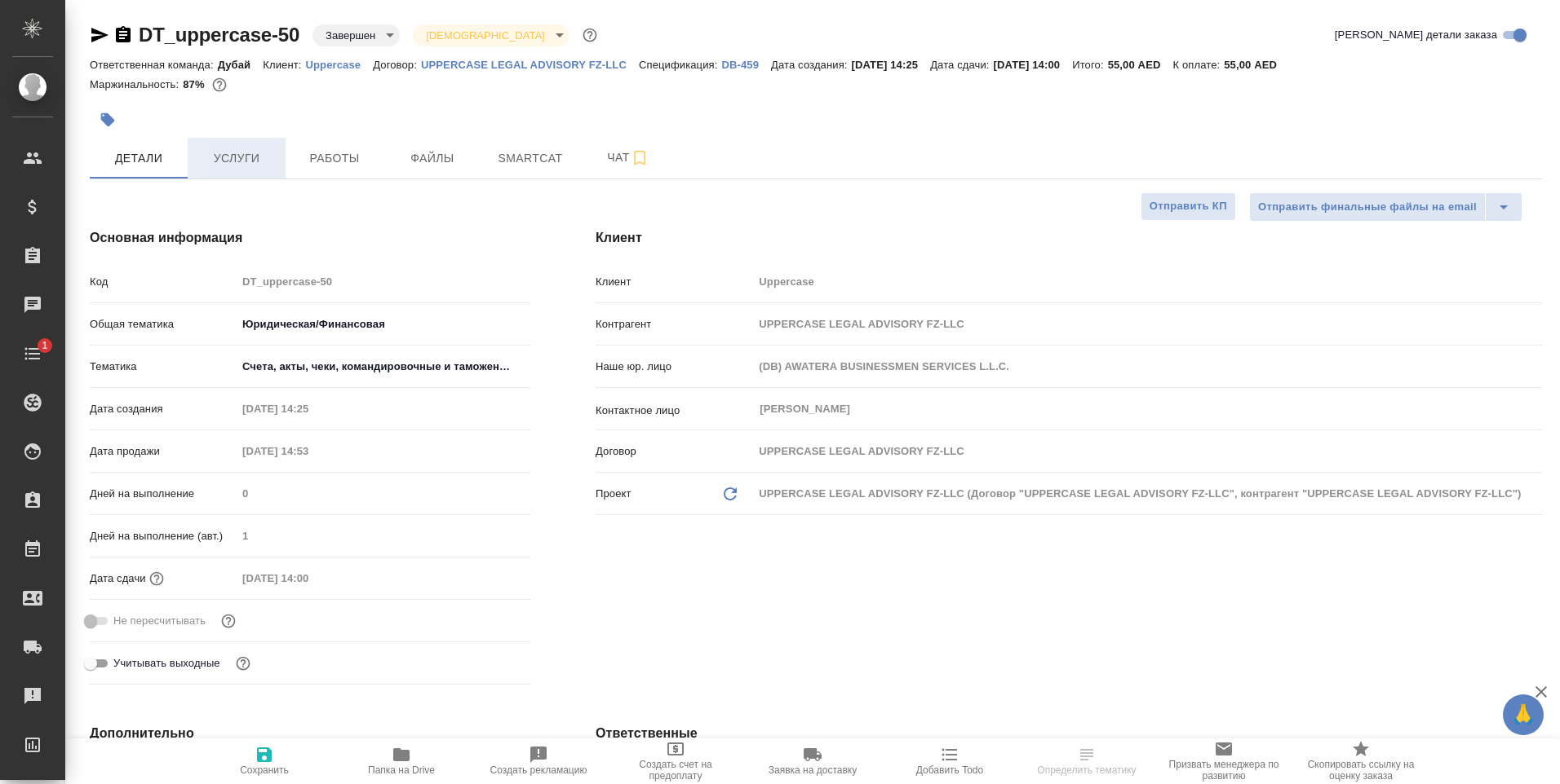
type textarea "x"
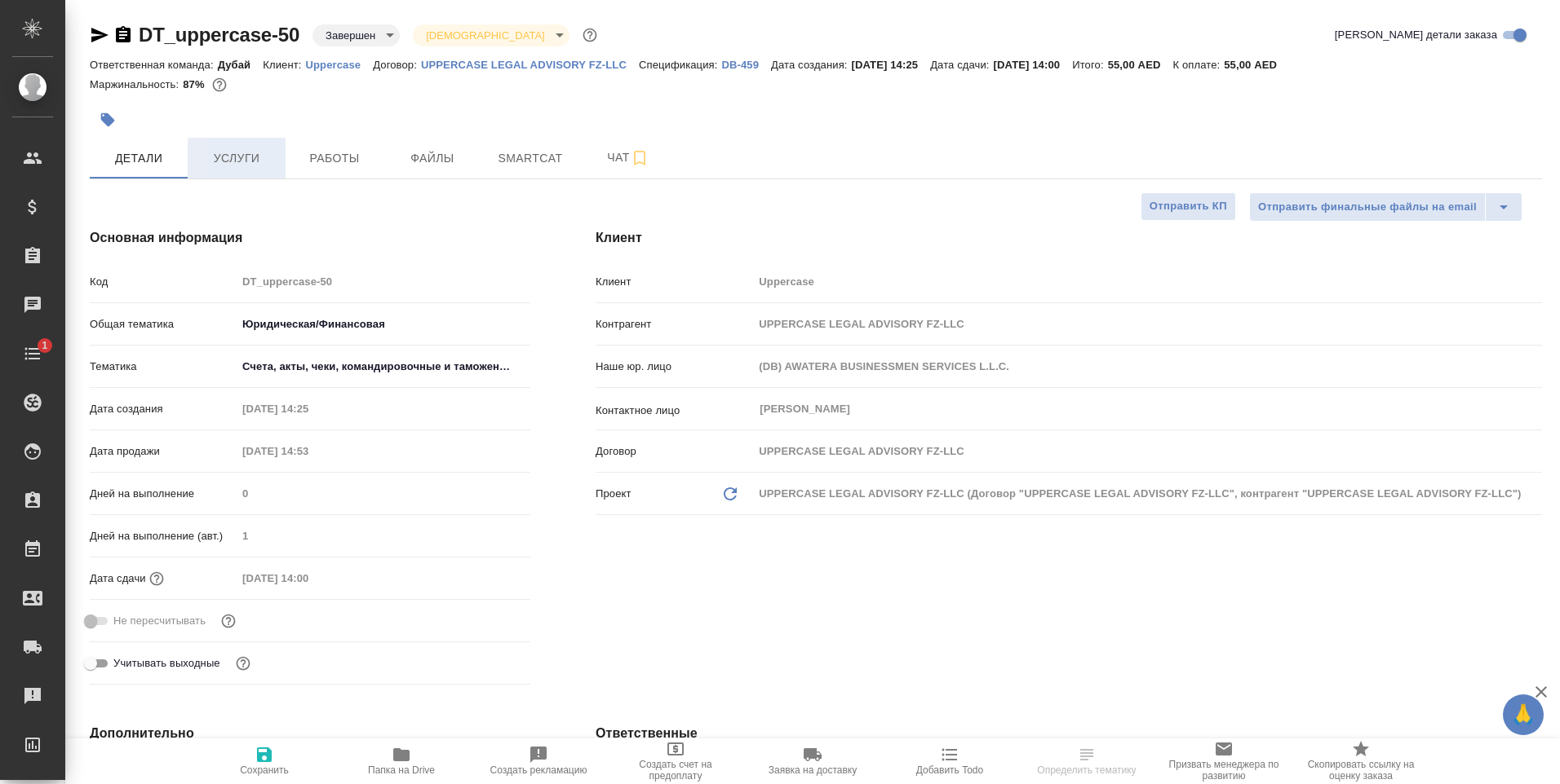
type textarea "x"
click at [227, 159] on span "Услуги" at bounding box center [237, 158] width 79 height 21
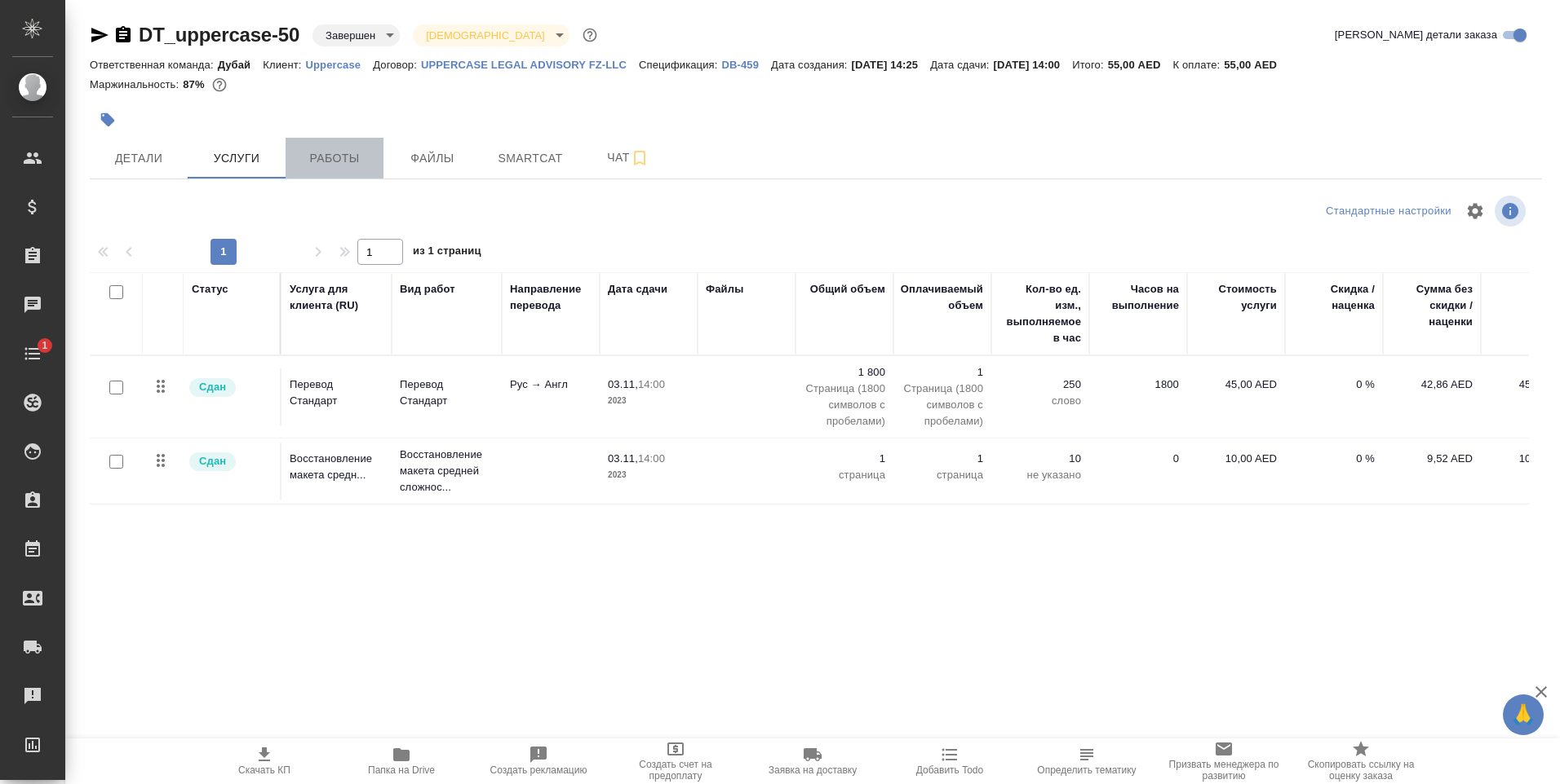
click at [338, 156] on span "Работы" at bounding box center [334, 158] width 79 height 21
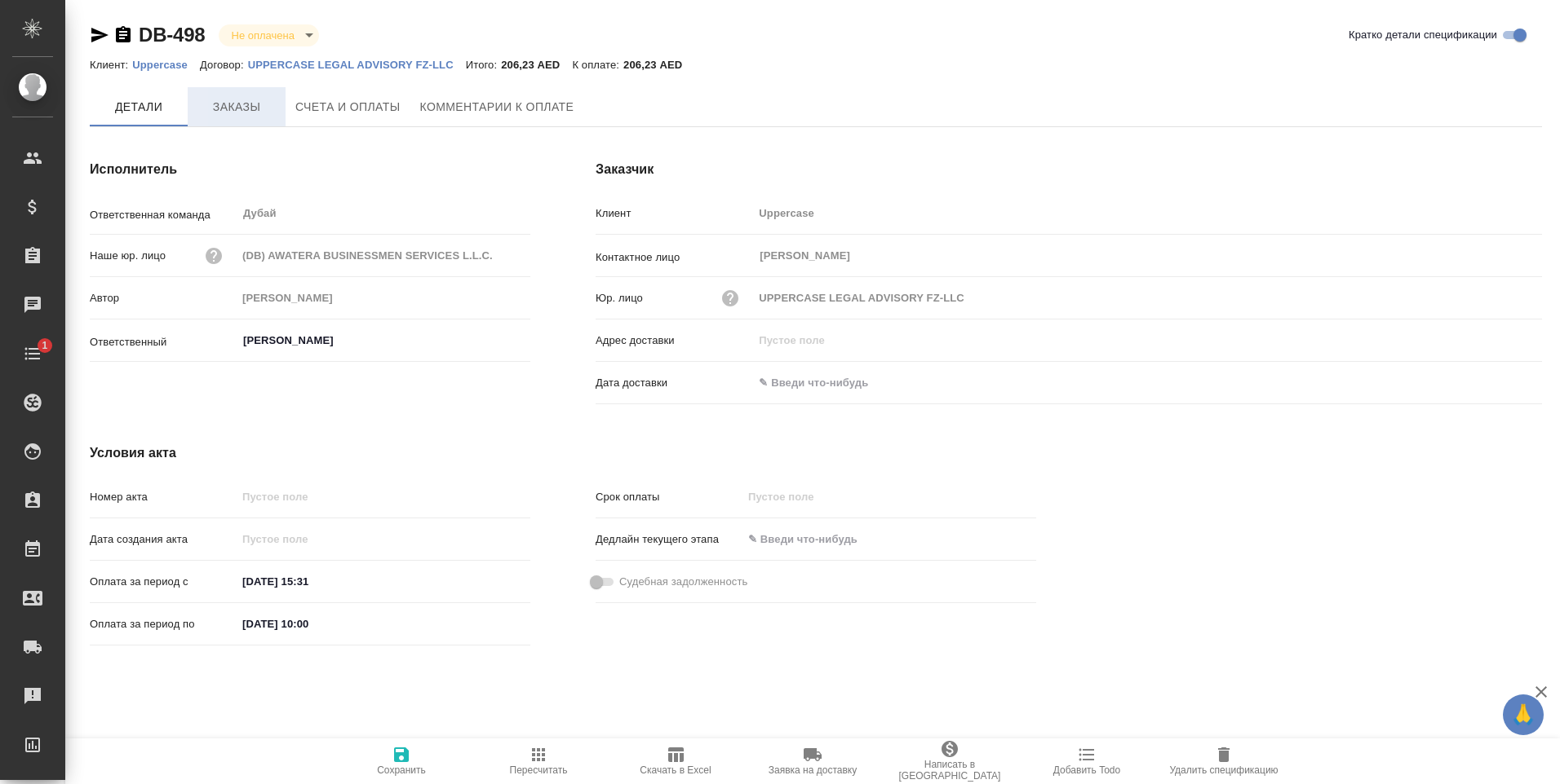
click at [237, 104] on span "Заказы" at bounding box center [237, 107] width 79 height 21
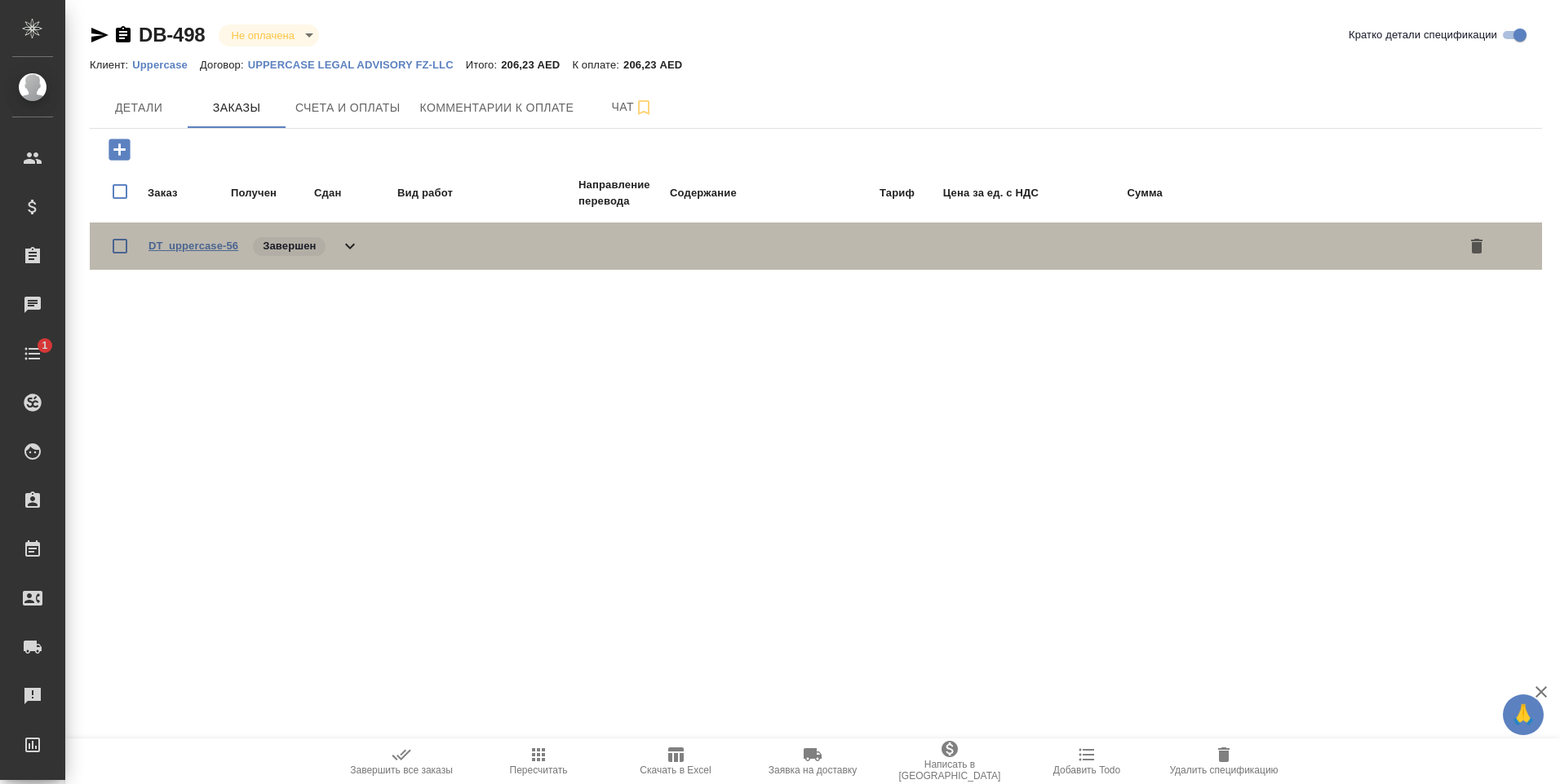
click at [199, 250] on link "DT_uppercase-56" at bounding box center [193, 246] width 89 height 12
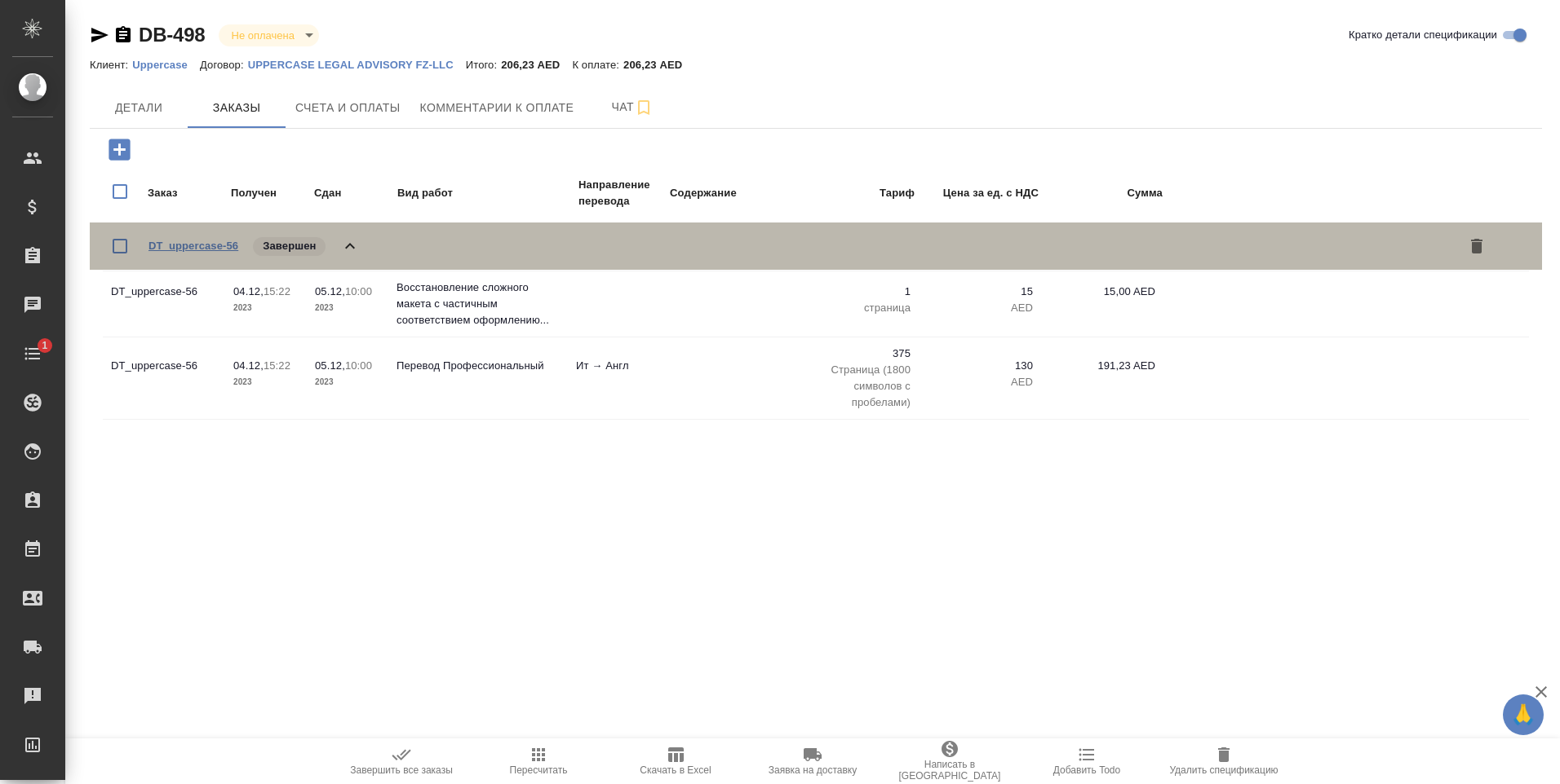
click at [196, 242] on link "DT_uppercase-56" at bounding box center [193, 246] width 89 height 12
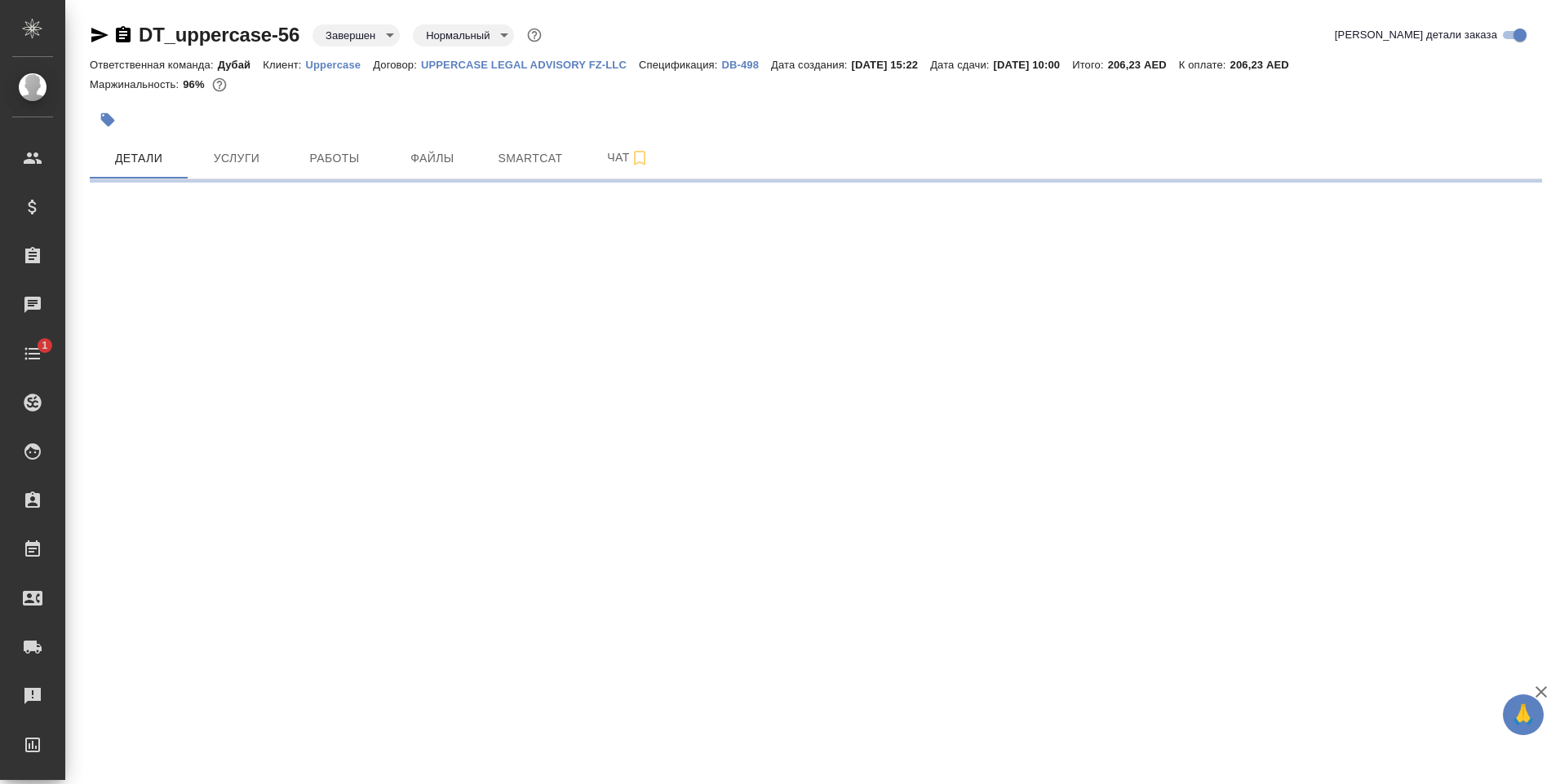
select select "RU"
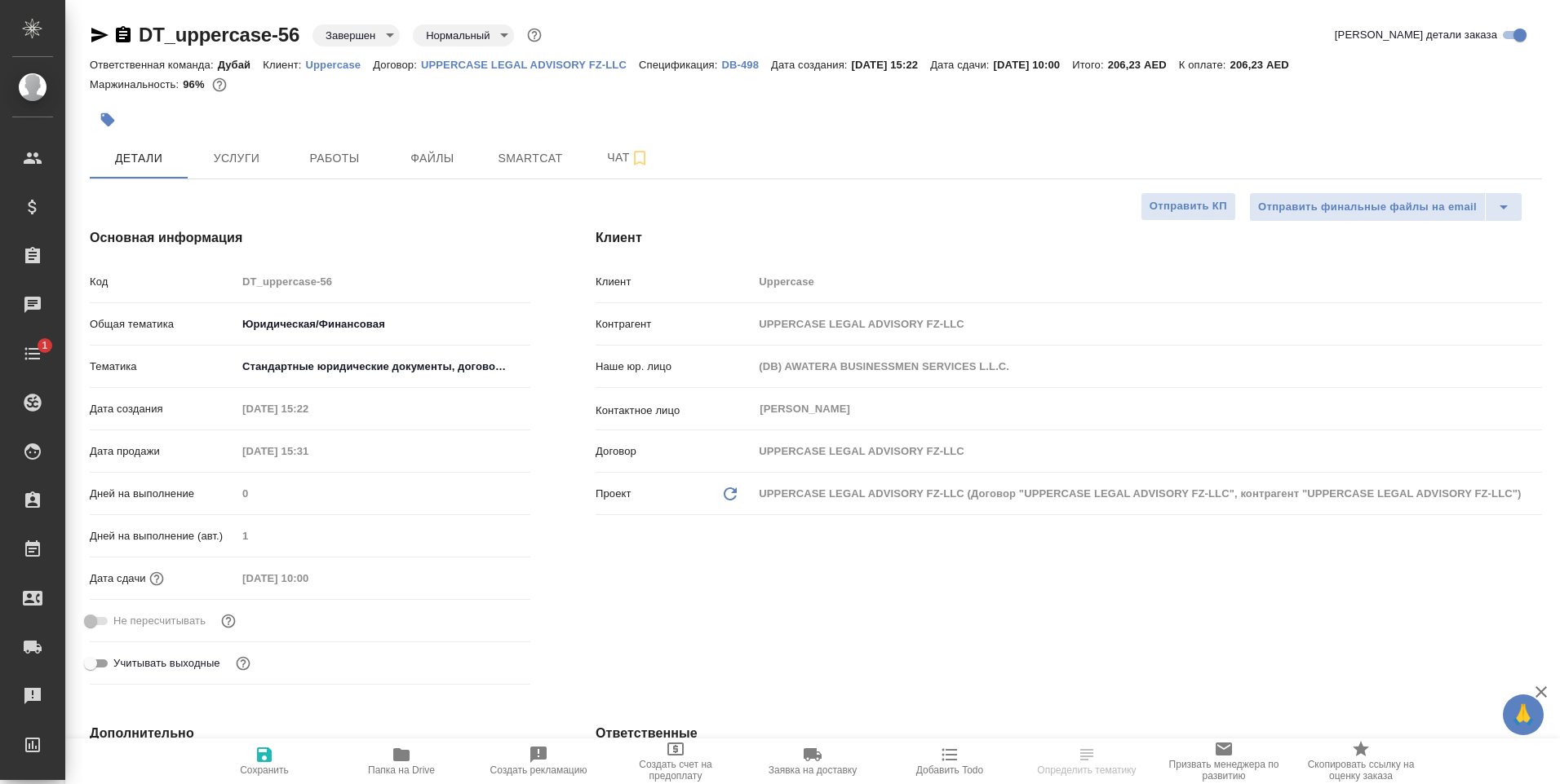
type textarea "x"
click at [245, 153] on span "Услуги" at bounding box center [237, 158] width 79 height 21
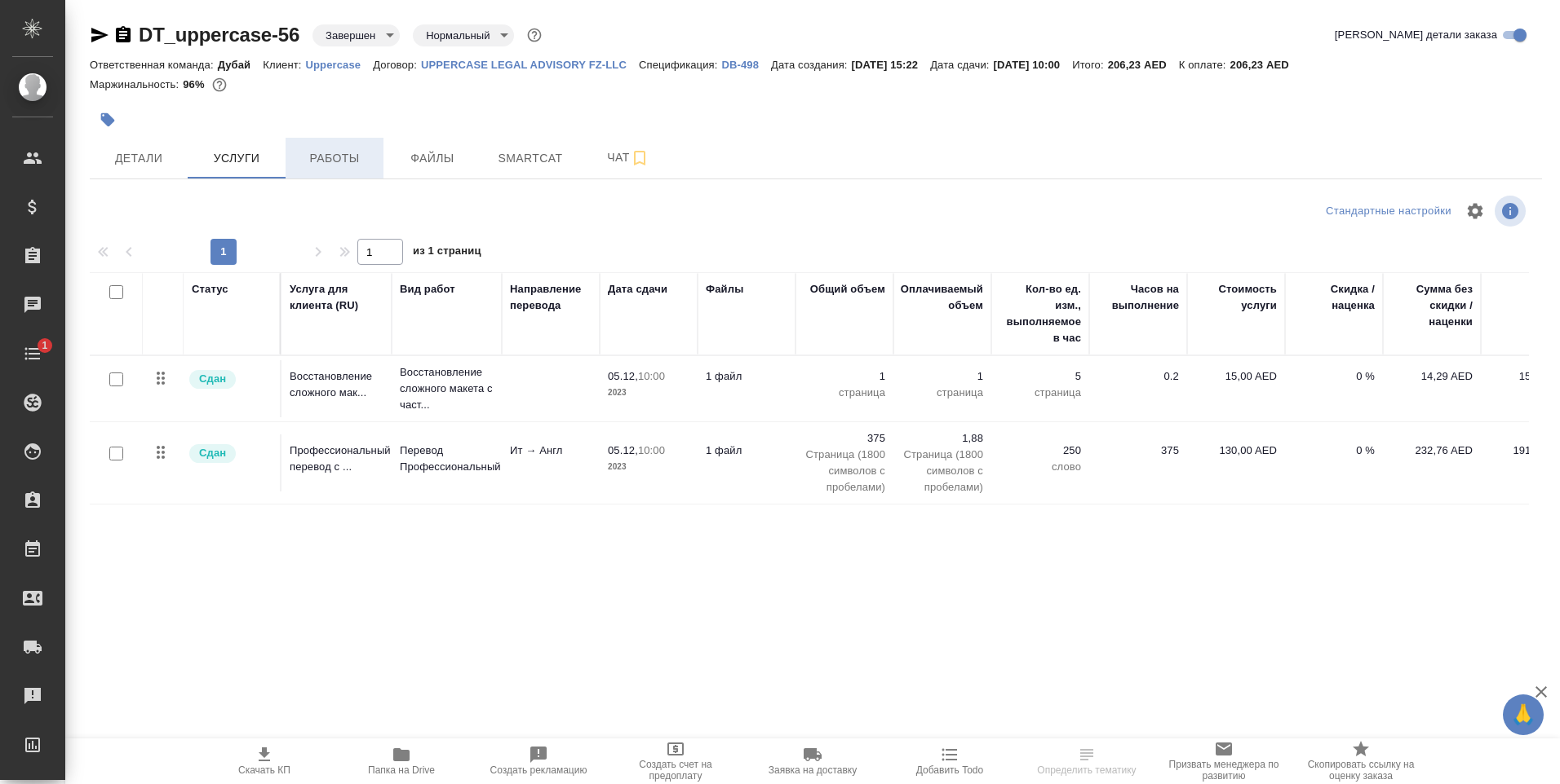
click at [330, 158] on span "Работы" at bounding box center [334, 158] width 79 height 21
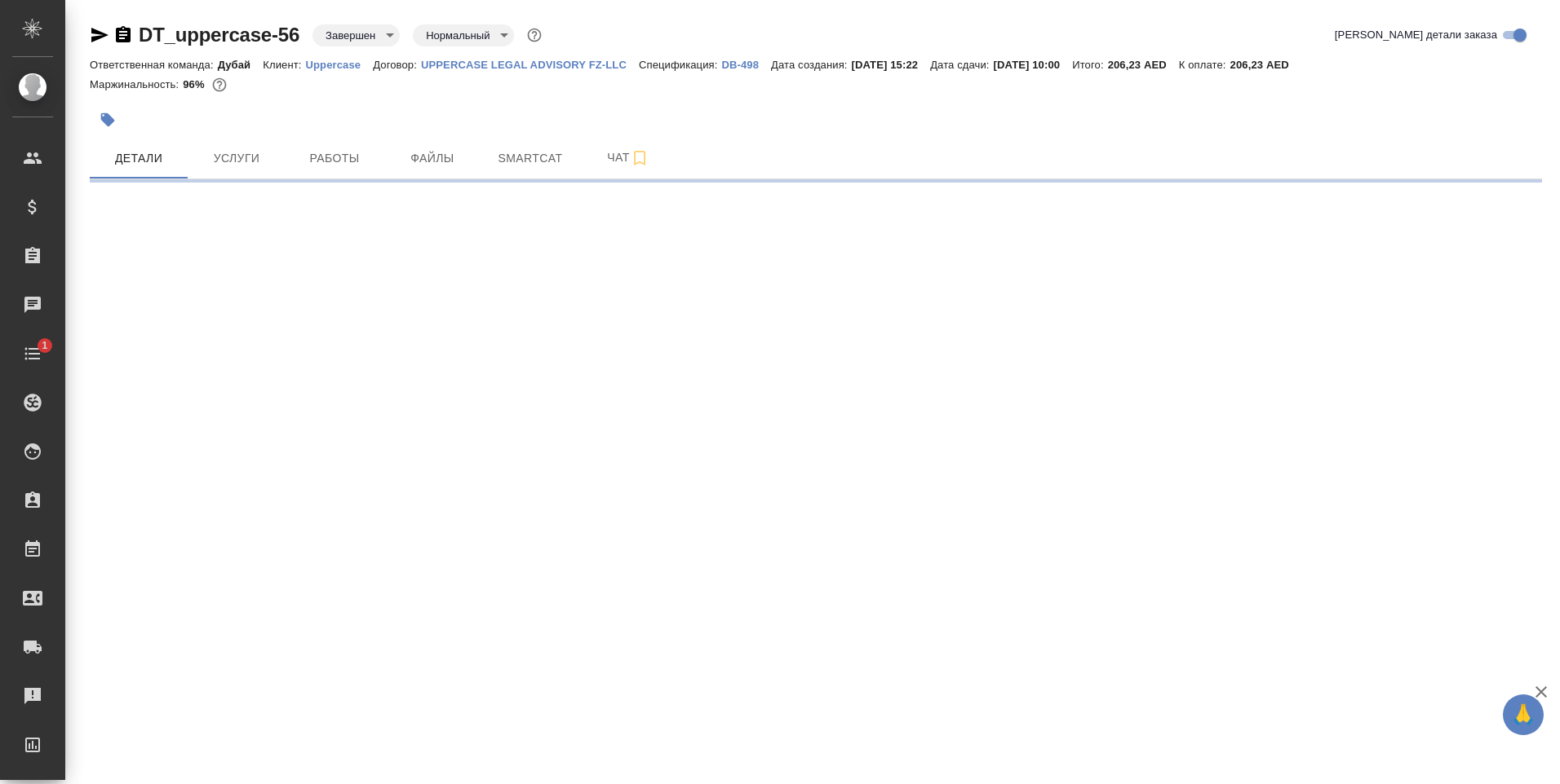
select select "RU"
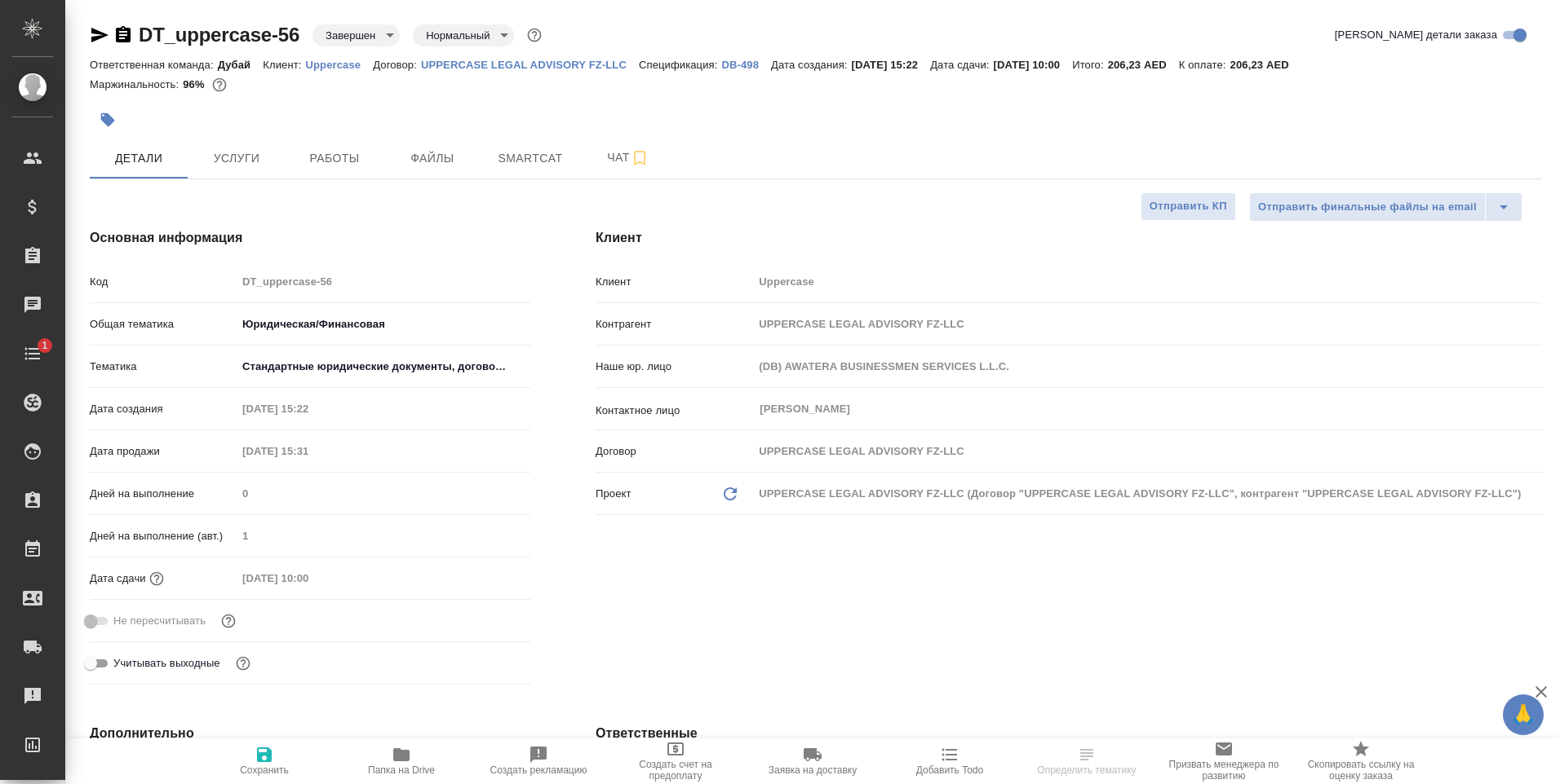
type textarea "x"
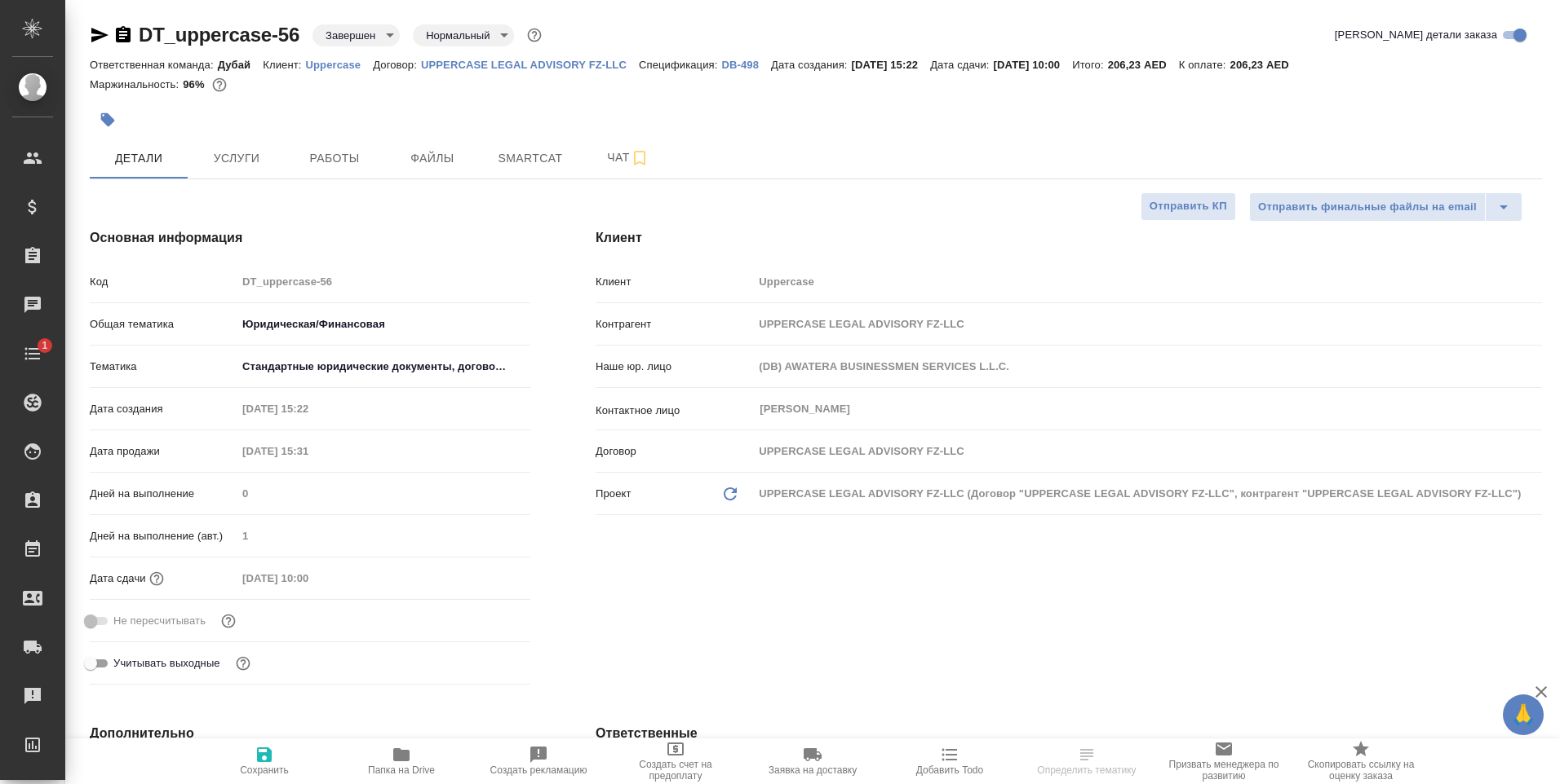
type textarea "x"
select select "RU"
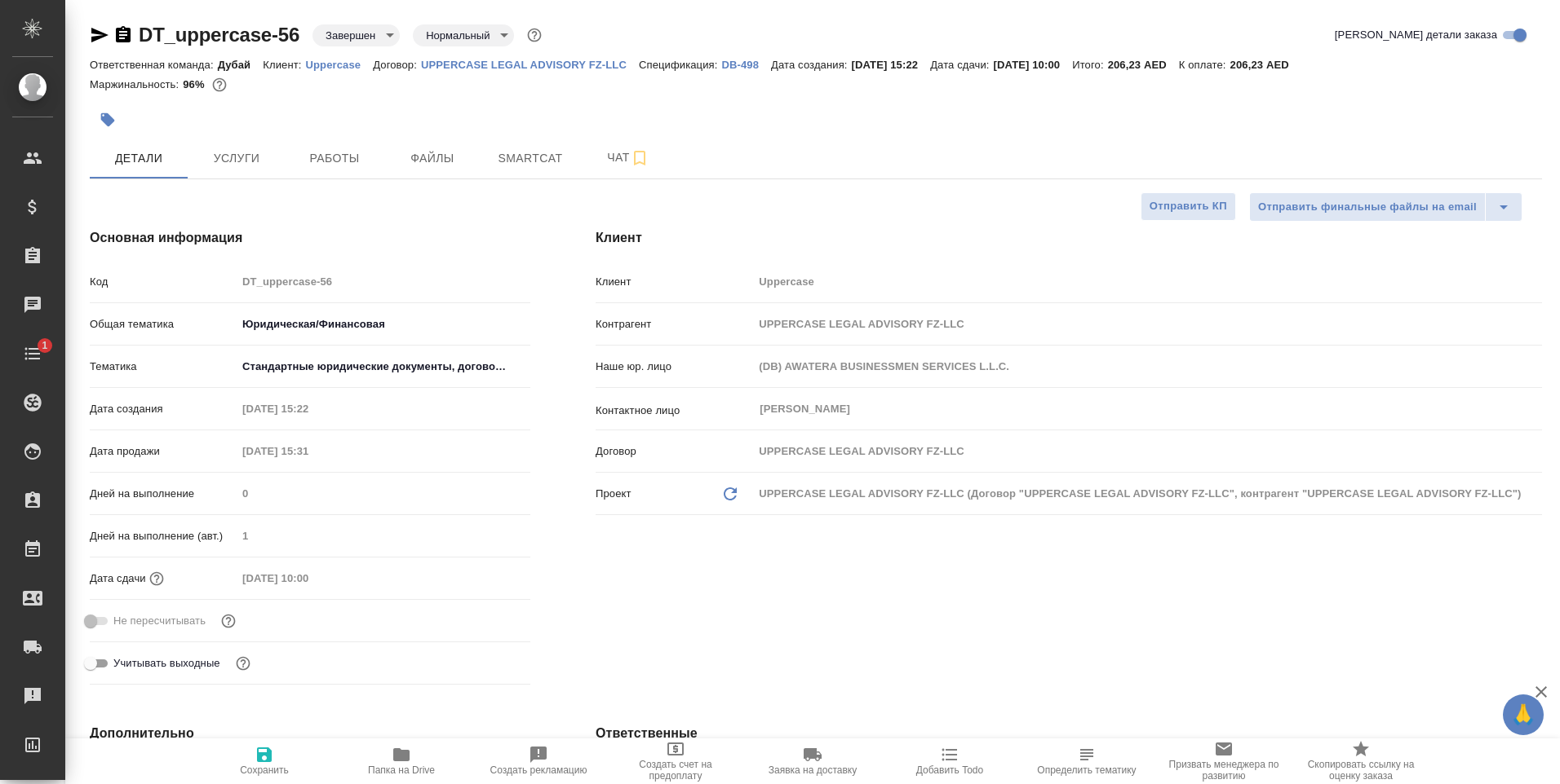
type textarea "x"
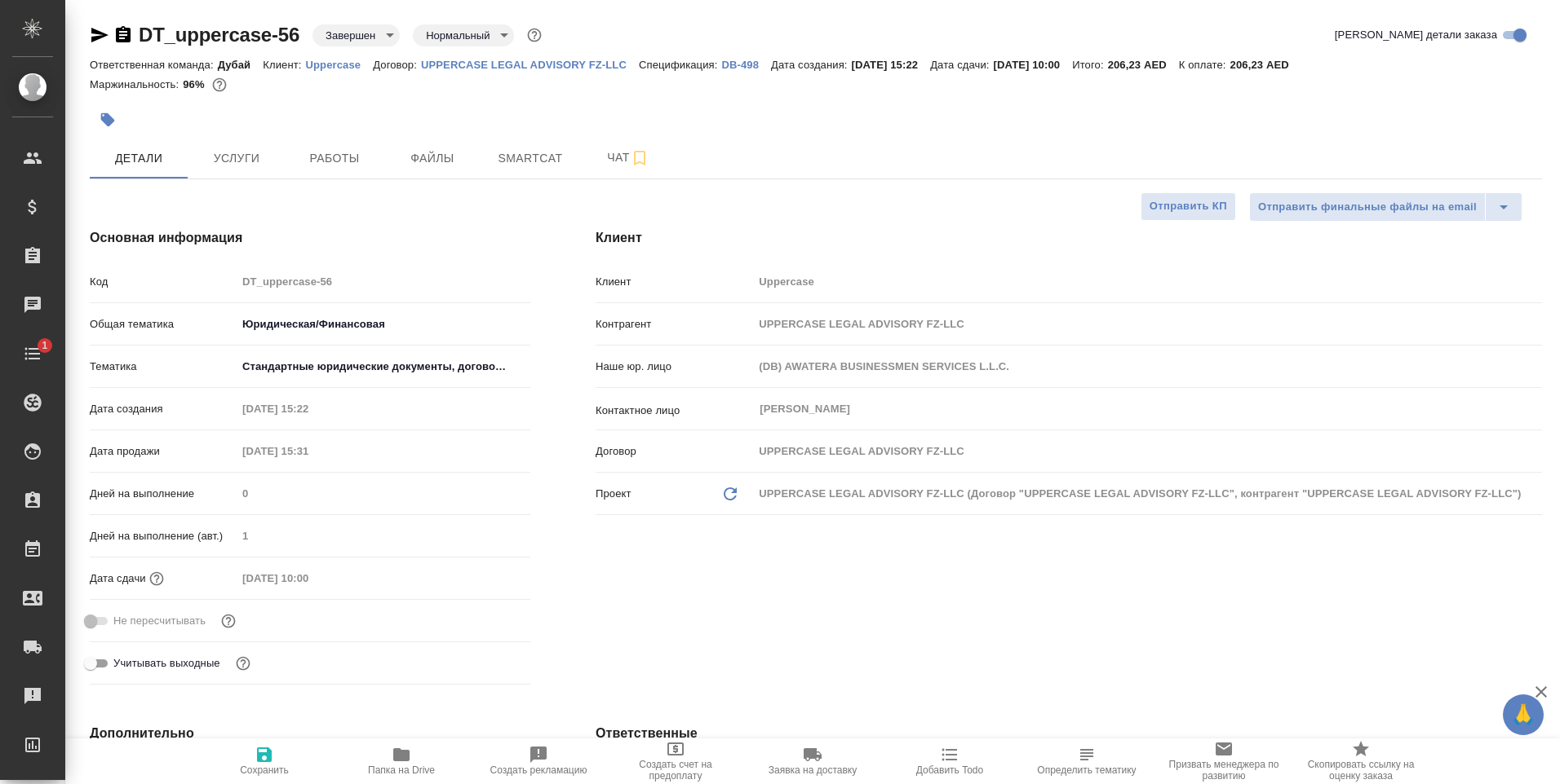
type textarea "x"
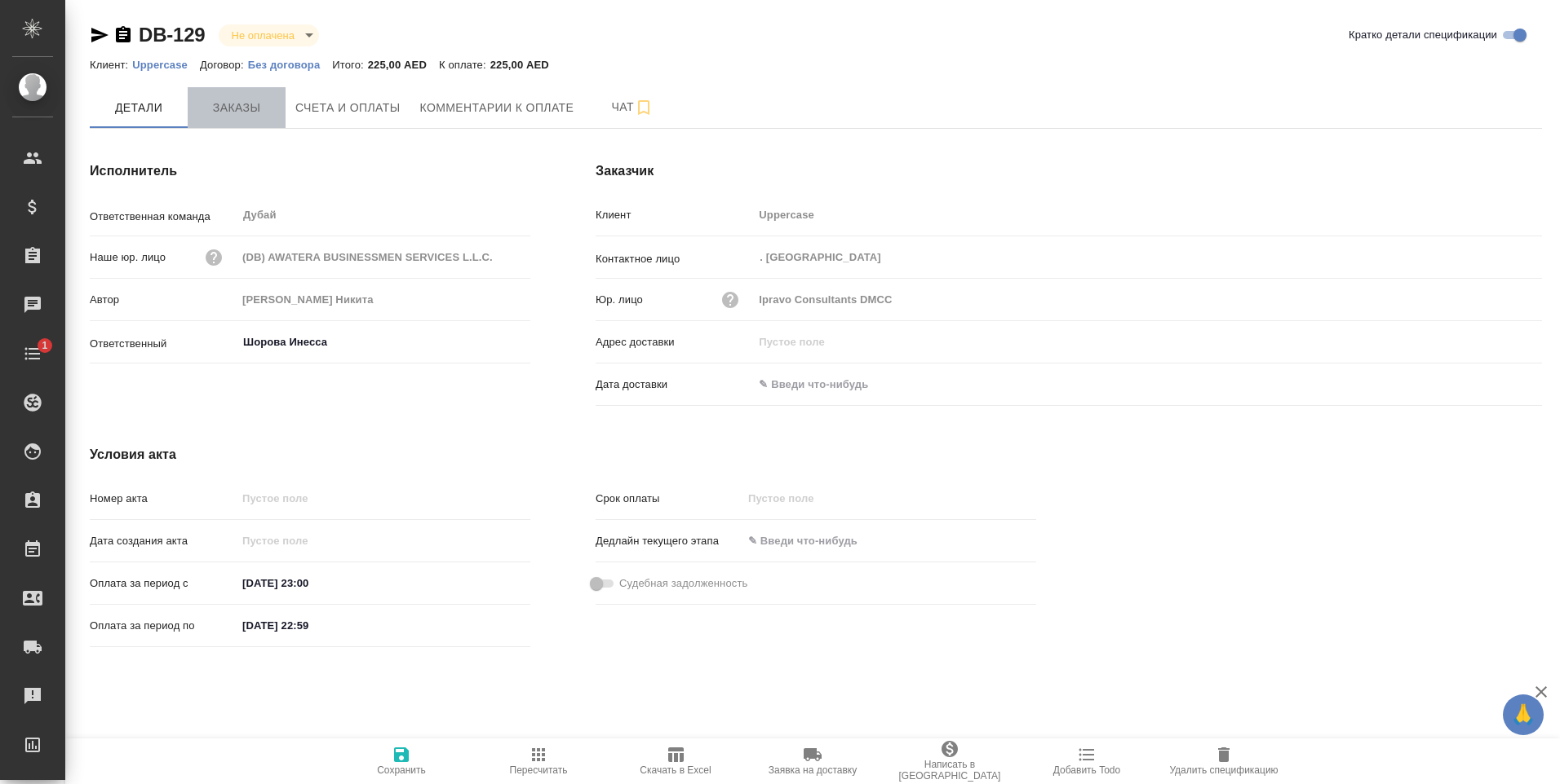
click at [237, 104] on span "Заказы" at bounding box center [237, 108] width 79 height 21
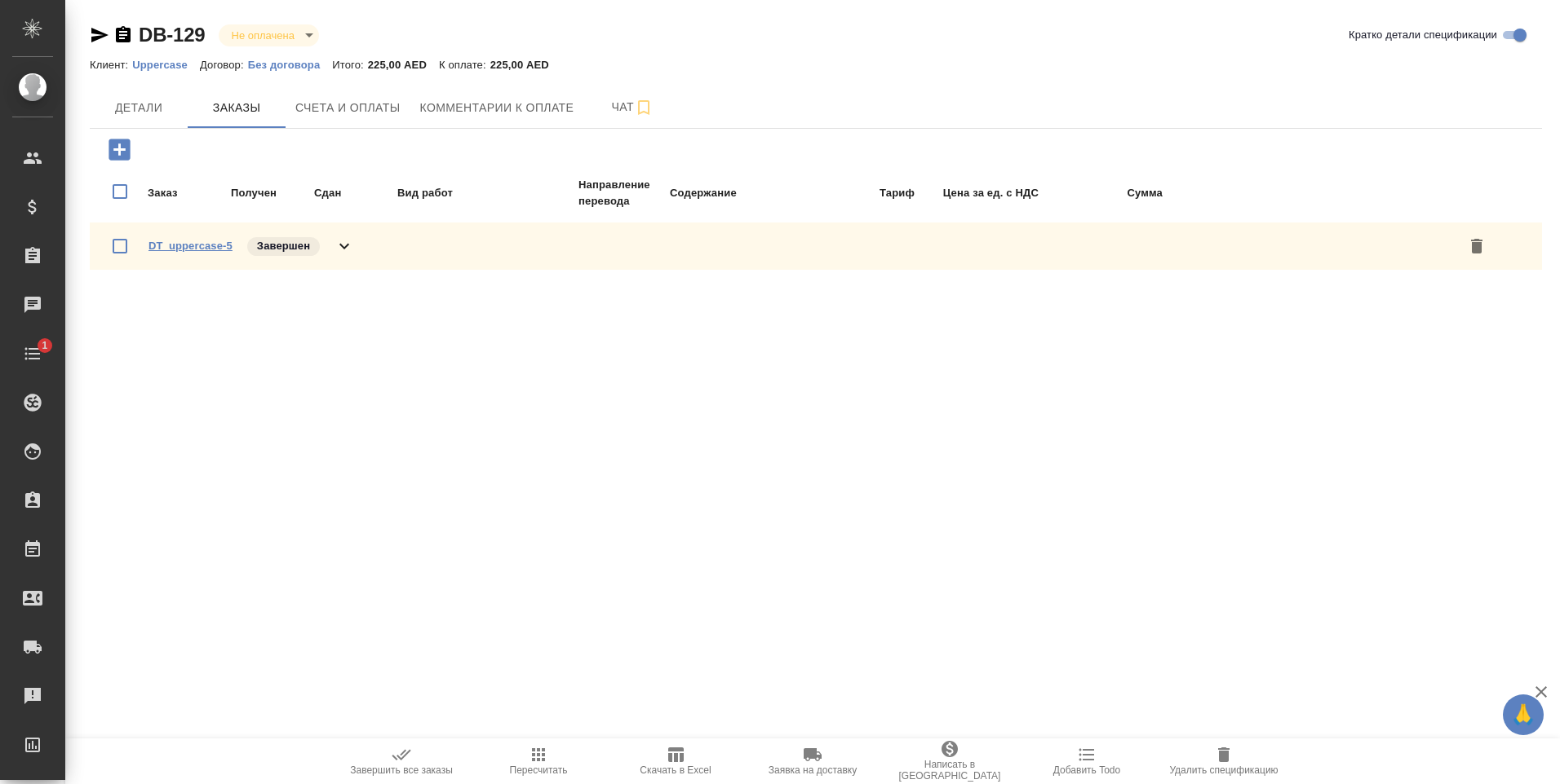
click at [200, 247] on link "DT_uppercase-5" at bounding box center [190, 246] width 84 height 12
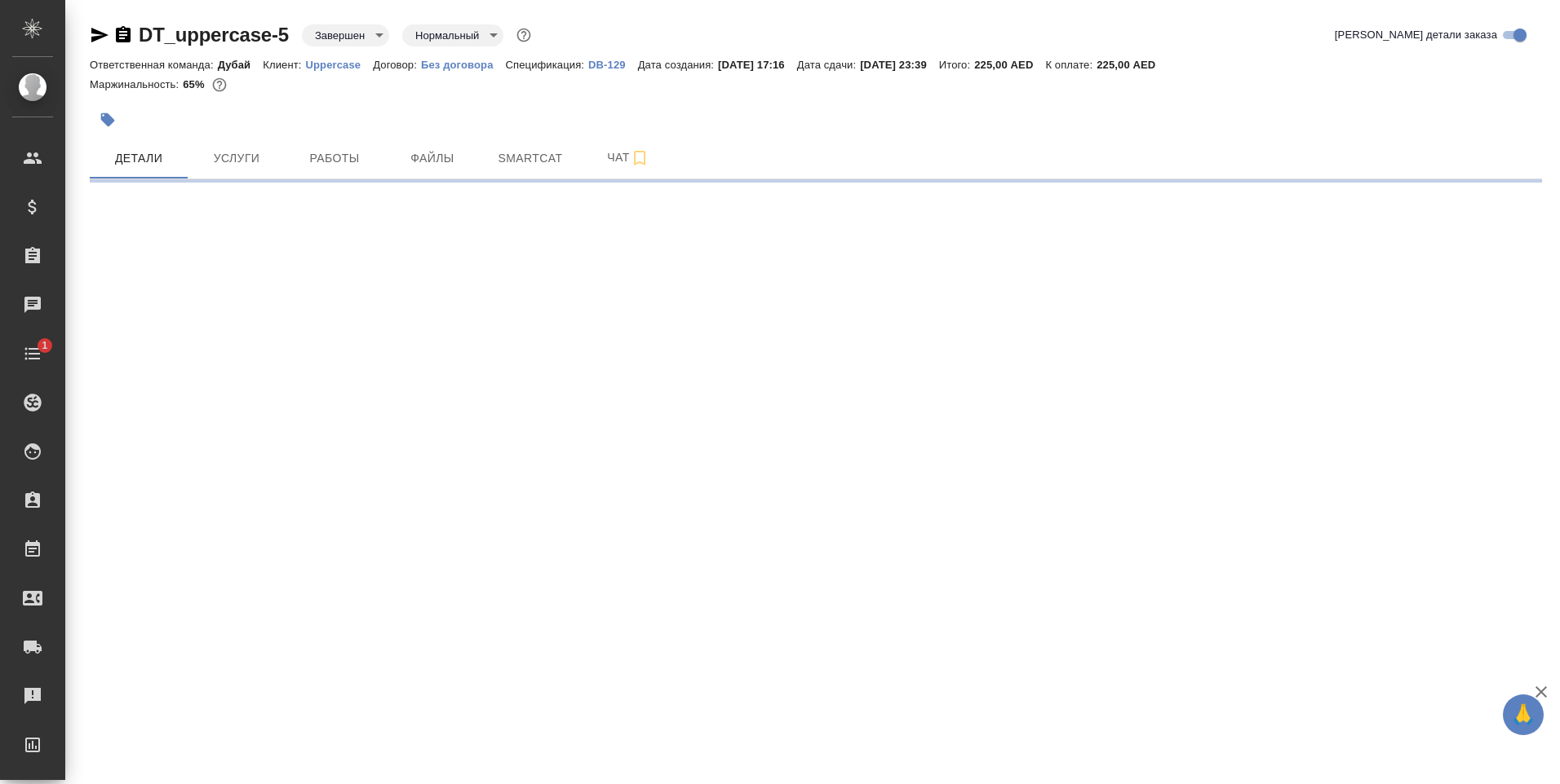
select select "RU"
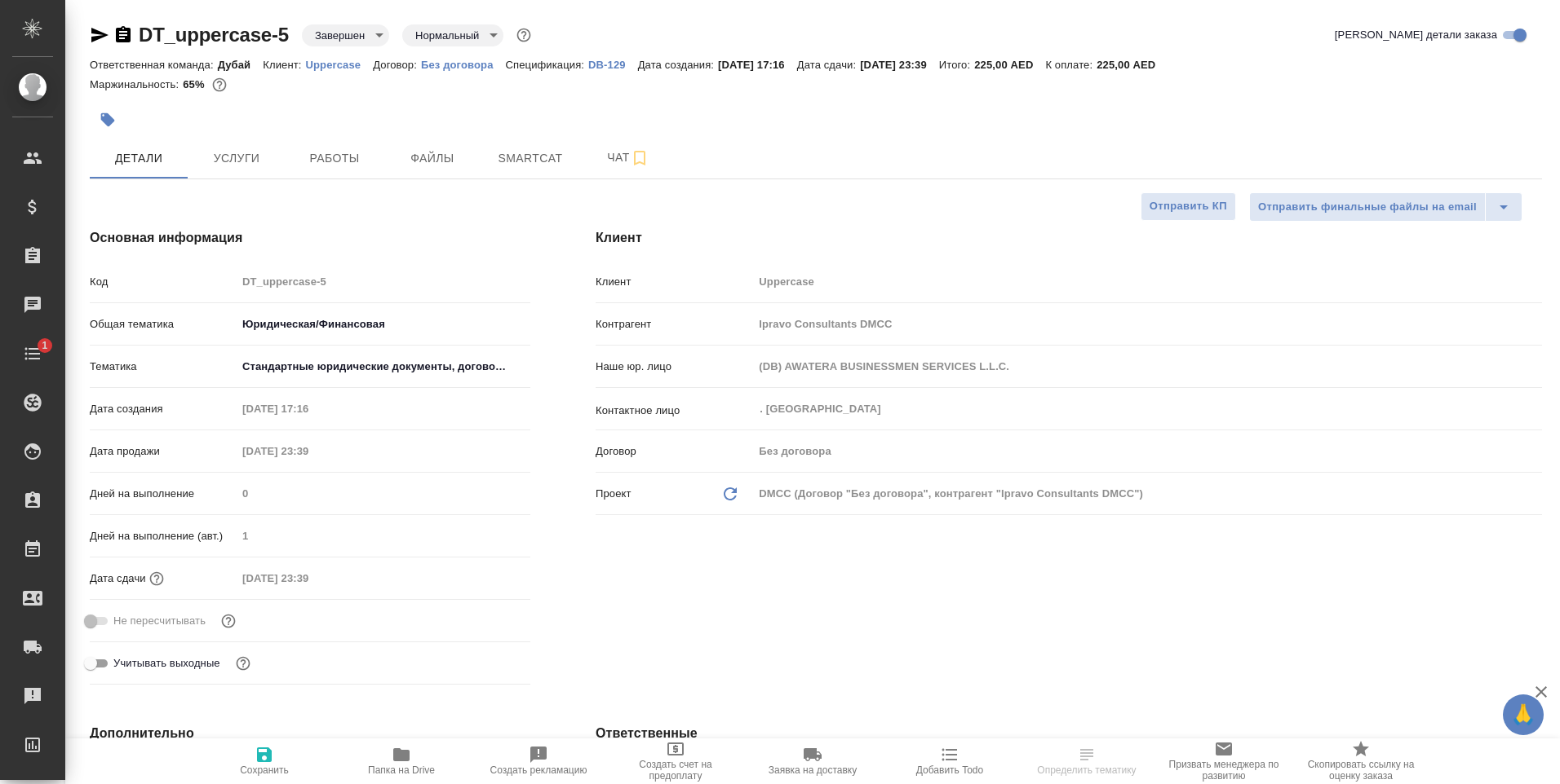
type textarea "x"
click at [333, 161] on span "Работы" at bounding box center [334, 158] width 79 height 21
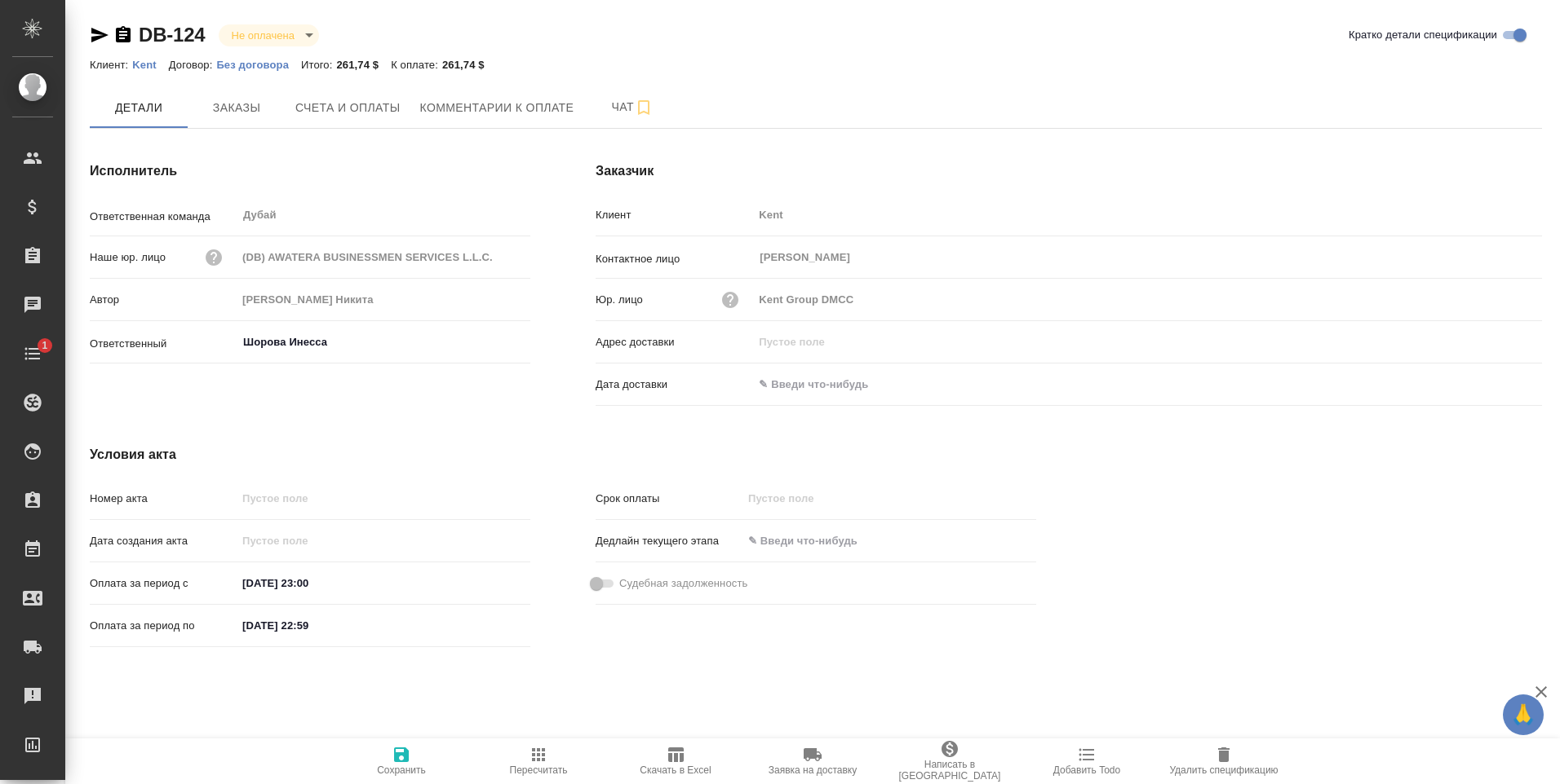
click at [92, 33] on icon "button" at bounding box center [99, 34] width 17 height 15
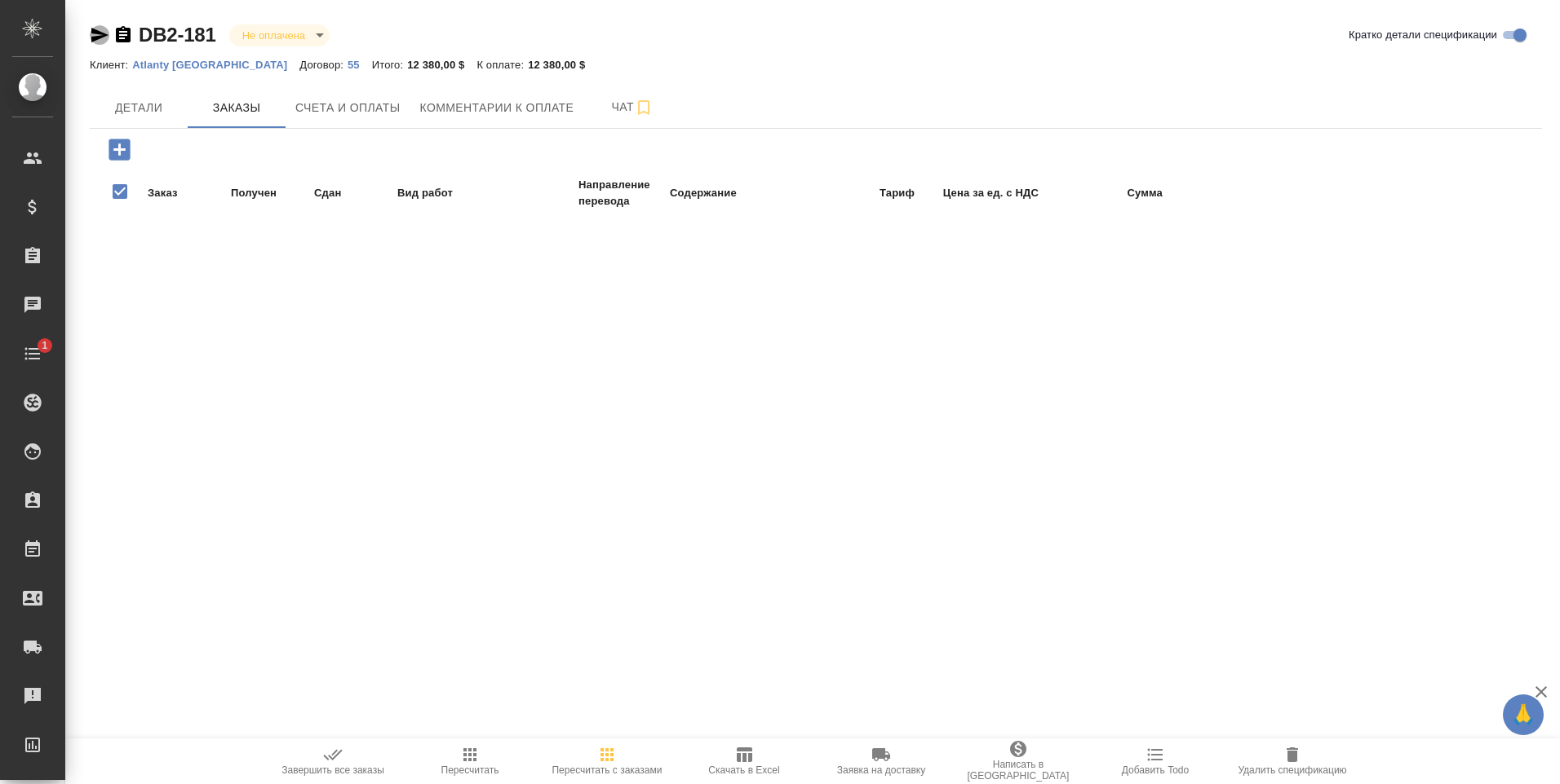
click at [93, 31] on icon "button" at bounding box center [99, 34] width 17 height 15
click at [242, 103] on span "Заказы" at bounding box center [237, 108] width 79 height 21
click at [121, 34] on icon "button" at bounding box center [123, 34] width 15 height 17
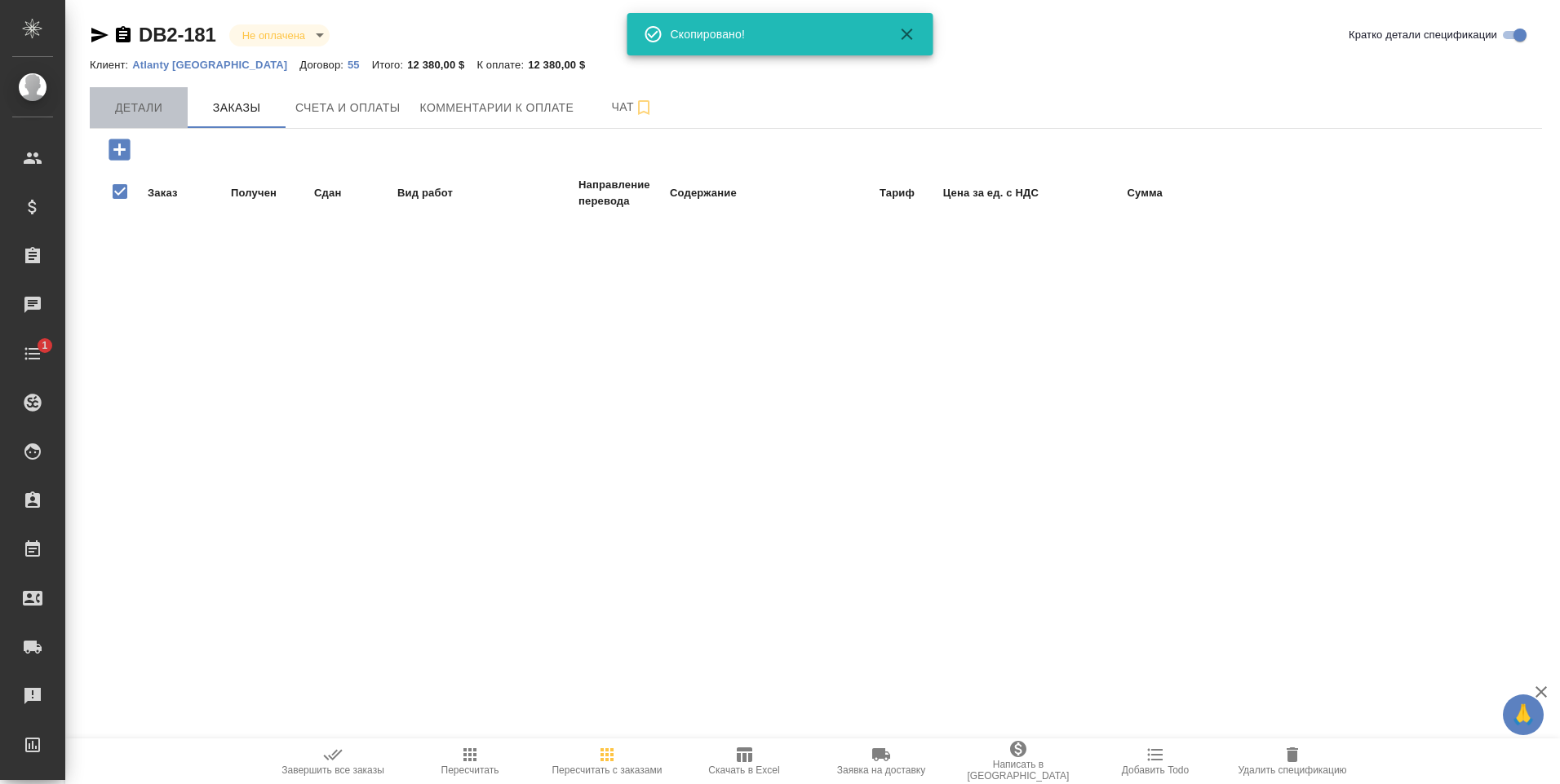
click at [149, 108] on span "Детали" at bounding box center [139, 108] width 79 height 21
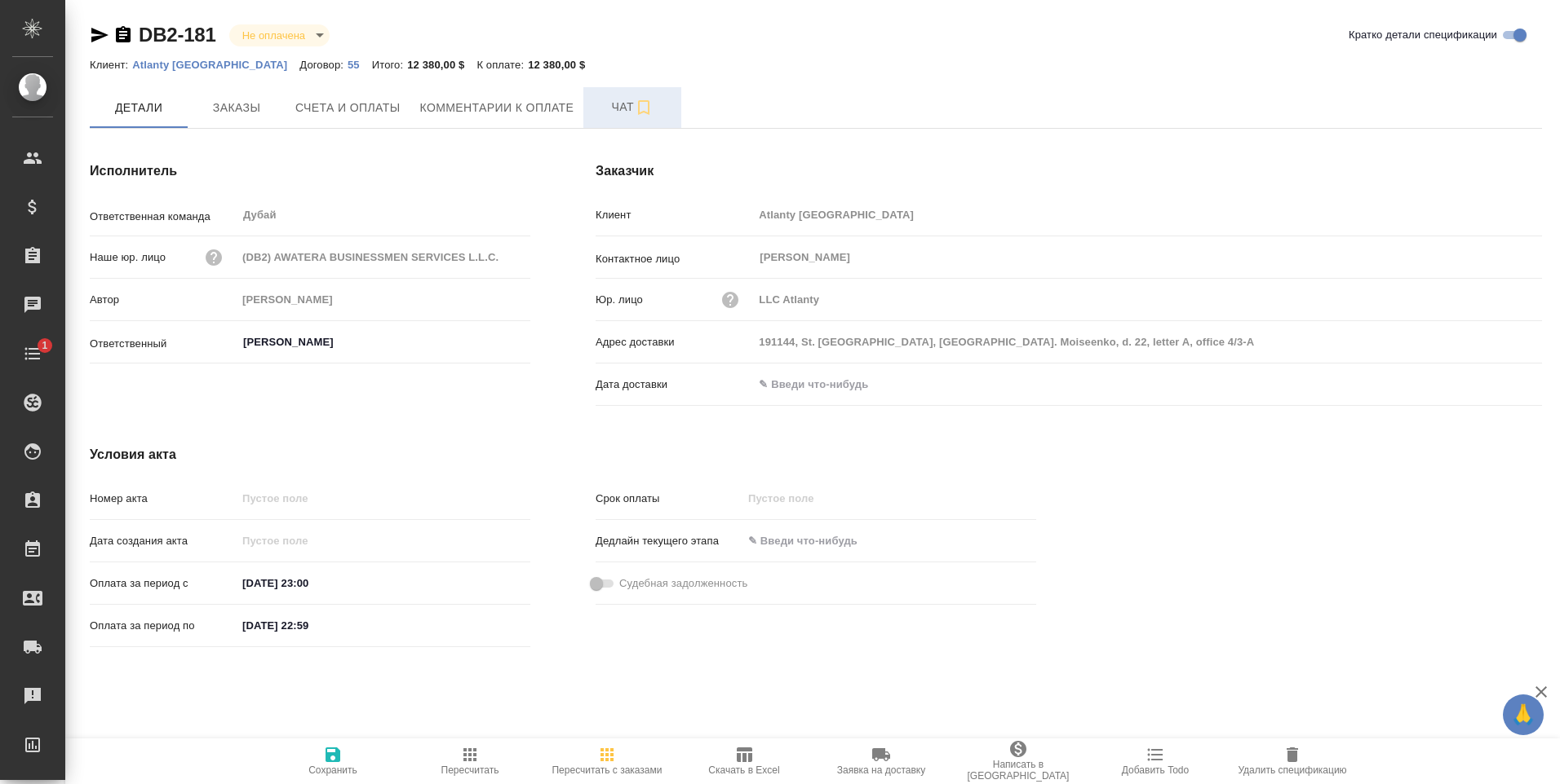
click at [621, 107] on span "Чат" at bounding box center [632, 107] width 79 height 21
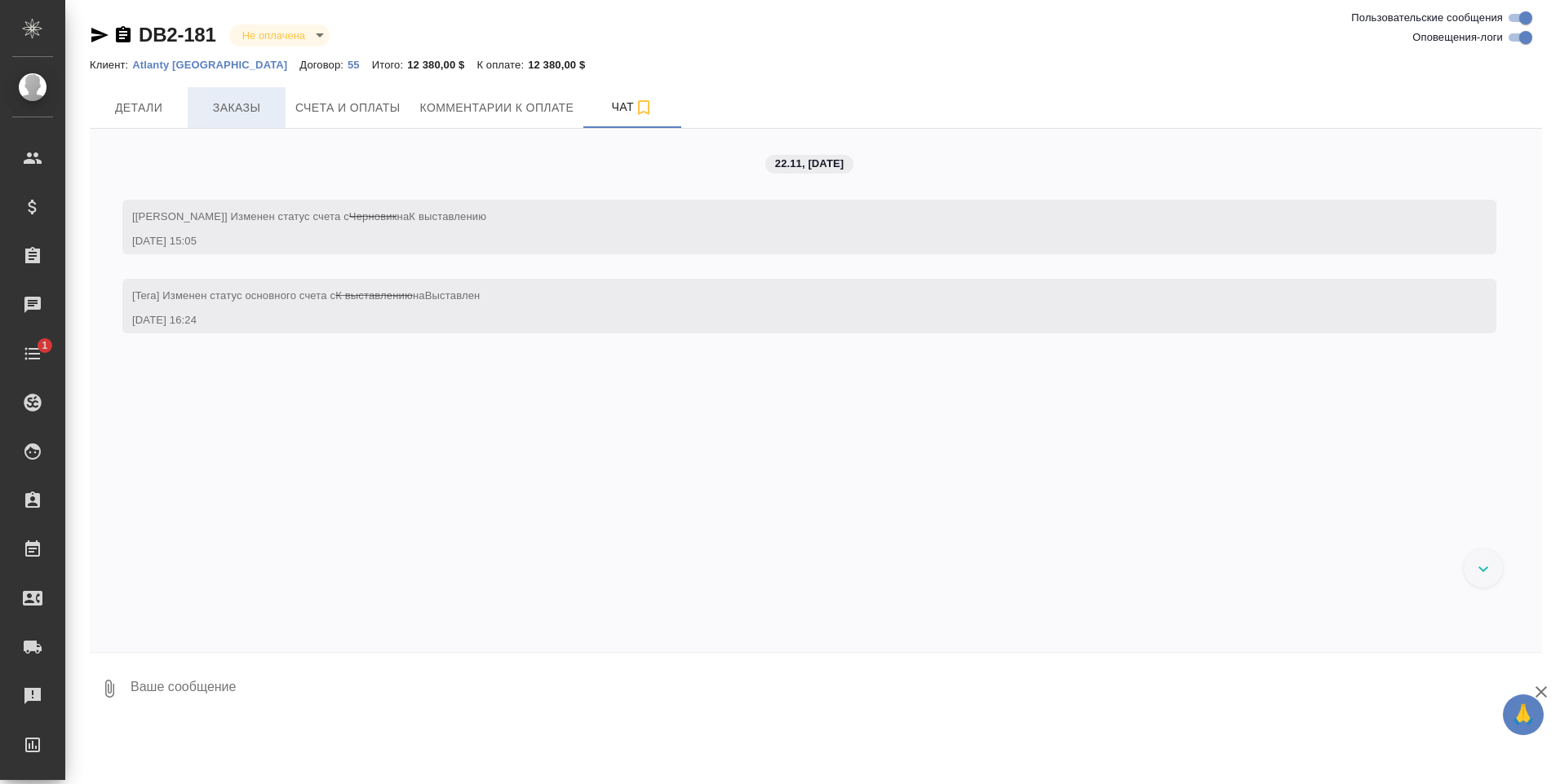
click at [271, 113] on span "Заказы" at bounding box center [237, 108] width 79 height 21
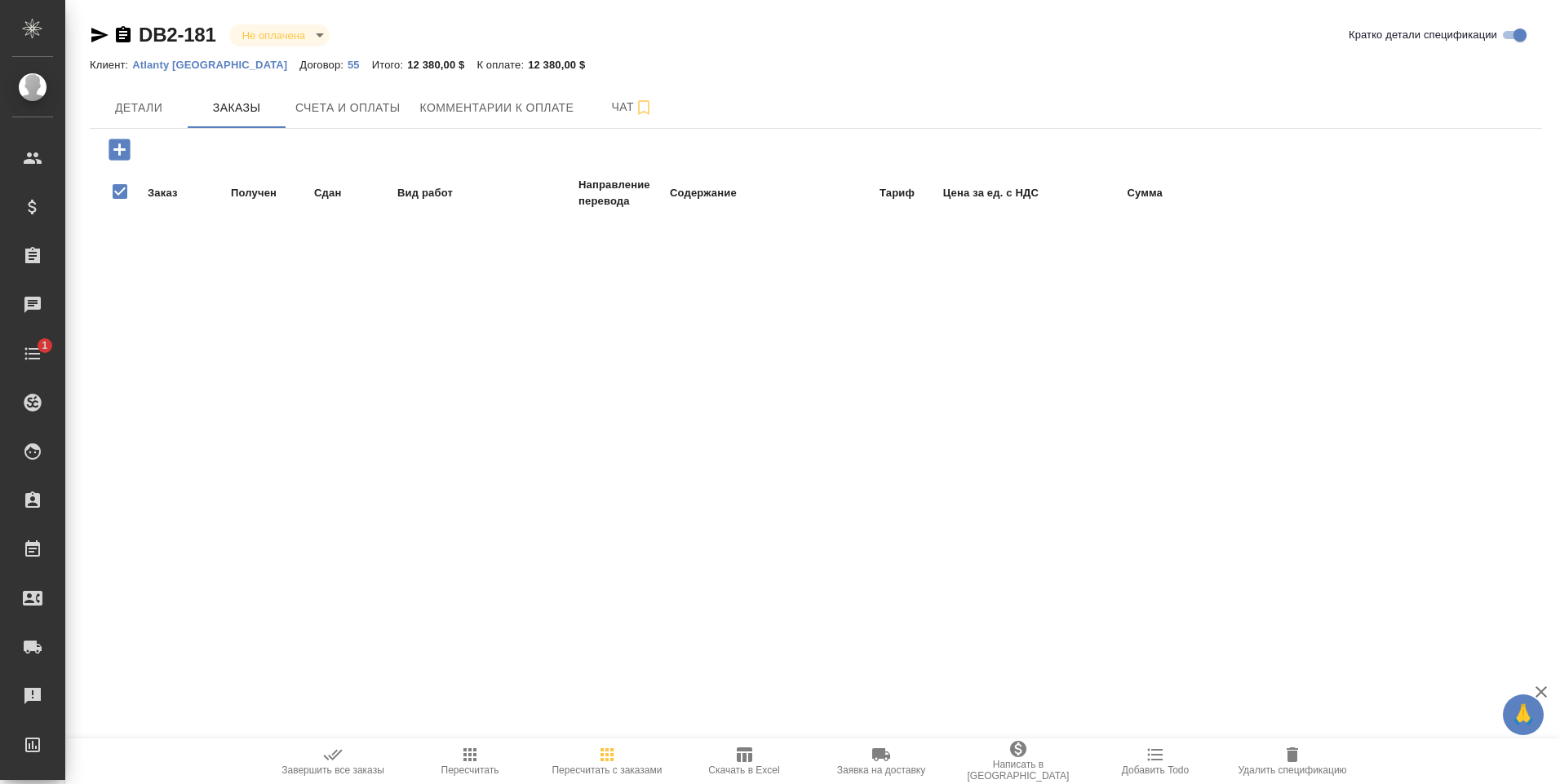
click at [126, 32] on icon "button" at bounding box center [123, 34] width 15 height 17
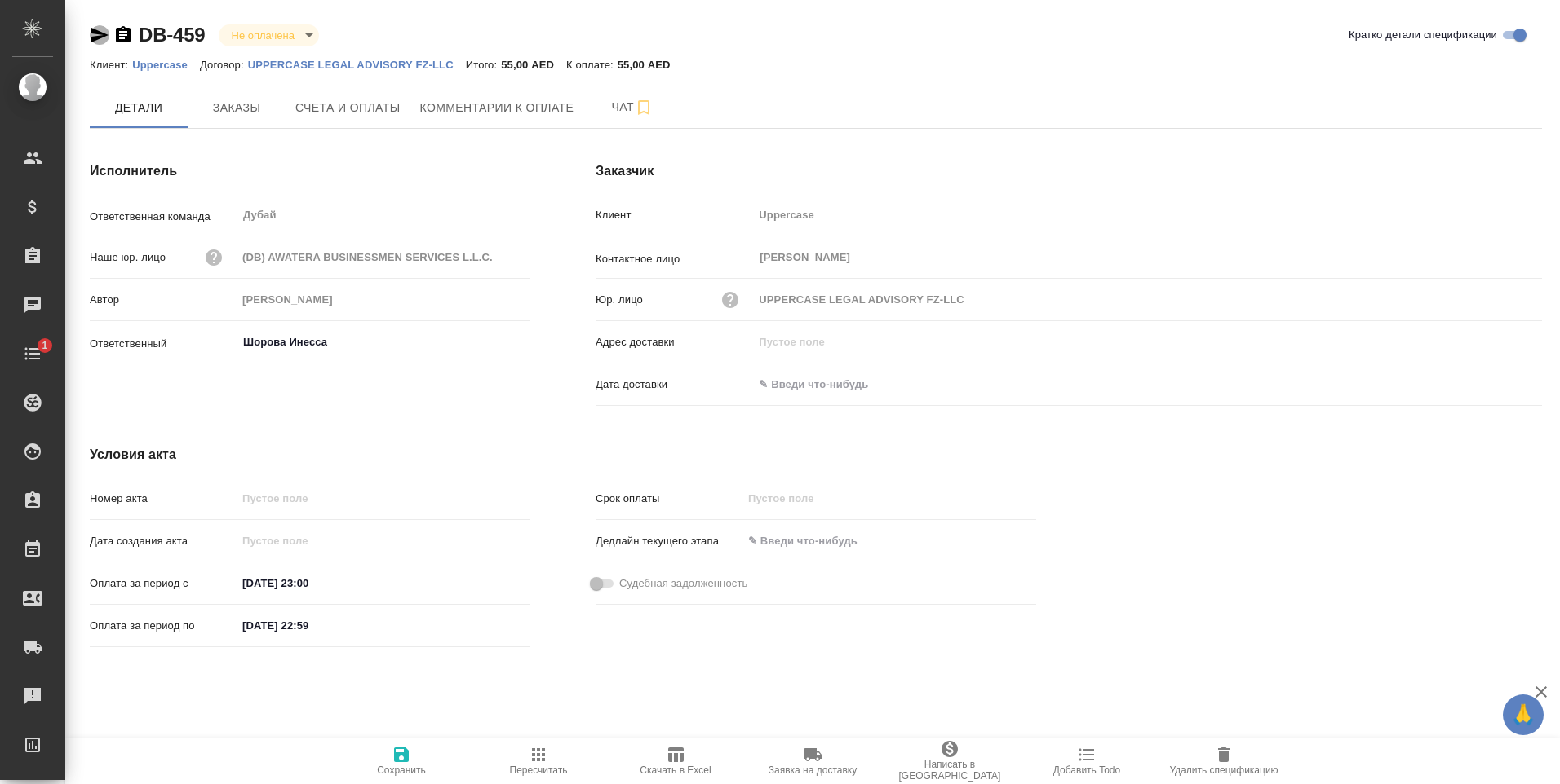
drag, startPoint x: 93, startPoint y: 33, endPoint x: 240, endPoint y: 11, distance: 148.6
click at [93, 33] on icon "button" at bounding box center [99, 34] width 17 height 15
click at [97, 34] on icon "button" at bounding box center [99, 35] width 20 height 20
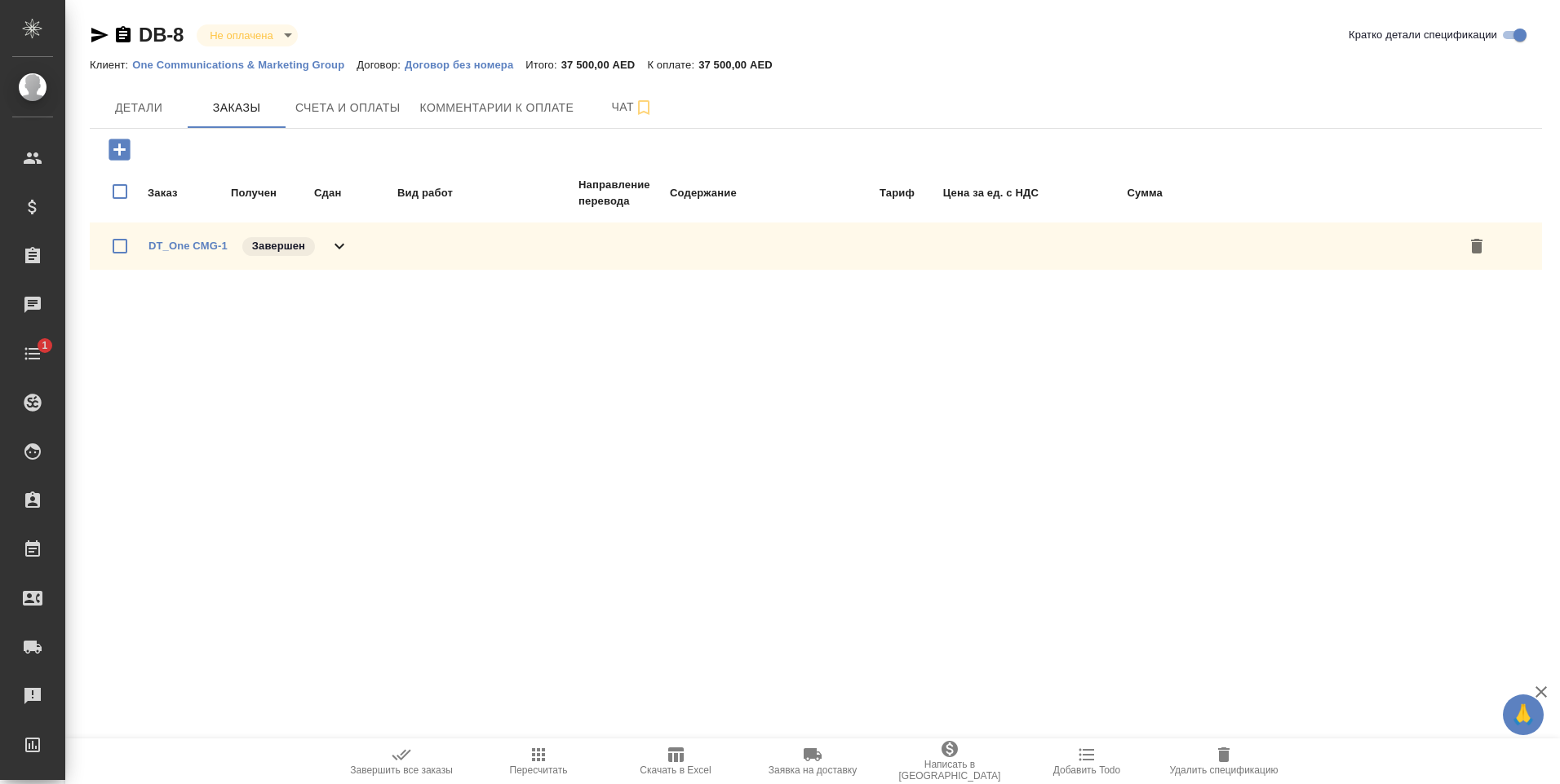
click at [98, 36] on icon "button" at bounding box center [99, 34] width 17 height 15
click at [91, 35] on icon "button" at bounding box center [99, 35] width 20 height 20
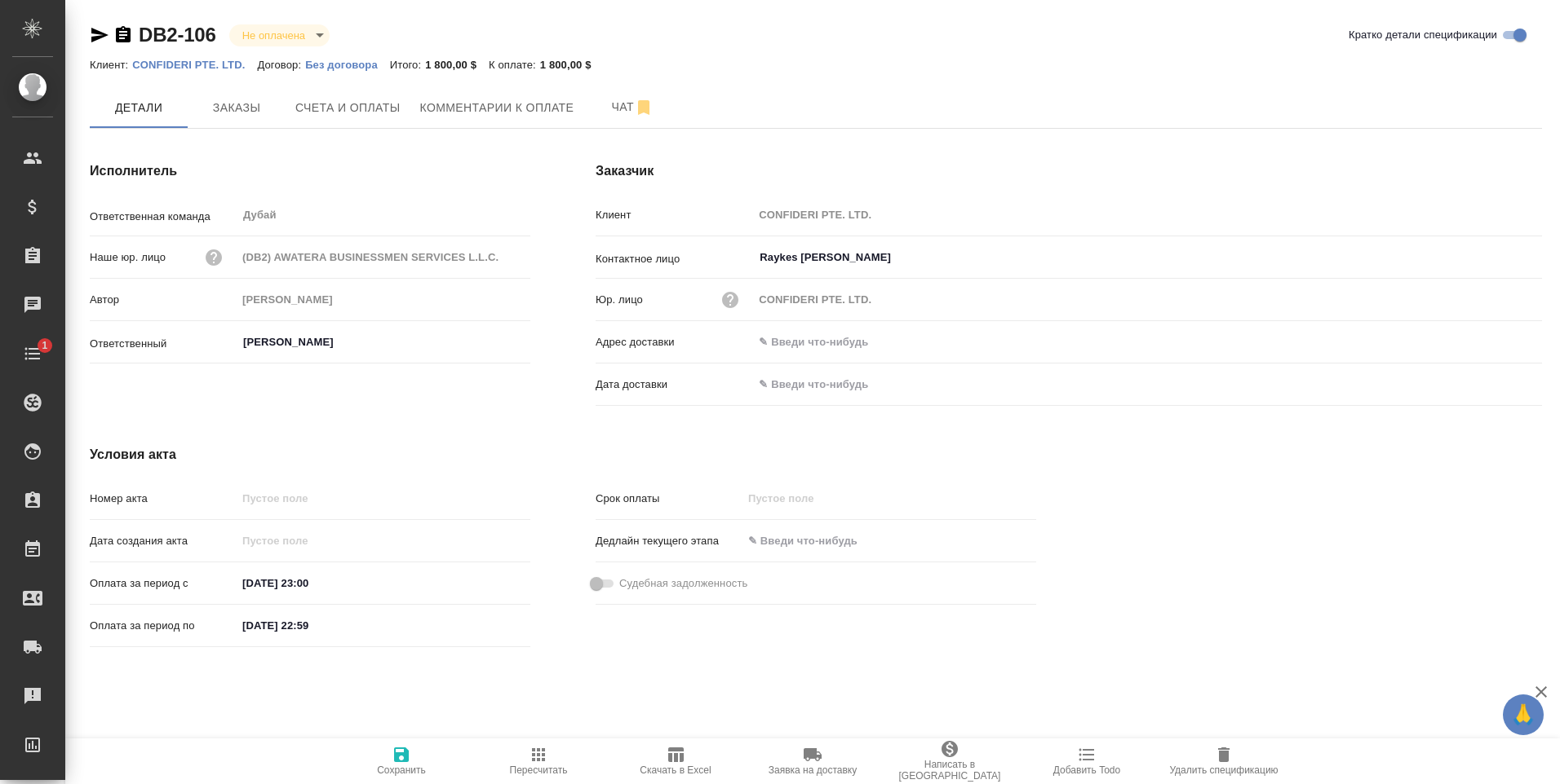
click at [91, 30] on icon "button" at bounding box center [99, 35] width 20 height 20
click at [98, 30] on icon "button" at bounding box center [99, 35] width 20 height 20
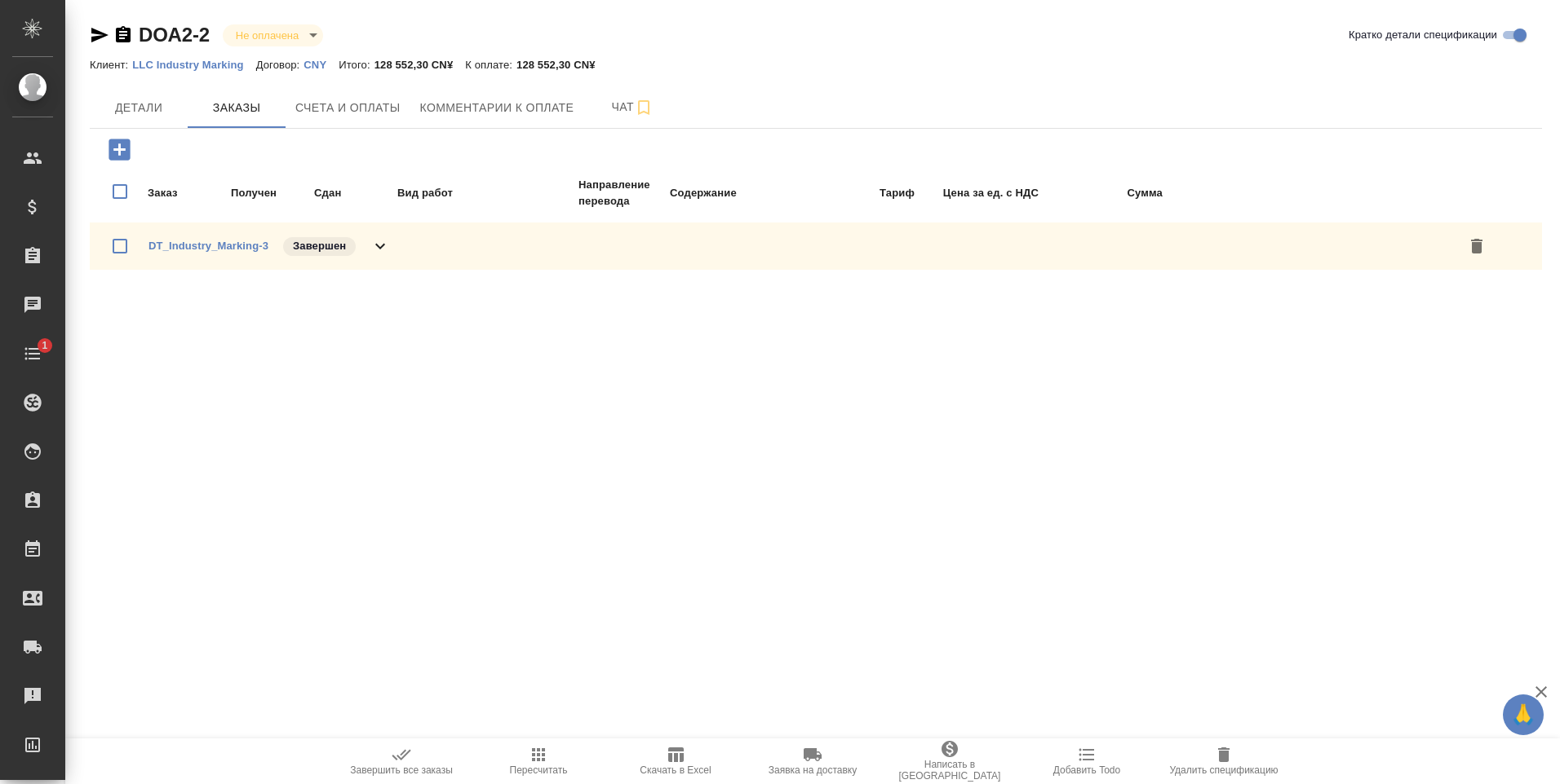
click at [93, 31] on icon "button" at bounding box center [99, 34] width 17 height 15
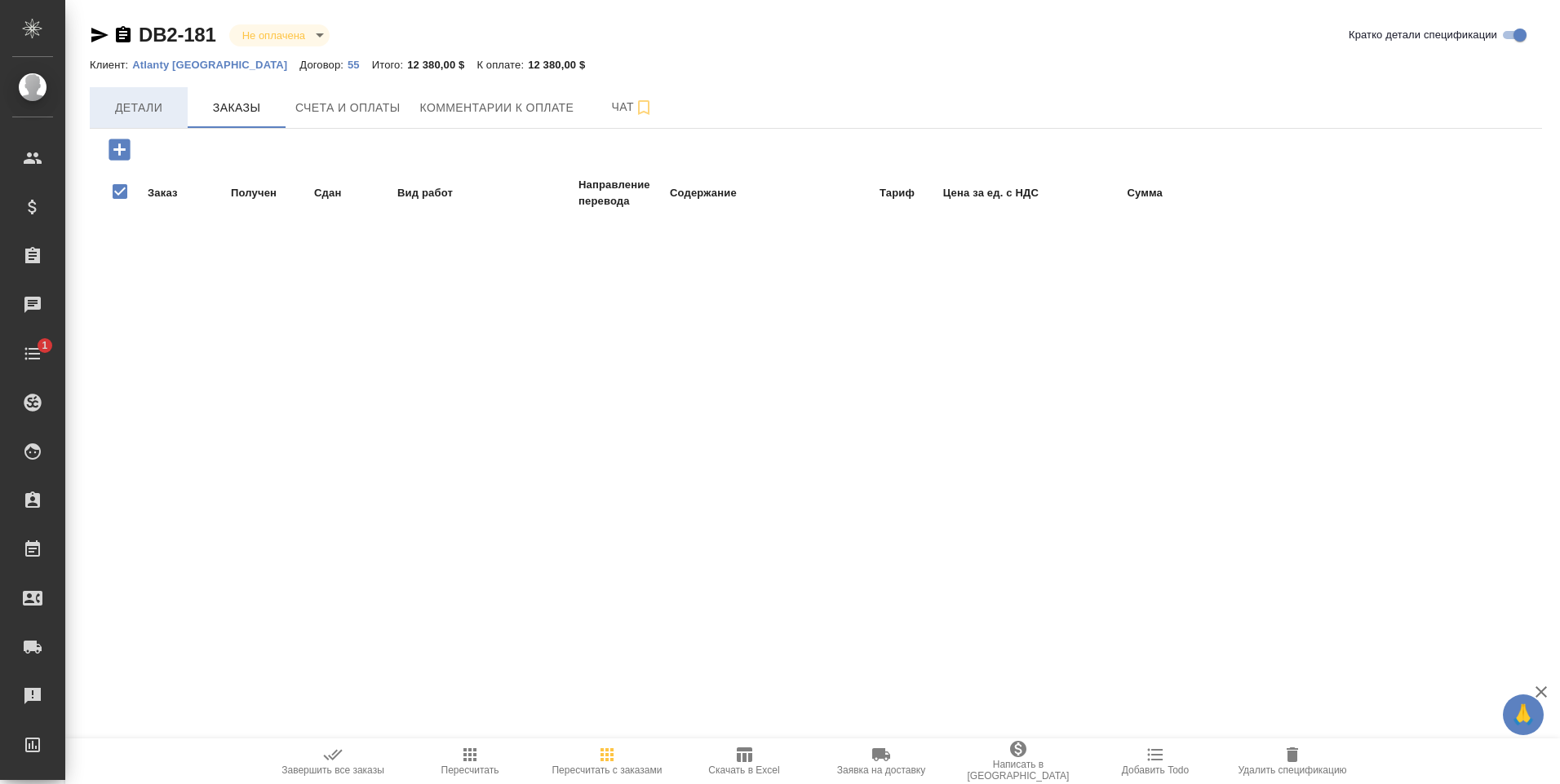
click at [133, 112] on span "Детали" at bounding box center [139, 108] width 79 height 21
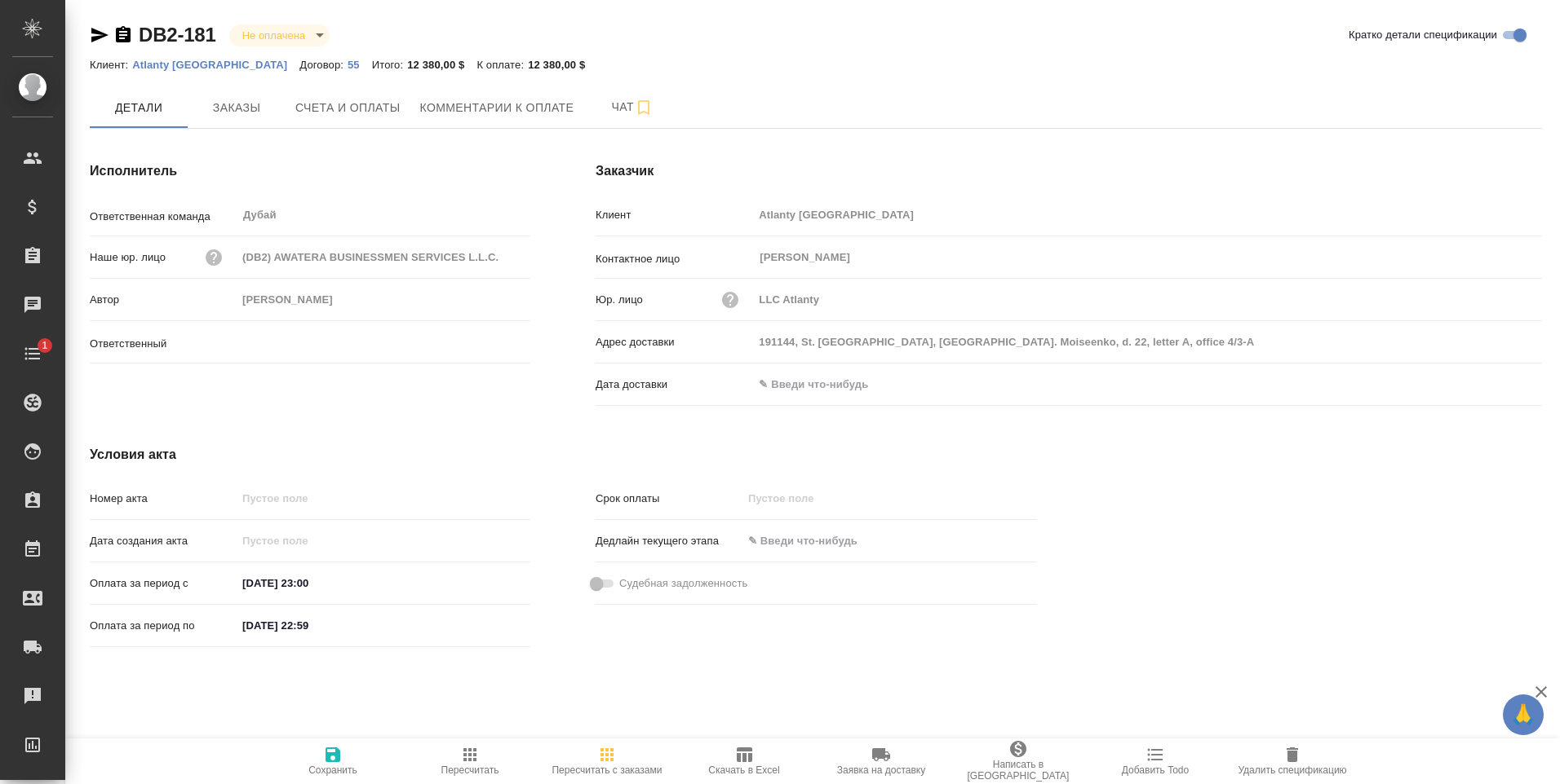
type input "[PERSON_NAME]"
